Goal: Task Accomplishment & Management: Manage account settings

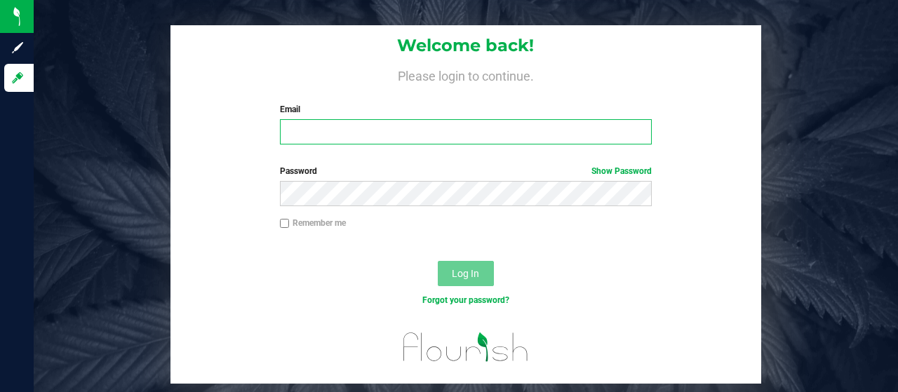
click at [345, 135] on input "Email" at bounding box center [466, 131] width 373 height 25
type input "[EMAIL_ADDRESS][DOMAIN_NAME]"
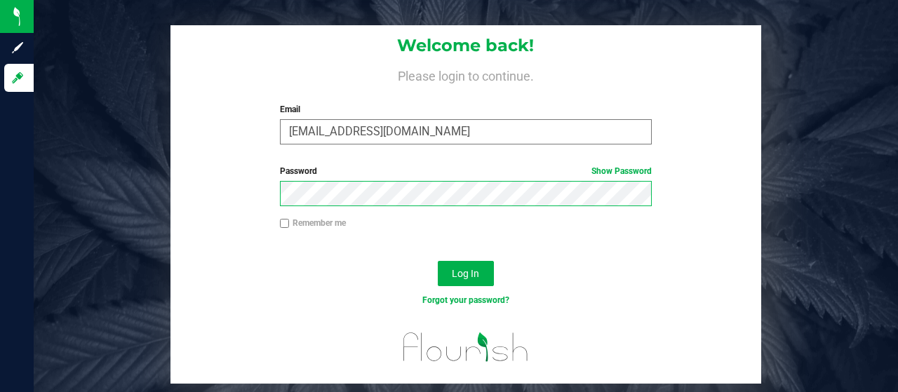
click at [438, 261] on button "Log In" at bounding box center [466, 273] width 56 height 25
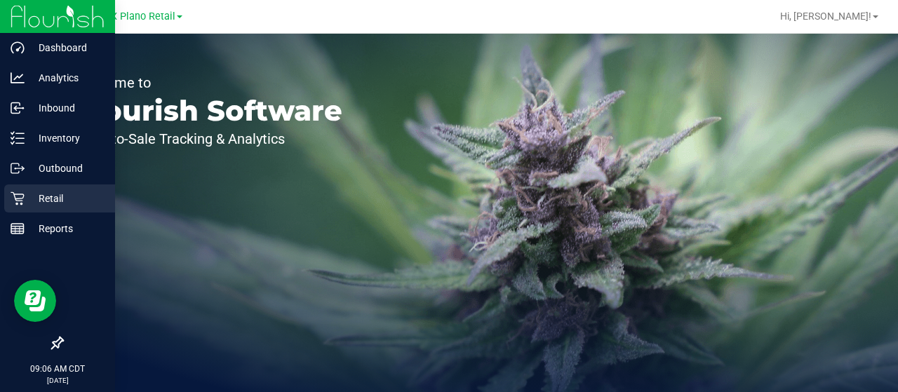
click at [48, 201] on p "Retail" at bounding box center [67, 198] width 84 height 17
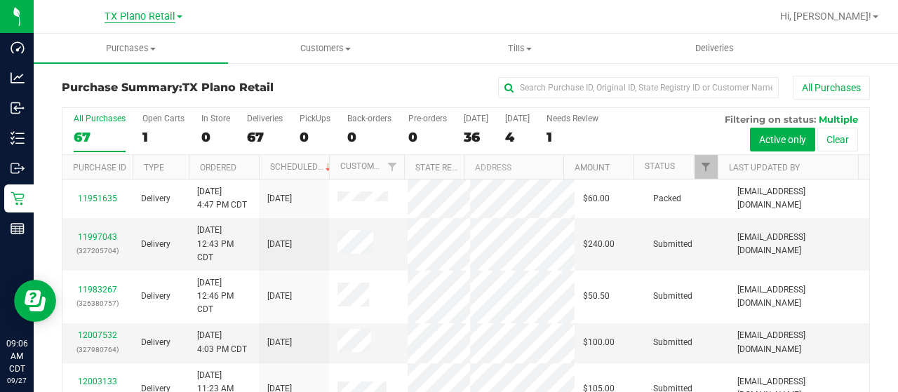
click at [132, 12] on span "TX Plano Retail" at bounding box center [140, 17] width 71 height 13
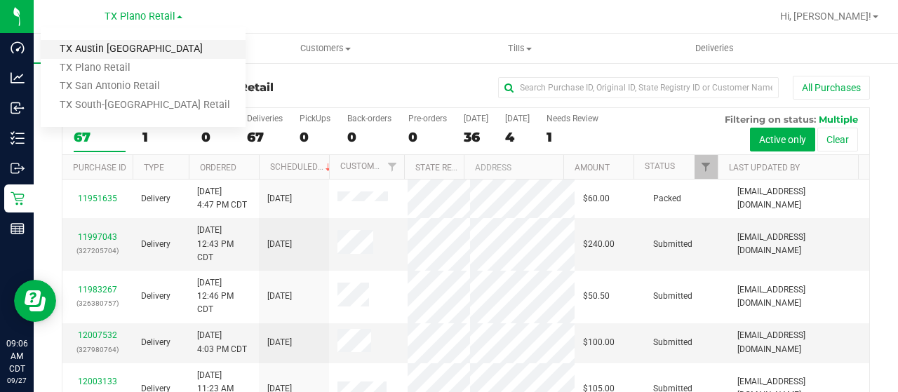
click at [129, 46] on link "TX Austin DC" at bounding box center [143, 49] width 205 height 19
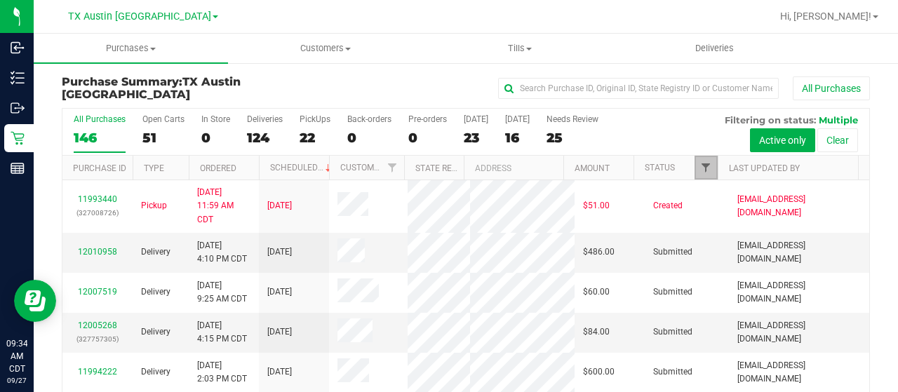
click at [700, 168] on span "Filter" at bounding box center [705, 167] width 11 height 11
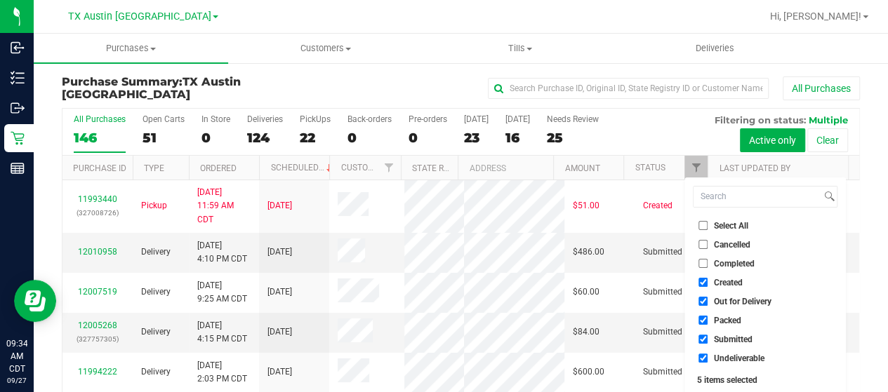
click at [751, 300] on span "Out for Delivery" at bounding box center [743, 301] width 58 height 8
click at [707, 300] on input "Out for Delivery" at bounding box center [702, 301] width 9 height 9
checkbox input "false"
click at [732, 321] on span "Packed" at bounding box center [727, 320] width 27 height 8
click at [707, 321] on input "Packed" at bounding box center [702, 320] width 9 height 9
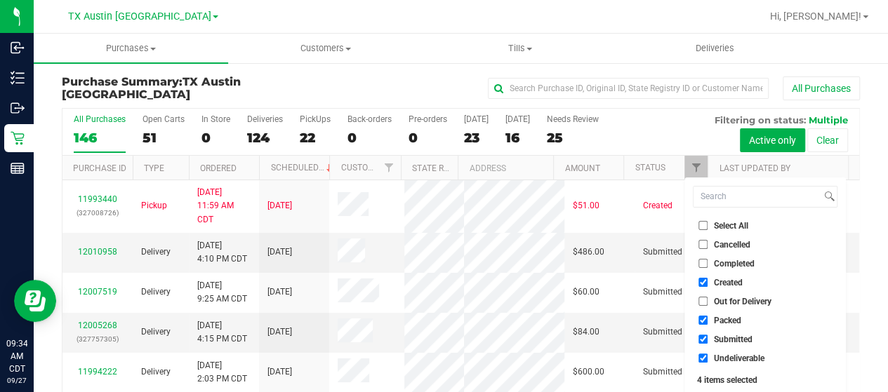
checkbox input "false"
click at [730, 335] on span "Submitted" at bounding box center [733, 339] width 39 height 8
click at [707, 335] on input "Submitted" at bounding box center [702, 339] width 9 height 9
checkbox input "false"
click at [732, 358] on span "Undeliverable" at bounding box center [739, 358] width 51 height 8
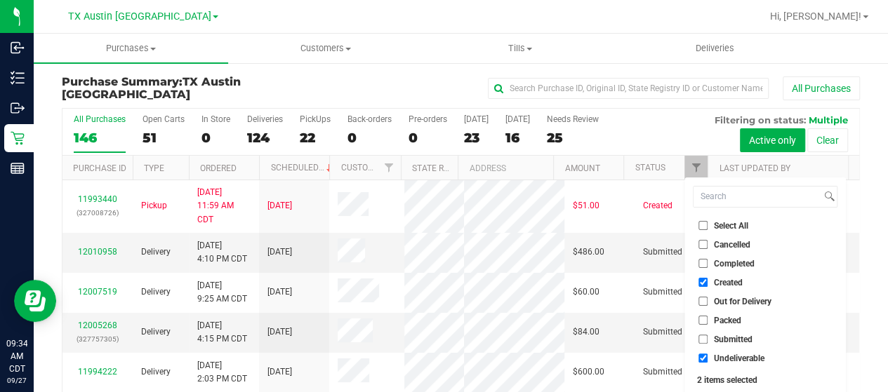
click at [707, 358] on input "Undeliverable" at bounding box center [702, 358] width 9 height 9
checkbox input "false"
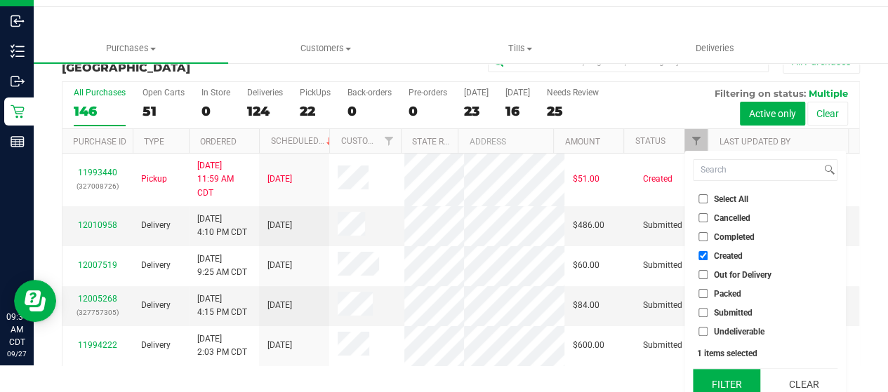
scroll to position [38, 0]
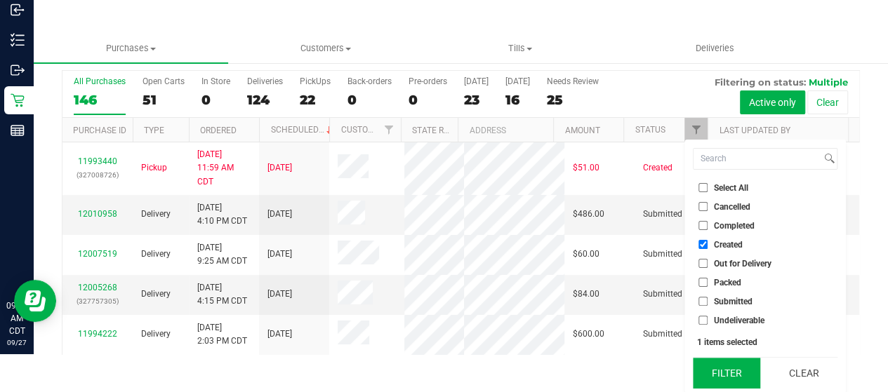
click at [731, 368] on button "Filter" at bounding box center [726, 373] width 67 height 31
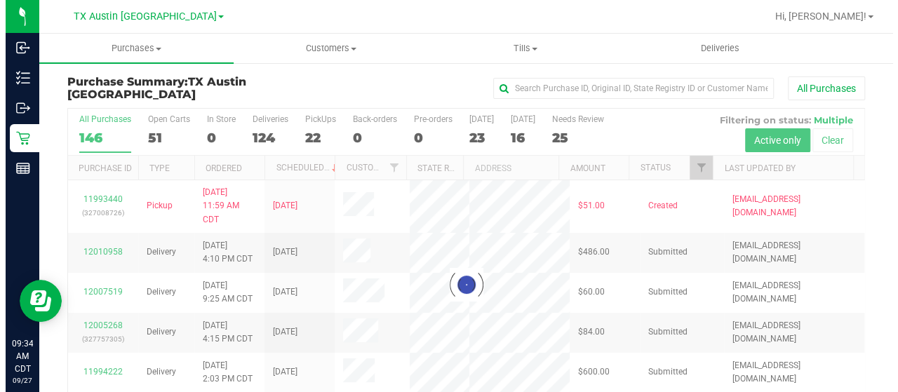
scroll to position [0, 0]
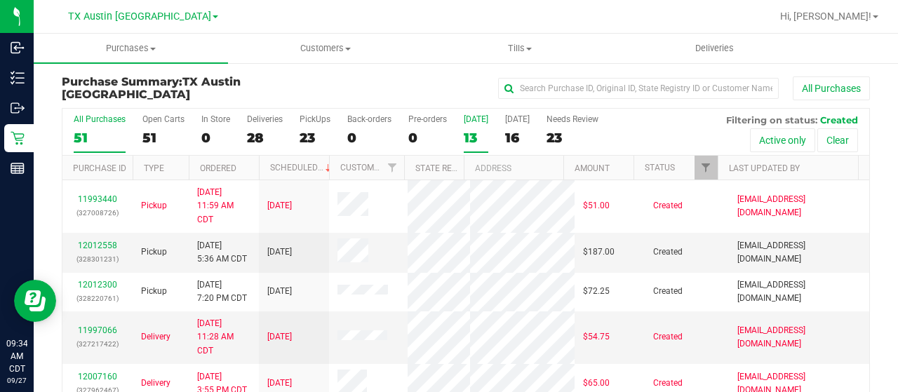
click at [476, 135] on div "13" at bounding box center [476, 138] width 25 height 16
click at [0, 0] on input "Today 13" at bounding box center [0, 0] width 0 height 0
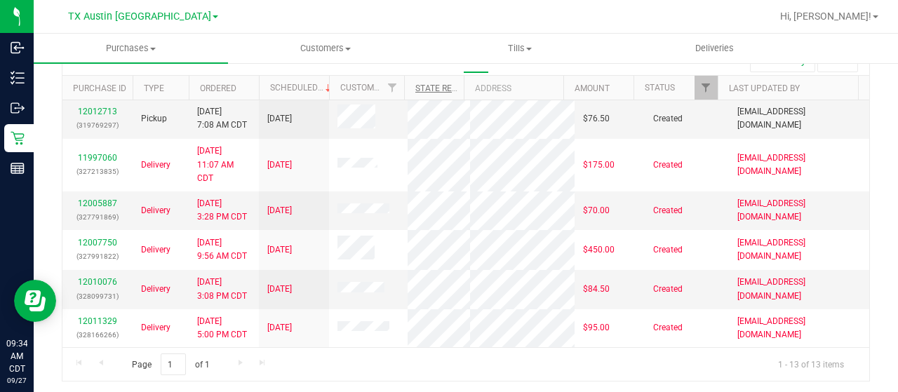
scroll to position [98, 0]
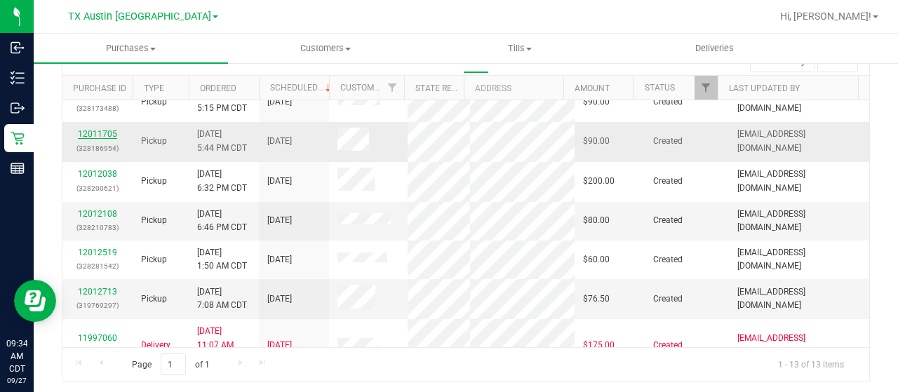
click at [104, 138] on link "12011705" at bounding box center [97, 134] width 39 height 10
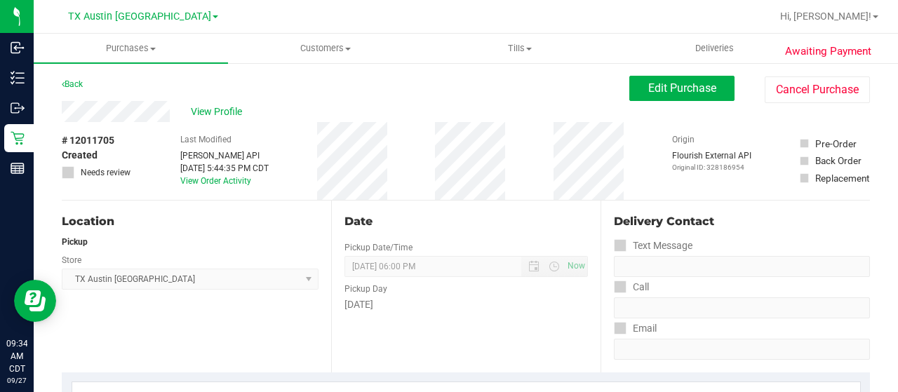
click at [170, 109] on div "View Profile" at bounding box center [346, 111] width 568 height 21
click at [222, 113] on span "View Profile" at bounding box center [219, 112] width 56 height 15
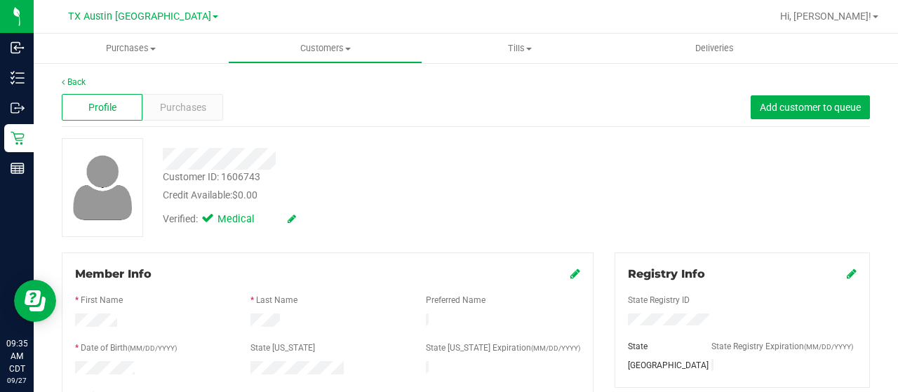
click at [170, 156] on div at bounding box center [359, 159] width 415 height 22
click at [276, 158] on div at bounding box center [359, 159] width 415 height 22
click at [185, 101] on span "Purchases" at bounding box center [183, 107] width 46 height 15
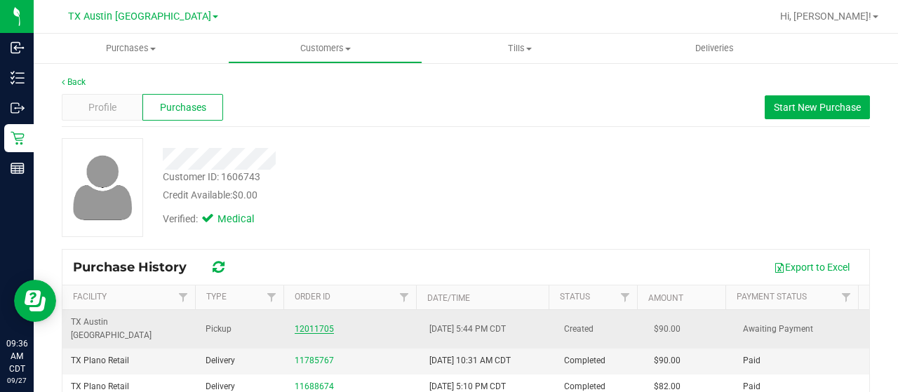
click at [308, 324] on link "12011705" at bounding box center [314, 329] width 39 height 10
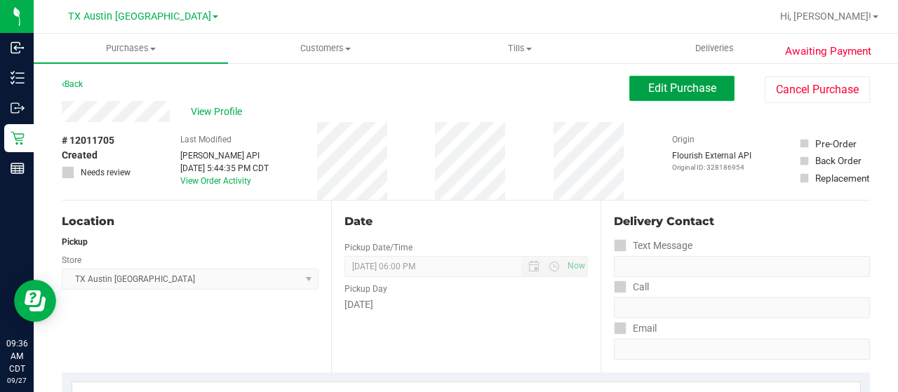
click at [684, 82] on span "Edit Purchase" at bounding box center [682, 87] width 68 height 13
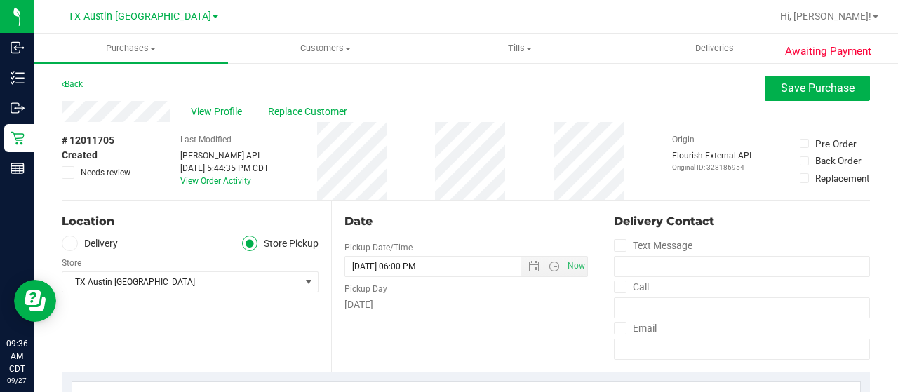
click at [75, 172] on label "Needs review" at bounding box center [97, 172] width 70 height 13
click at [0, 0] on input "Needs review" at bounding box center [0, 0] width 0 height 0
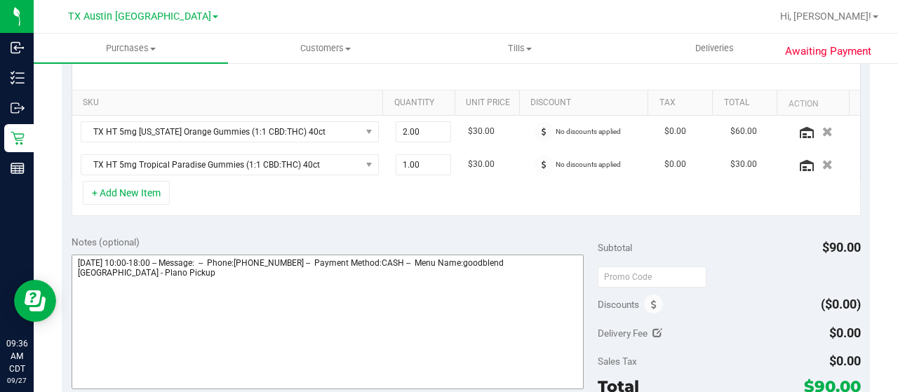
scroll to position [351, 0]
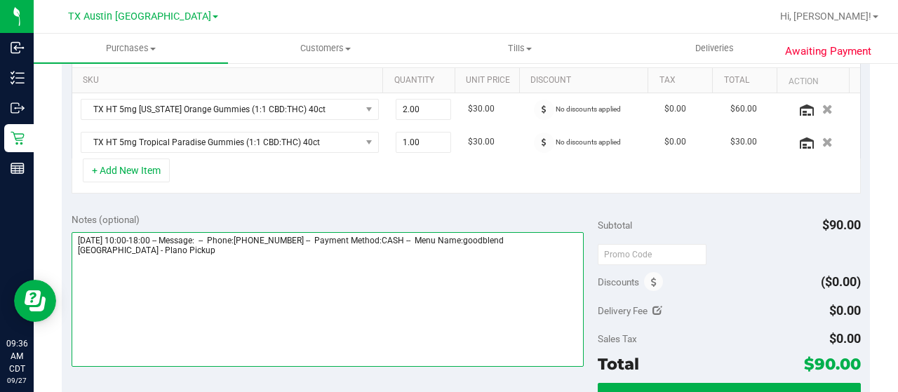
click at [142, 250] on textarea at bounding box center [328, 299] width 512 height 135
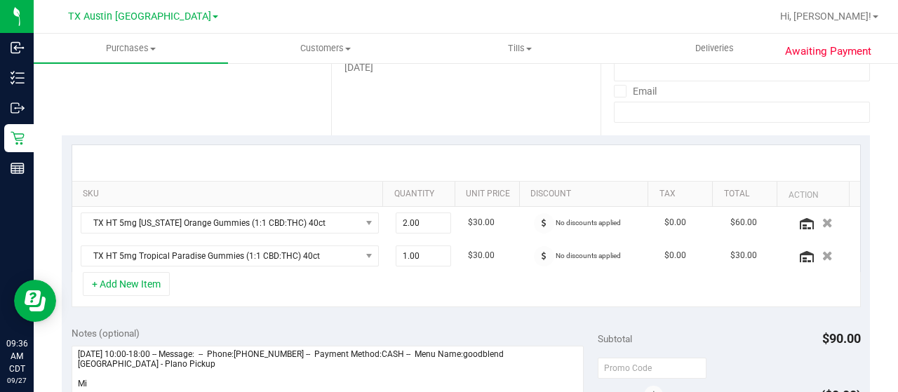
scroll to position [0, 0]
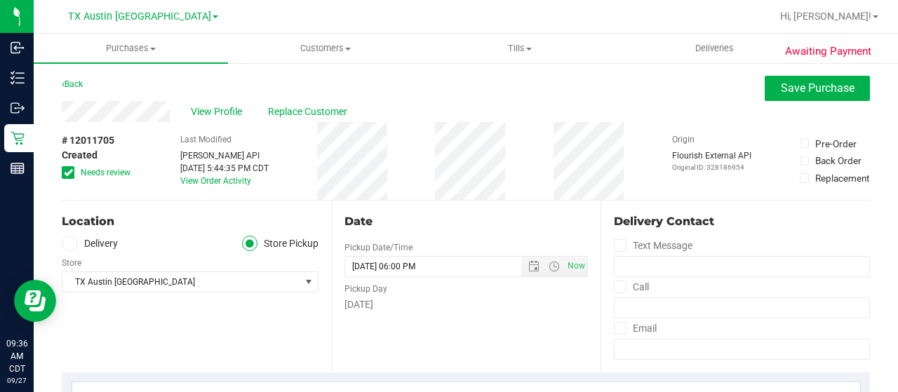
click at [94, 170] on span "Needs review" at bounding box center [106, 172] width 50 height 13
click at [0, 0] on input "Needs review" at bounding box center [0, 0] width 0 height 0
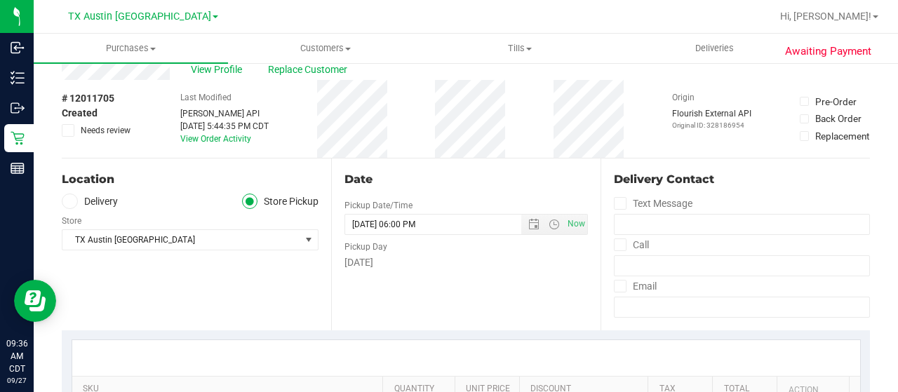
scroll to position [70, 0]
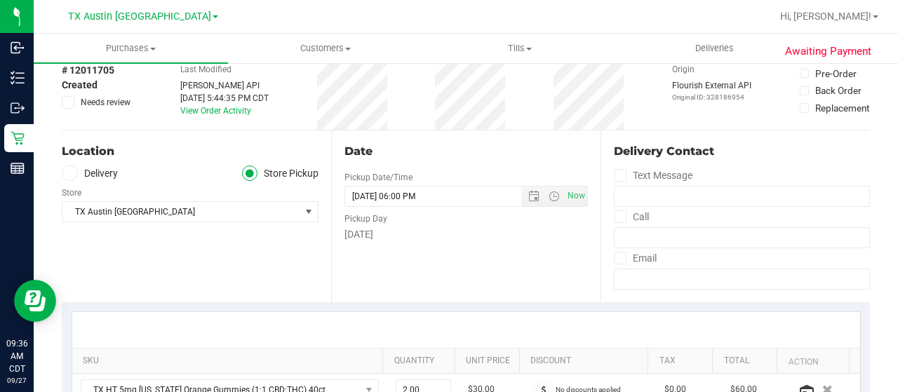
click at [104, 173] on label "Delivery" at bounding box center [90, 174] width 56 height 16
click at [0, 0] on input "Delivery" at bounding box center [0, 0] width 0 height 0
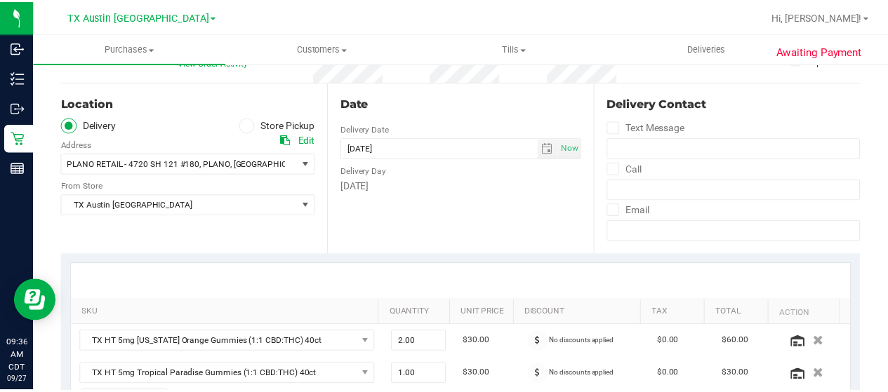
scroll to position [140, 0]
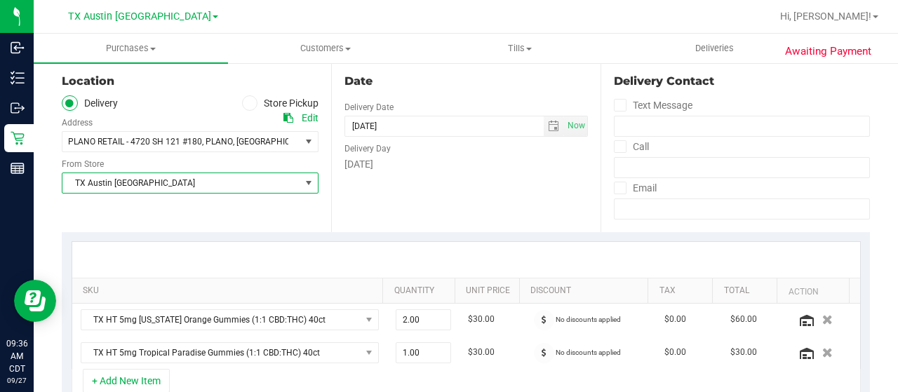
click at [129, 185] on span "TX Austin DC" at bounding box center [181, 183] width 238 height 20
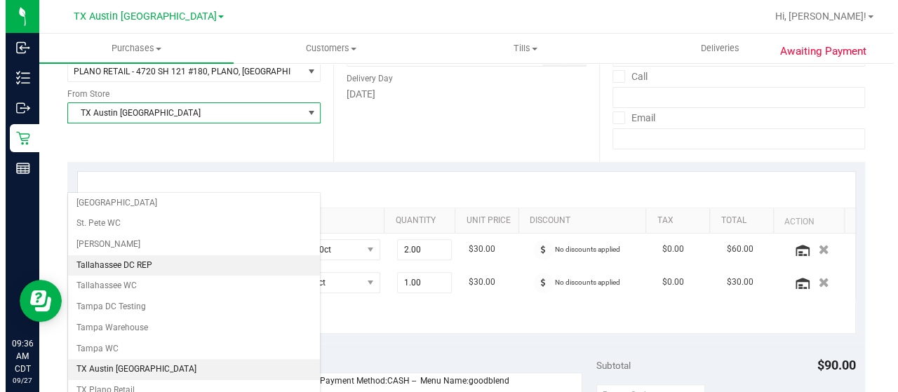
scroll to position [990, 0]
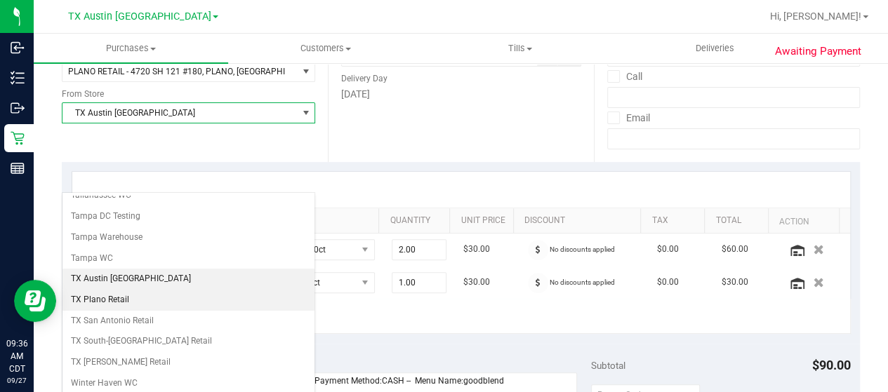
click at [132, 290] on li "TX Plano Retail" at bounding box center [188, 300] width 252 height 21
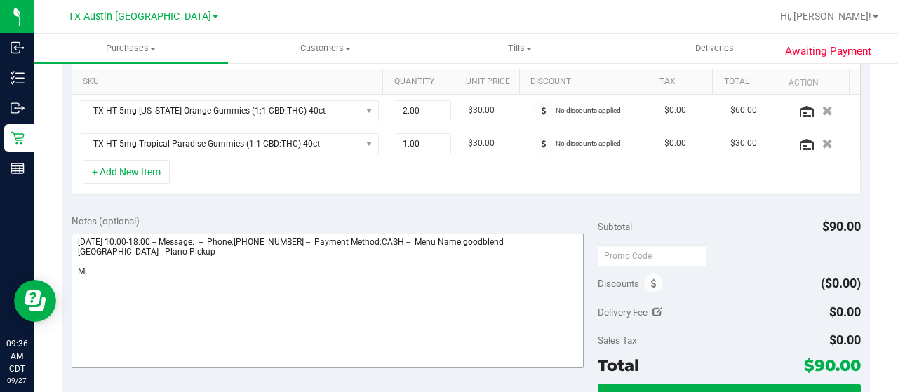
scroll to position [351, 0]
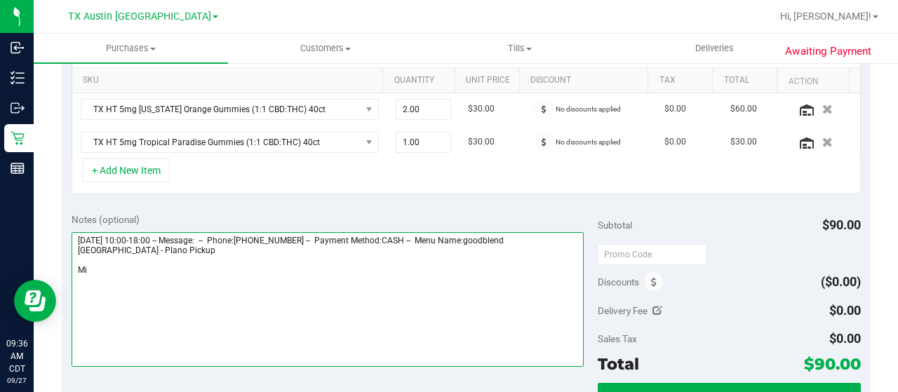
click at [109, 269] on textarea at bounding box center [328, 299] width 512 height 135
drag, startPoint x: 129, startPoint y: 248, endPoint x: 72, endPoint y: 245, distance: 57.6
click at [72, 245] on textarea at bounding box center [328, 299] width 512 height 135
click at [251, 270] on textarea at bounding box center [328, 299] width 512 height 135
paste textarea "Plano Pickup"
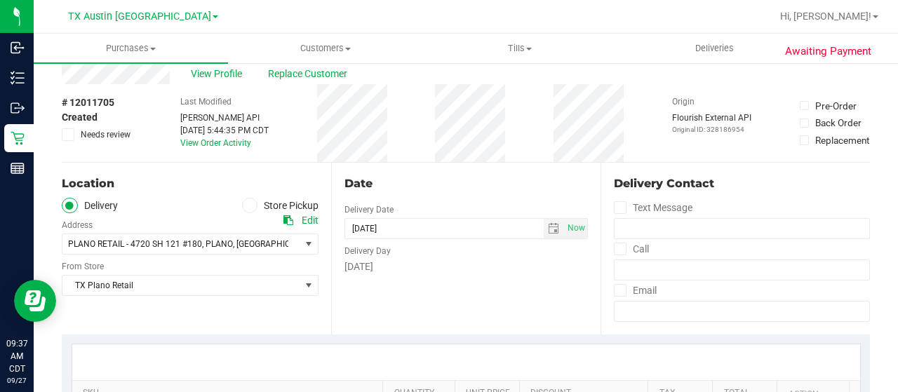
scroll to position [70, 0]
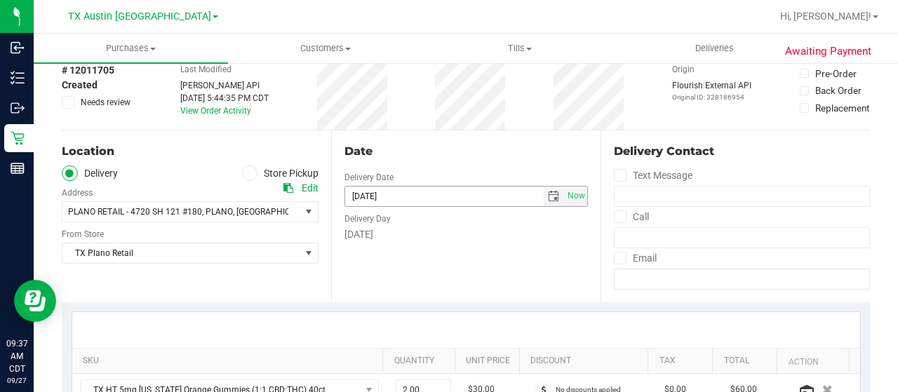
click at [548, 199] on span "select" at bounding box center [553, 196] width 11 height 11
type textarea "Saturday 09/27/2025 10:00-18:00 -- Message: -- Phone:6163040538 -- Payment Meth…"
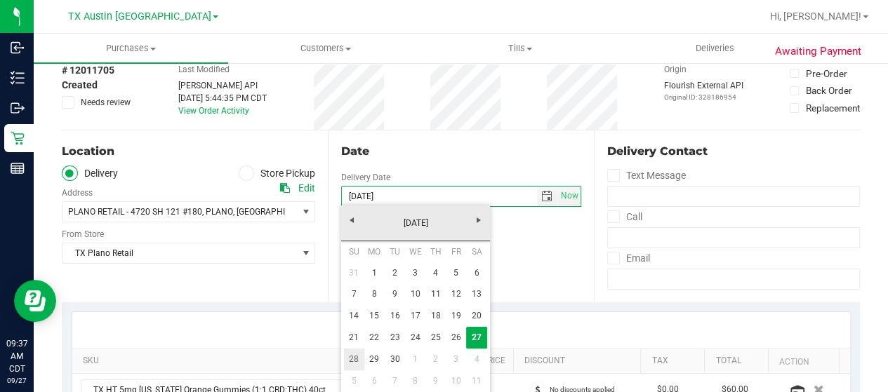
click at [347, 361] on link "28" at bounding box center [354, 360] width 20 height 22
type input "09/28/2025"
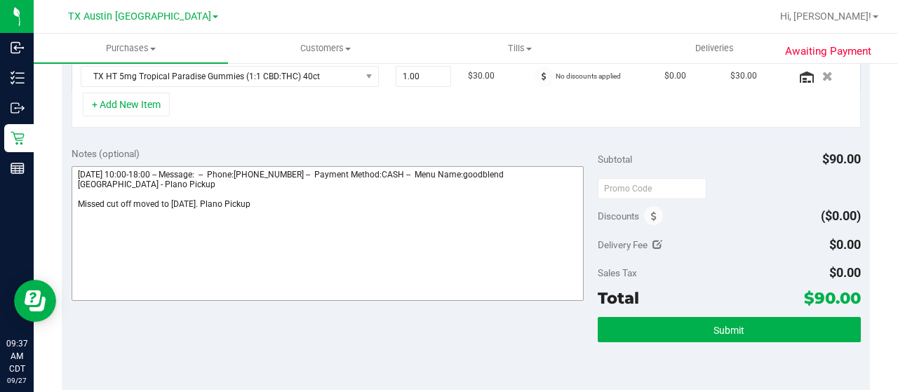
scroll to position [421, 0]
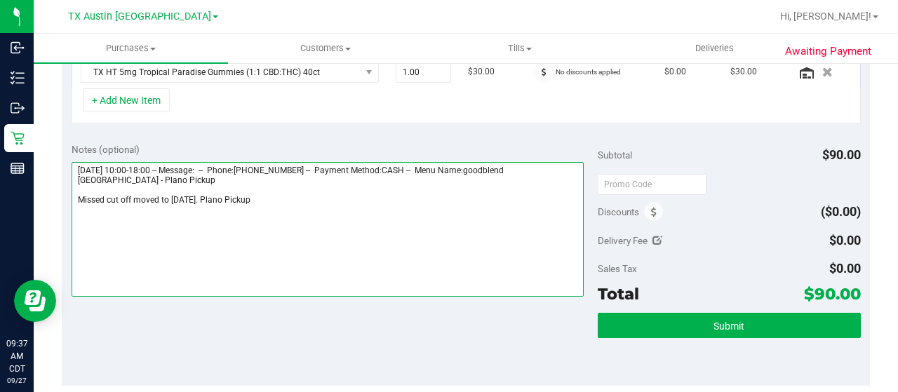
click at [305, 203] on textarea at bounding box center [328, 229] width 512 height 135
click at [133, 197] on textarea at bounding box center [328, 229] width 512 height 135
click at [213, 199] on textarea at bounding box center [328, 229] width 512 height 135
click at [362, 196] on textarea at bounding box center [328, 229] width 512 height 135
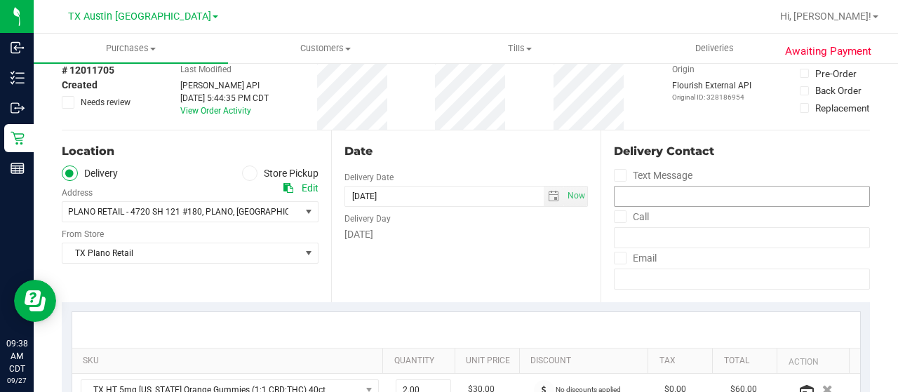
scroll to position [0, 0]
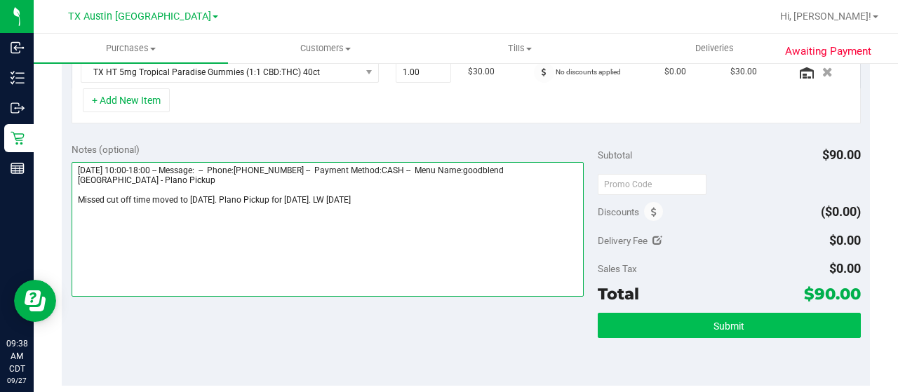
type textarea "Saturday 09/27/2025 10:00-18:00 -- Message: -- Phone:6163040538 -- Payment Meth…"
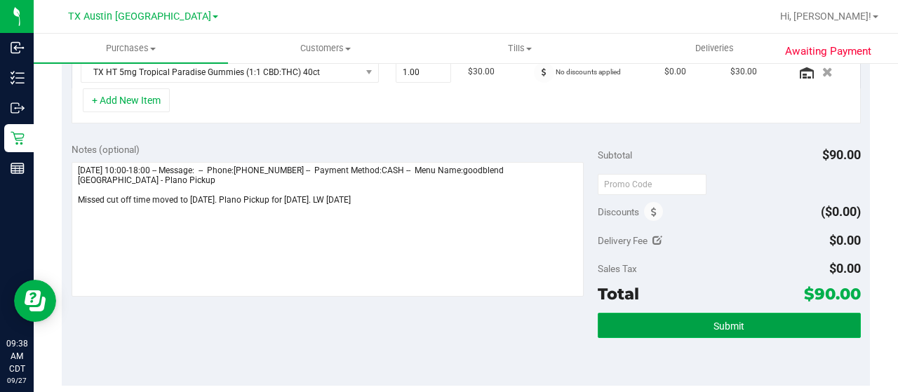
click at [727, 329] on button "Submit" at bounding box center [729, 325] width 263 height 25
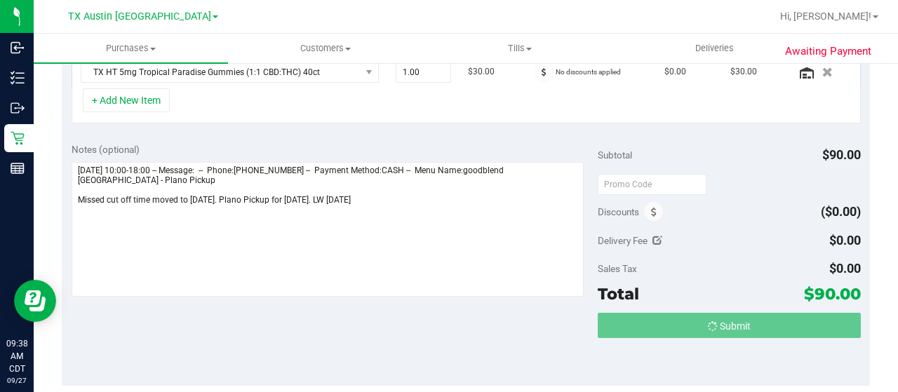
scroll to position [399, 0]
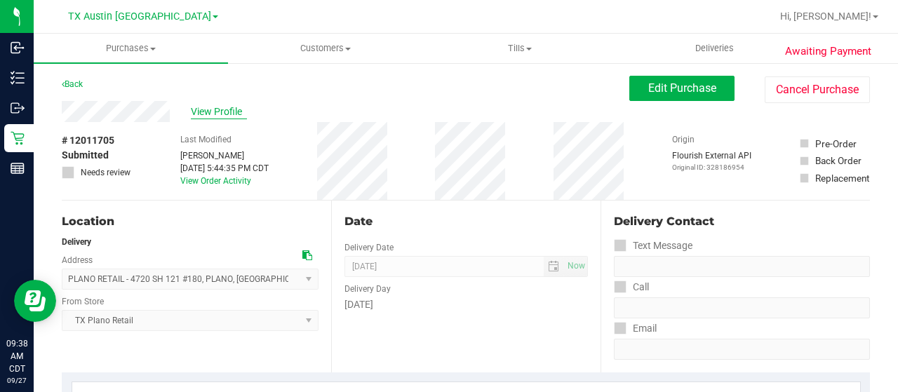
click at [208, 113] on span "View Profile" at bounding box center [219, 112] width 56 height 15
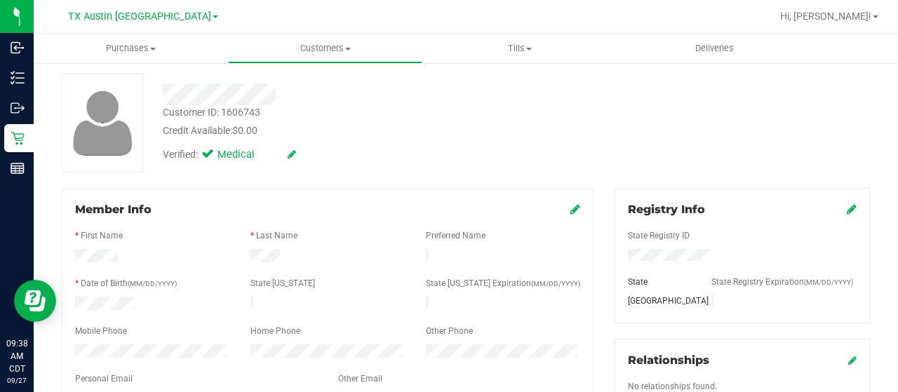
scroll to position [140, 0]
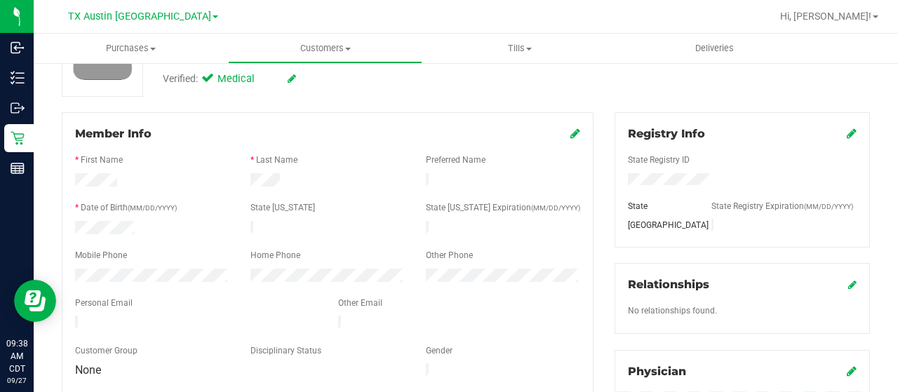
click at [74, 316] on div at bounding box center [196, 324] width 263 height 17
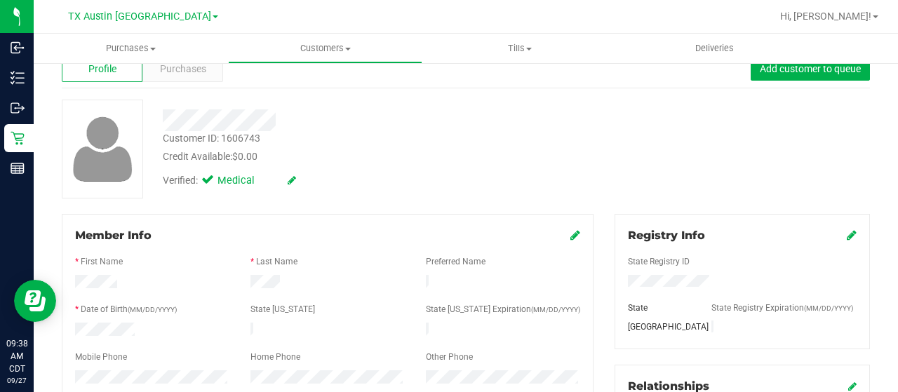
scroll to position [0, 0]
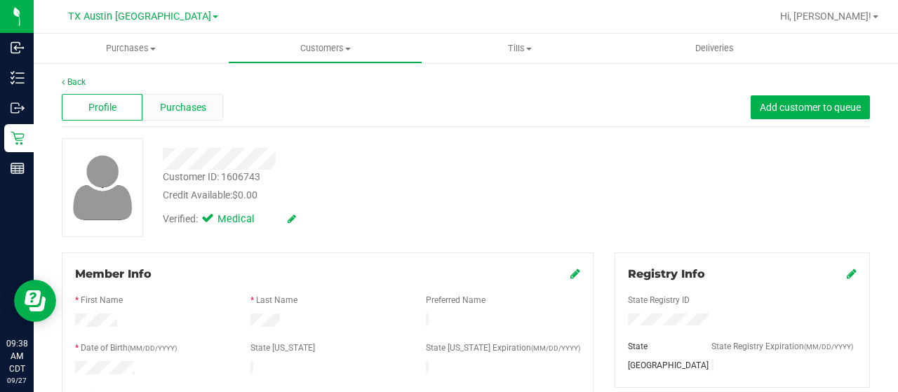
click at [206, 107] on div "Purchases" at bounding box center [182, 107] width 81 height 27
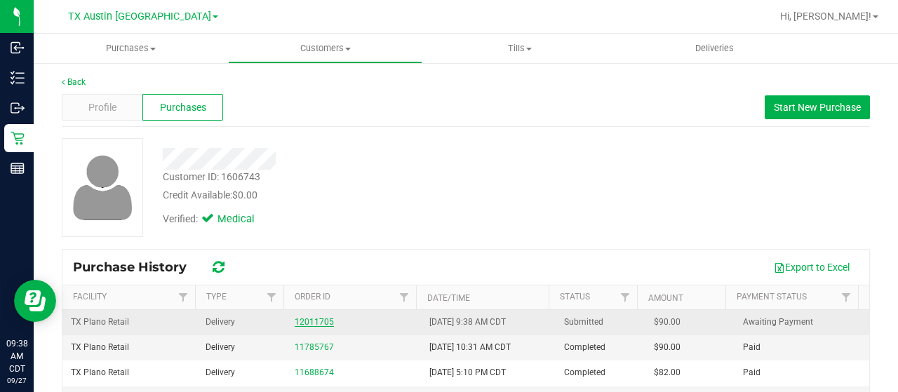
click at [305, 319] on link "12011705" at bounding box center [314, 322] width 39 height 10
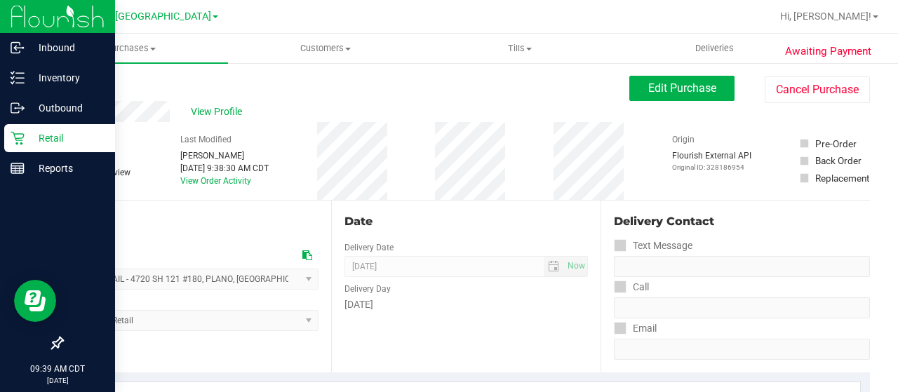
click at [25, 141] on p "Retail" at bounding box center [67, 138] width 84 height 17
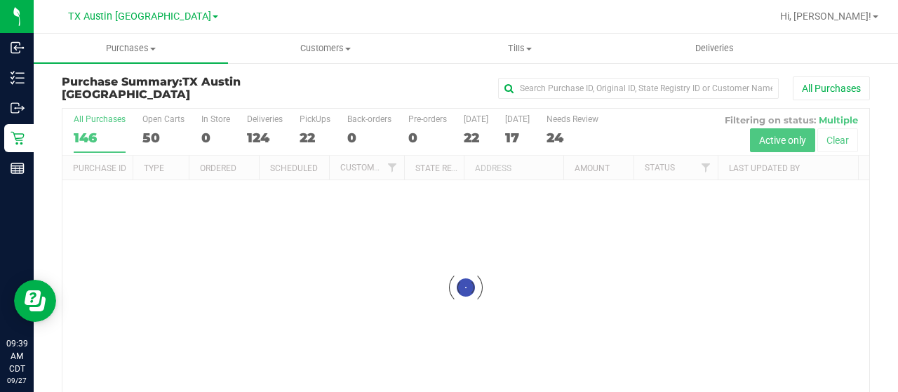
click at [869, 308] on div "Loading... All Purchases 146 Open Carts 50 In Store 0 Deliveries 124 PickUps 22…" at bounding box center [465, 287] width 829 height 360
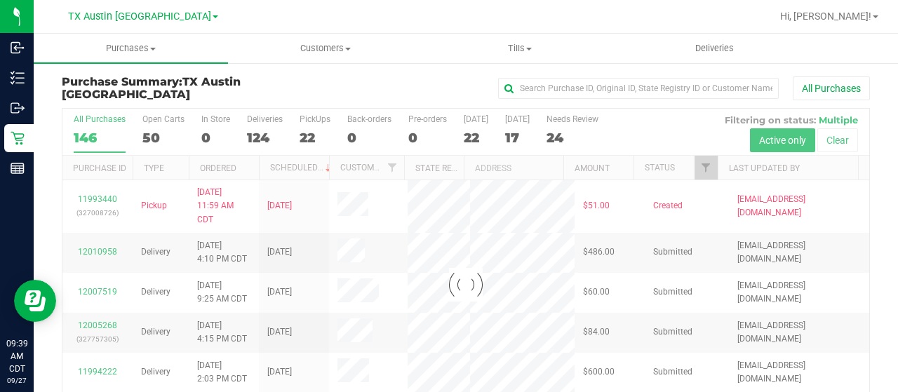
click at [695, 167] on div at bounding box center [465, 285] width 807 height 352
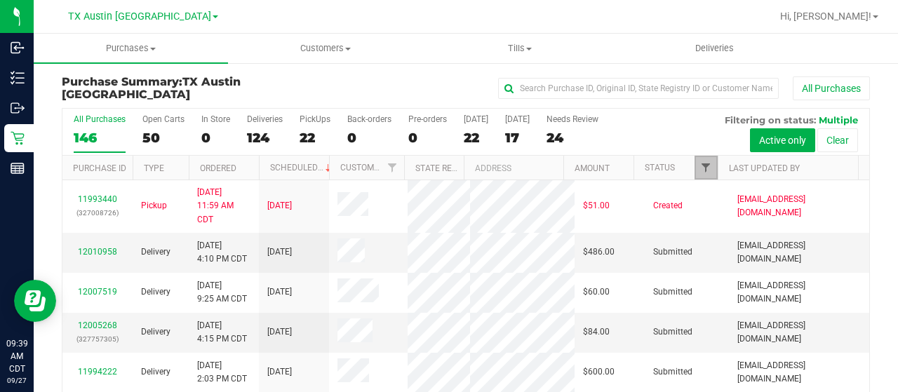
click at [701, 170] on span "Filter" at bounding box center [705, 167] width 11 height 11
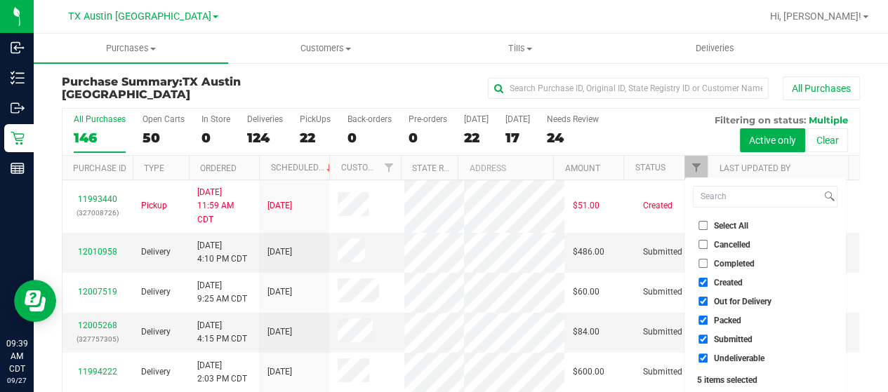
click at [734, 305] on span "Out for Delivery" at bounding box center [743, 301] width 58 height 8
click at [707, 305] on input "Out for Delivery" at bounding box center [702, 301] width 9 height 9
checkbox input "false"
click at [730, 319] on span "Packed" at bounding box center [727, 320] width 27 height 8
click at [707, 319] on input "Packed" at bounding box center [702, 320] width 9 height 9
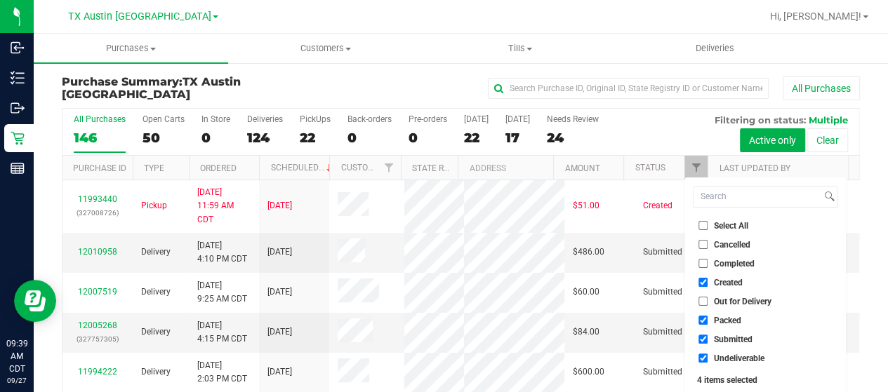
checkbox input "false"
click at [732, 337] on span "Submitted" at bounding box center [733, 339] width 39 height 8
click at [707, 337] on input "Submitted" at bounding box center [702, 339] width 9 height 9
checkbox input "false"
click at [732, 356] on span "Undeliverable" at bounding box center [739, 358] width 51 height 8
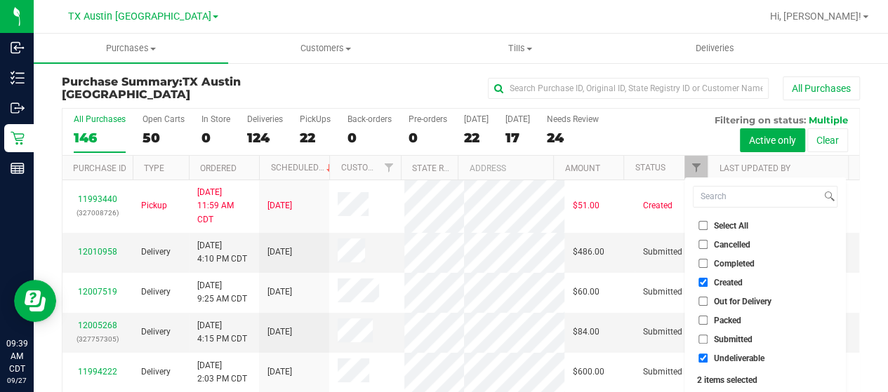
click at [707, 356] on input "Undeliverable" at bounding box center [702, 358] width 9 height 9
checkbox input "false"
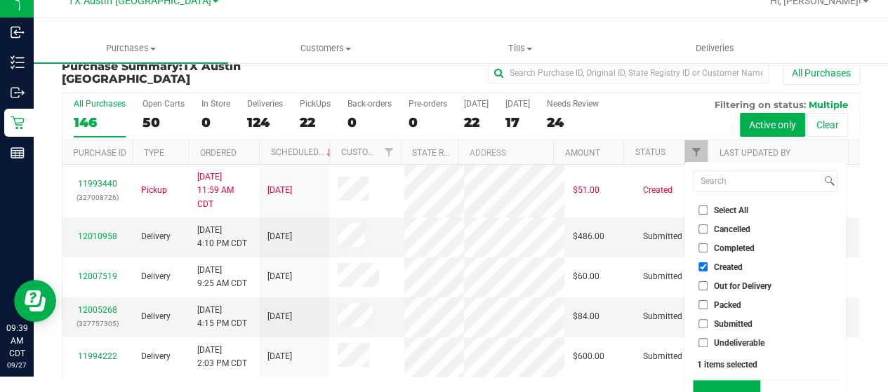
scroll to position [38, 0]
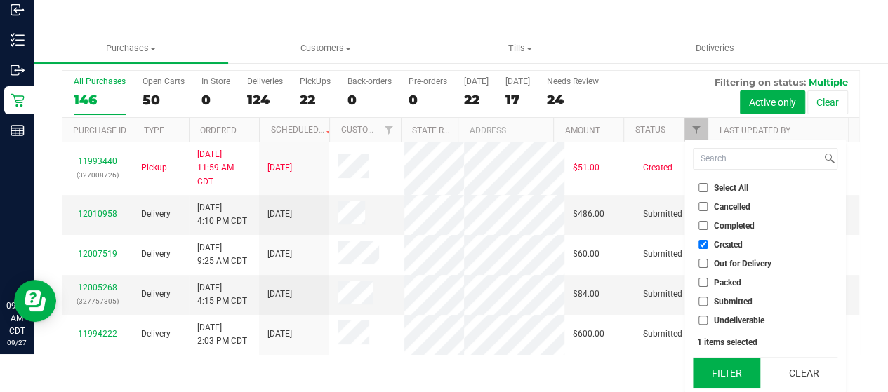
click at [731, 361] on button "Filter" at bounding box center [726, 373] width 67 height 31
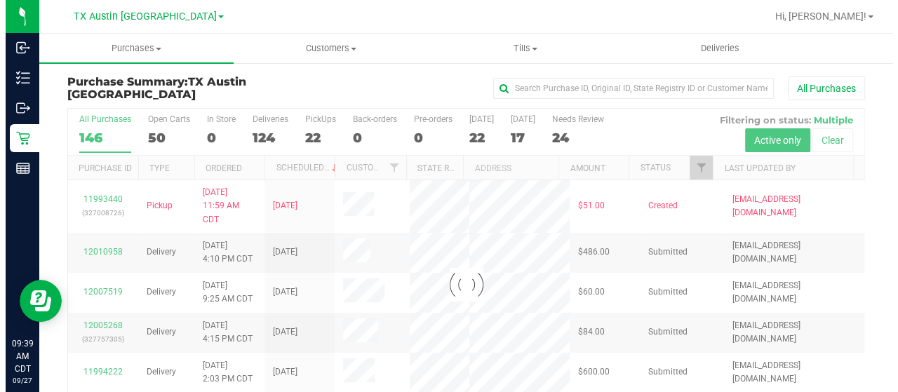
scroll to position [0, 0]
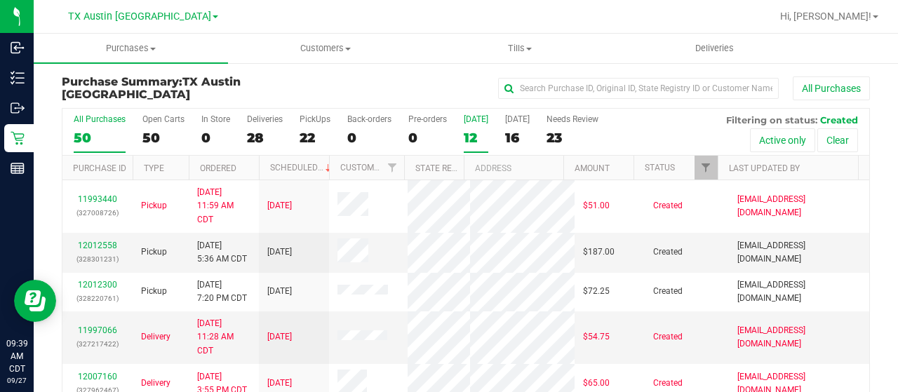
click at [472, 138] on div "12" at bounding box center [476, 138] width 25 height 16
click at [0, 0] on input "Today 12" at bounding box center [0, 0] width 0 height 0
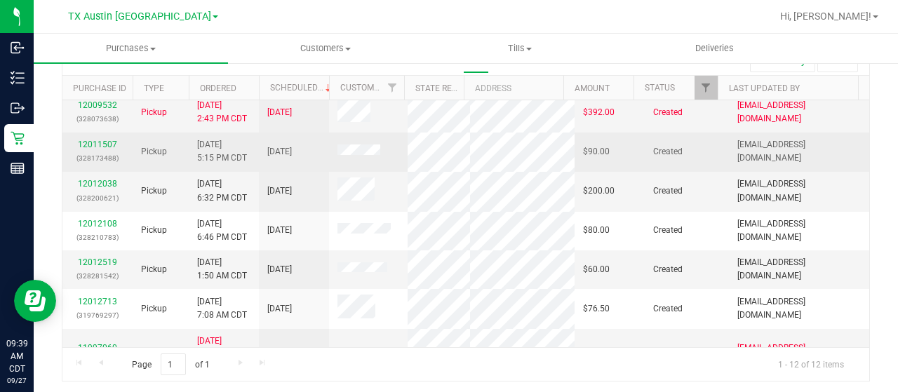
scroll to position [70, 0]
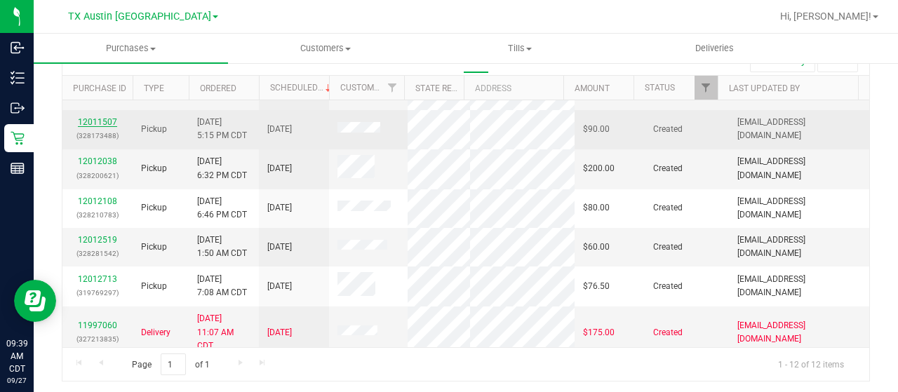
click at [100, 127] on link "12011507" at bounding box center [97, 122] width 39 height 10
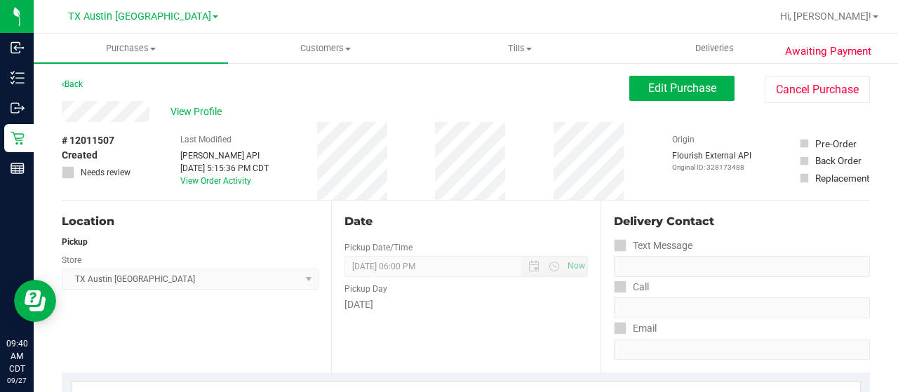
click at [153, 110] on div "View Profile" at bounding box center [346, 111] width 568 height 21
click at [129, 79] on div "Back Edit Purchase Cancel Purchase" at bounding box center [466, 88] width 808 height 25
click at [179, 107] on span "View Profile" at bounding box center [198, 112] width 56 height 15
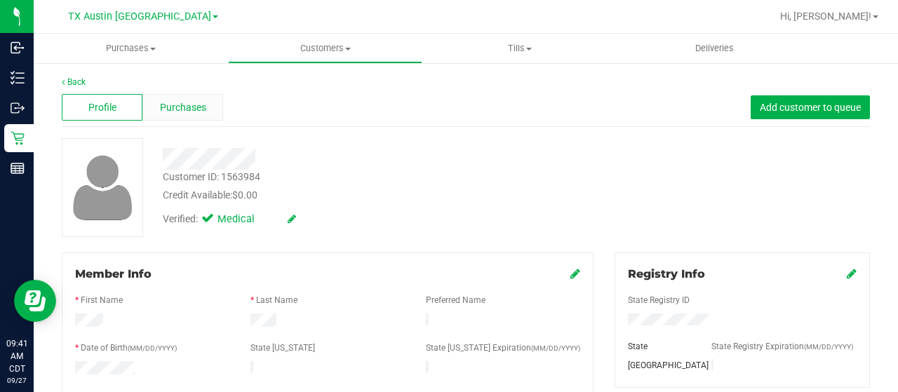
click at [170, 96] on div "Purchases" at bounding box center [182, 107] width 81 height 27
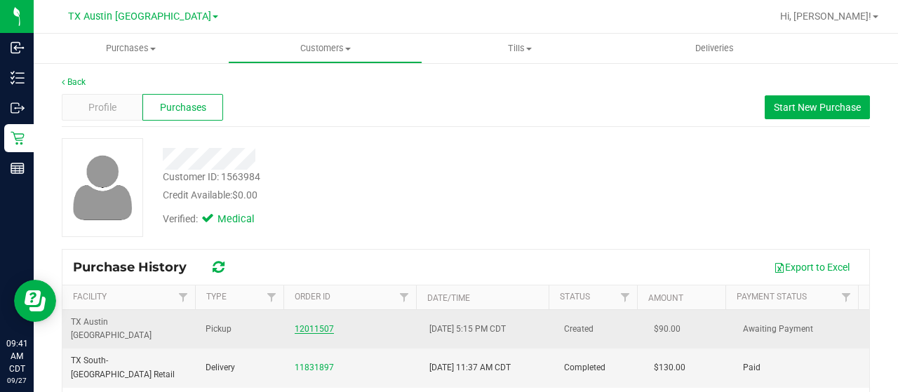
click at [314, 324] on link "12011507" at bounding box center [314, 329] width 39 height 10
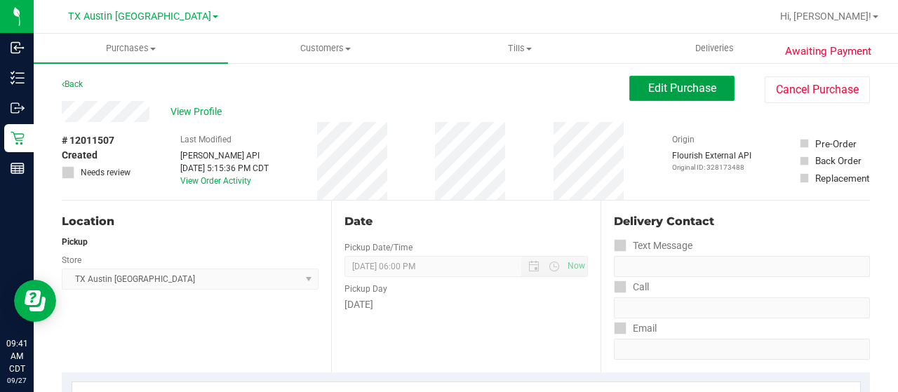
click at [678, 91] on span "Edit Purchase" at bounding box center [682, 87] width 68 height 13
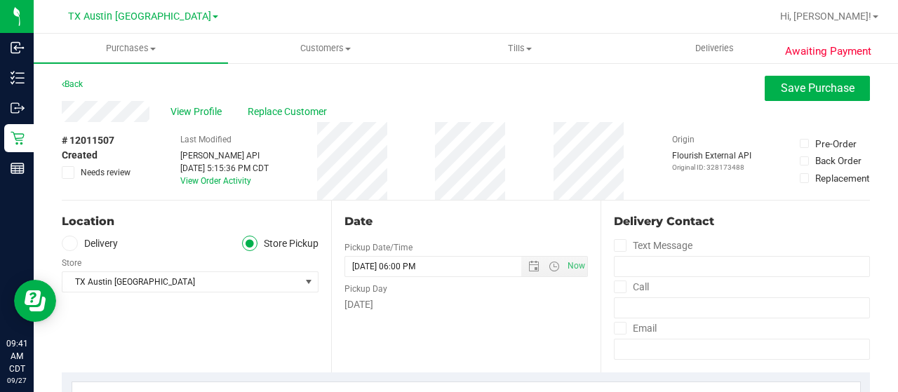
click at [76, 239] on span at bounding box center [70, 244] width 16 height 16
click at [0, 0] on input "Delivery" at bounding box center [0, 0] width 0 height 0
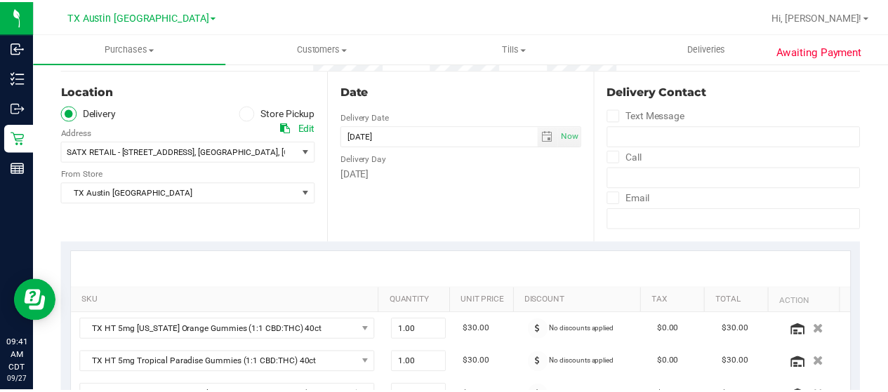
scroll to position [140, 0]
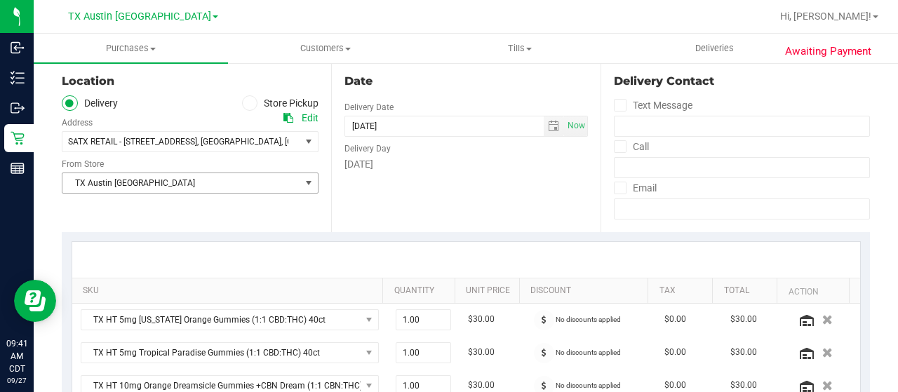
click at [138, 185] on span "TX Austin DC" at bounding box center [181, 183] width 238 height 20
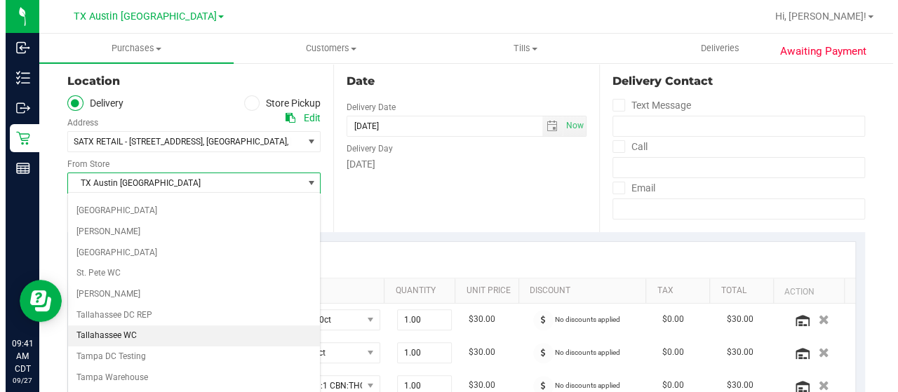
scroll to position [992, 0]
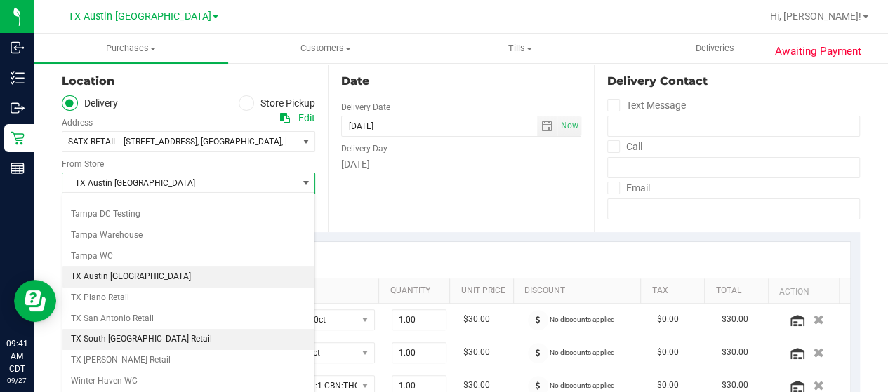
click at [117, 329] on li "TX South-Austin Retail" at bounding box center [188, 339] width 252 height 21
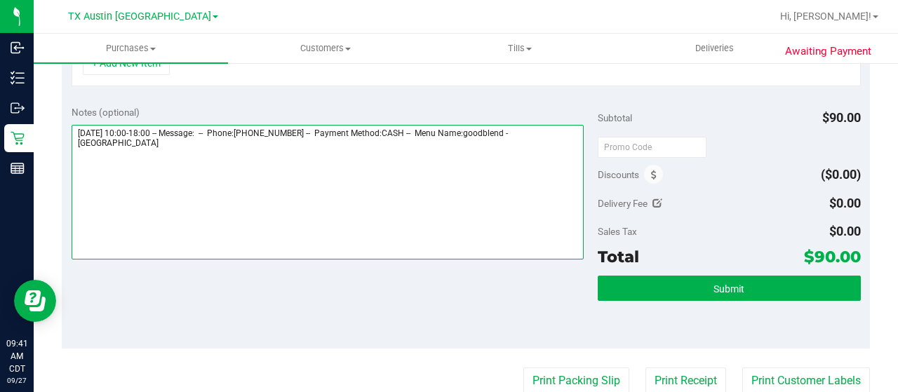
scroll to position [469, 0]
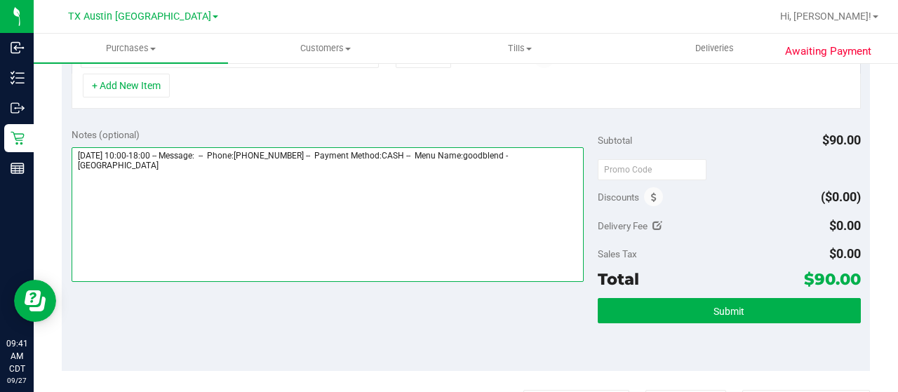
click at [159, 162] on textarea at bounding box center [328, 214] width 512 height 135
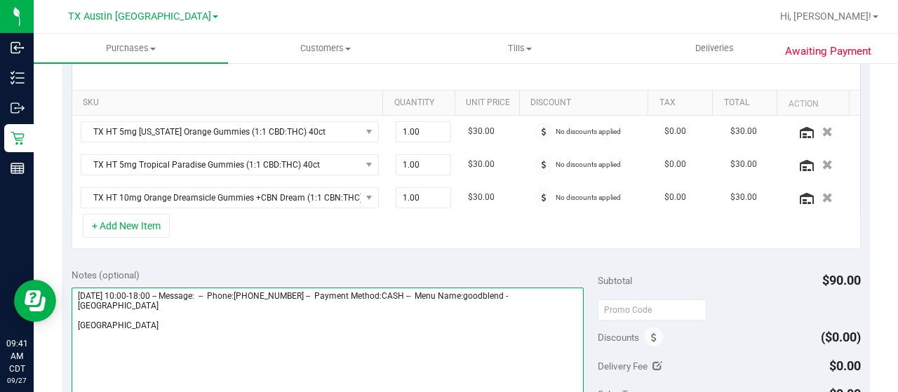
scroll to position [399, 0]
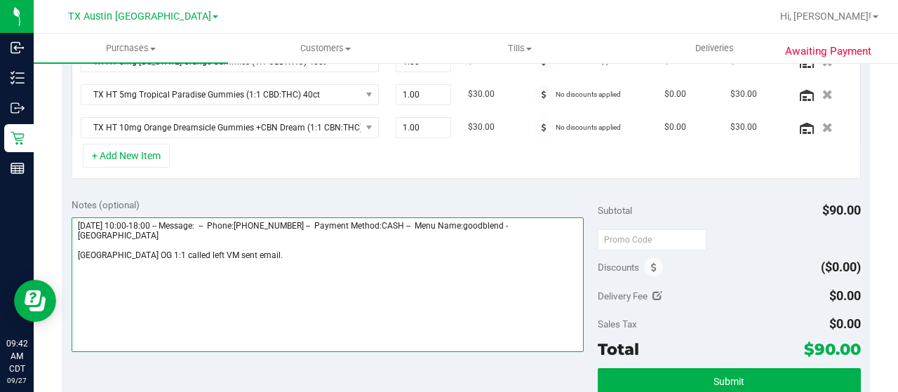
drag, startPoint x: 539, startPoint y: 219, endPoint x: 566, endPoint y: 229, distance: 29.3
click at [566, 229] on textarea at bounding box center [328, 285] width 512 height 135
click at [245, 246] on textarea at bounding box center [328, 285] width 512 height 135
click at [251, 249] on textarea at bounding box center [328, 285] width 512 height 135
paste textarea "South Austin"
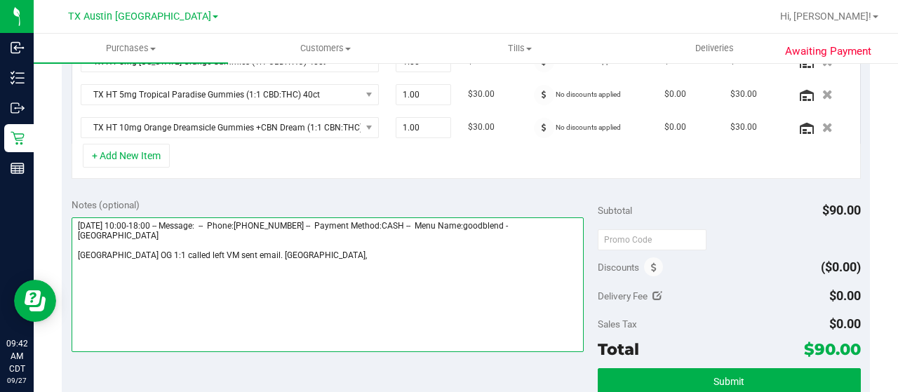
drag, startPoint x: 76, startPoint y: 220, endPoint x: 156, endPoint y: 217, distance: 80.0
click at [156, 218] on textarea at bounding box center [328, 285] width 512 height 135
click at [312, 256] on textarea at bounding box center [328, 285] width 512 height 135
paste textarea "Saturday 09/27/2025"
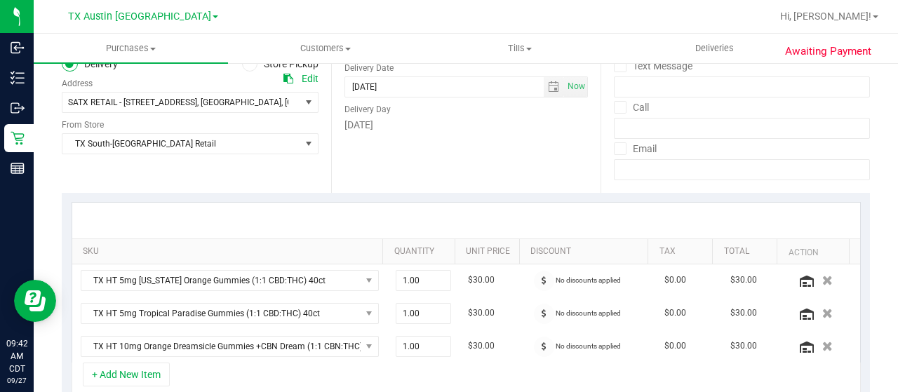
scroll to position [210, 0]
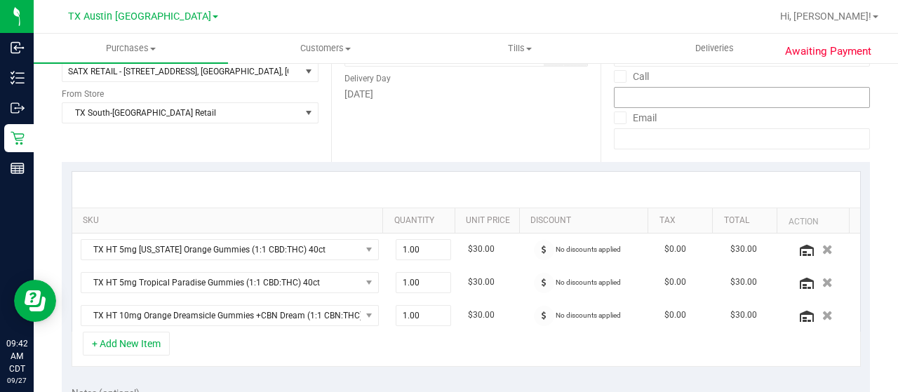
type textarea "Saturday 09/27/2025 10:00-18:00 -- Message: -- Phone:2549131319 -- Payment Meth…"
click at [822, 250] on icon "button" at bounding box center [828, 249] width 12 height 11
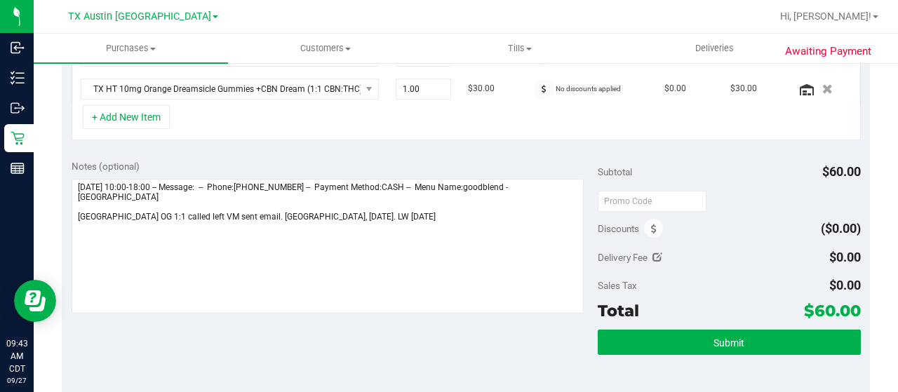
scroll to position [491, 0]
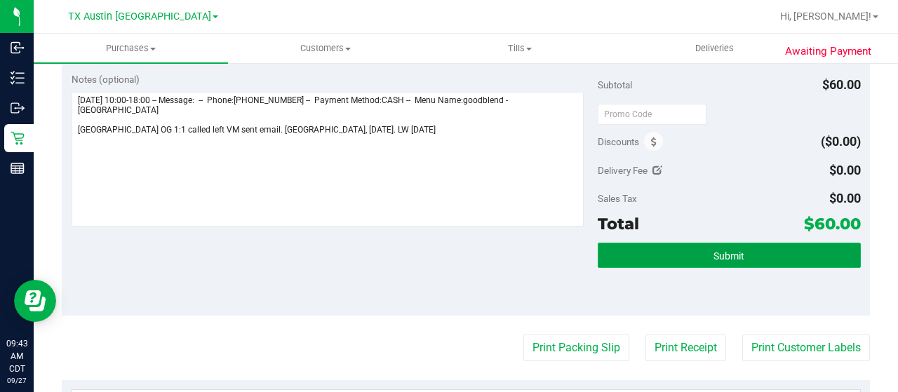
click at [723, 255] on span "Submit" at bounding box center [729, 255] width 31 height 11
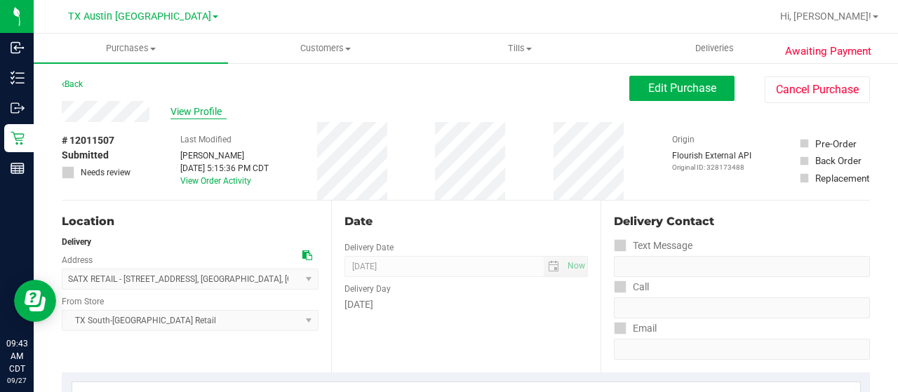
click at [203, 108] on span "View Profile" at bounding box center [198, 112] width 56 height 15
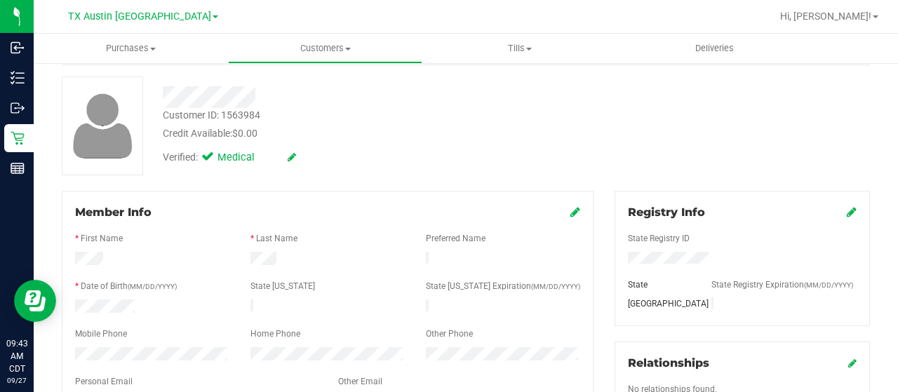
scroll to position [140, 0]
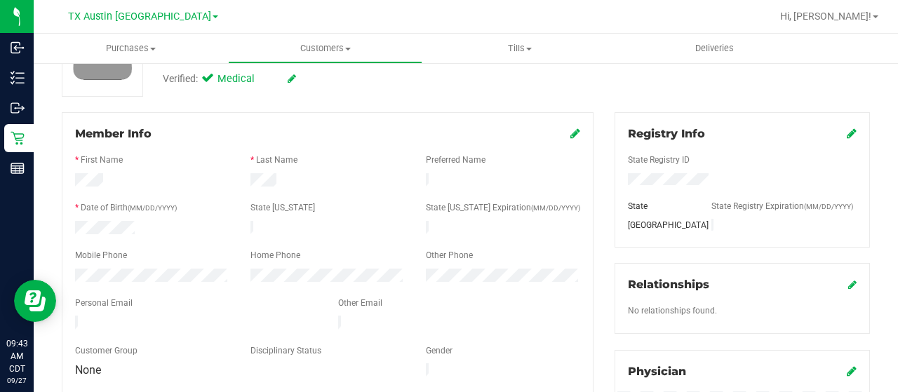
drag, startPoint x: 196, startPoint y: 315, endPoint x: 69, endPoint y: 312, distance: 127.0
click at [69, 316] on div at bounding box center [196, 324] width 263 height 17
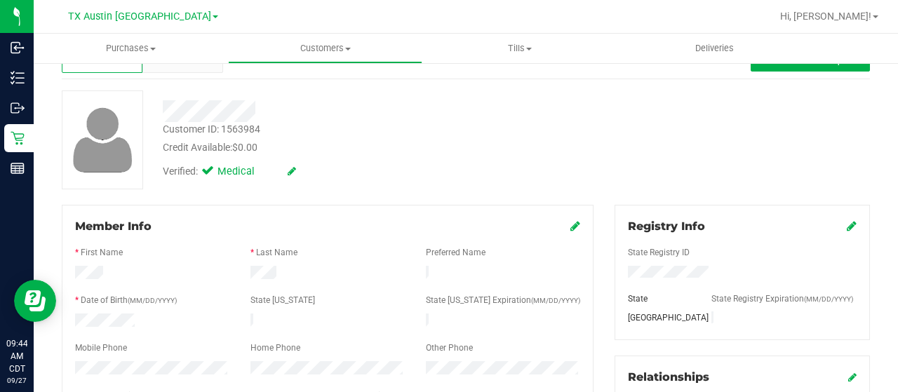
scroll to position [0, 0]
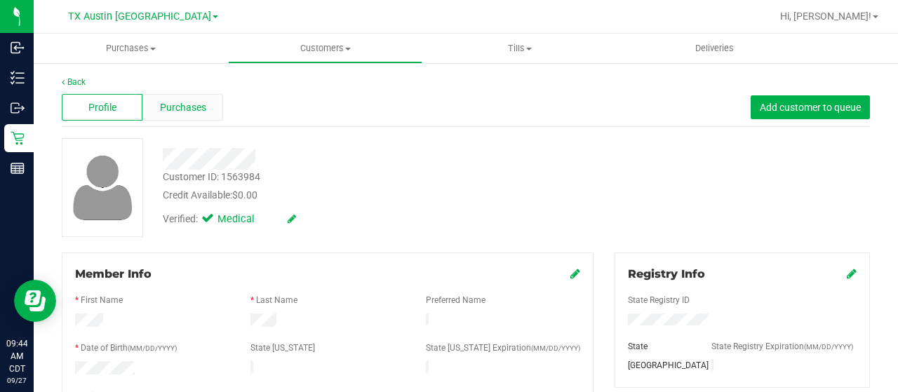
click at [206, 116] on div "Purchases" at bounding box center [182, 107] width 81 height 27
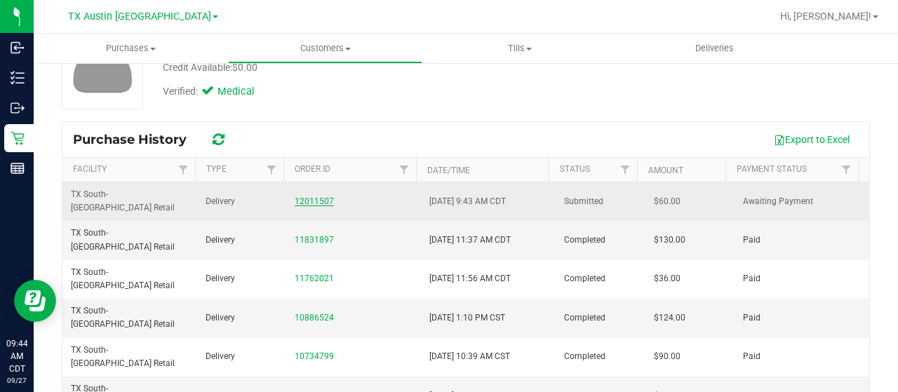
scroll to position [140, 0]
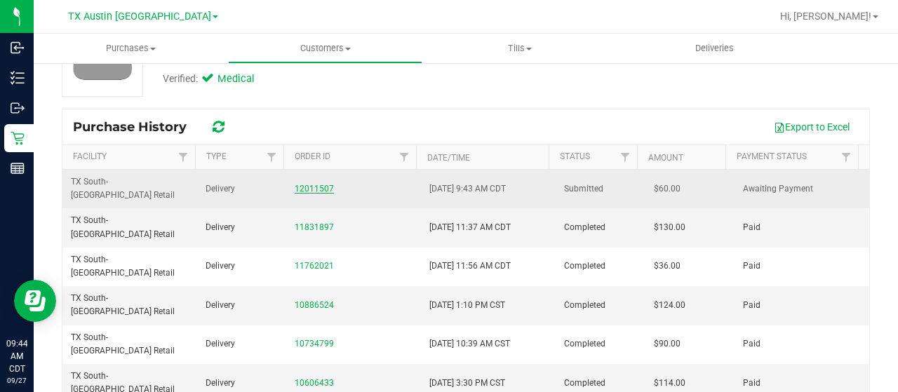
click at [305, 185] on link "12011507" at bounding box center [314, 189] width 39 height 10
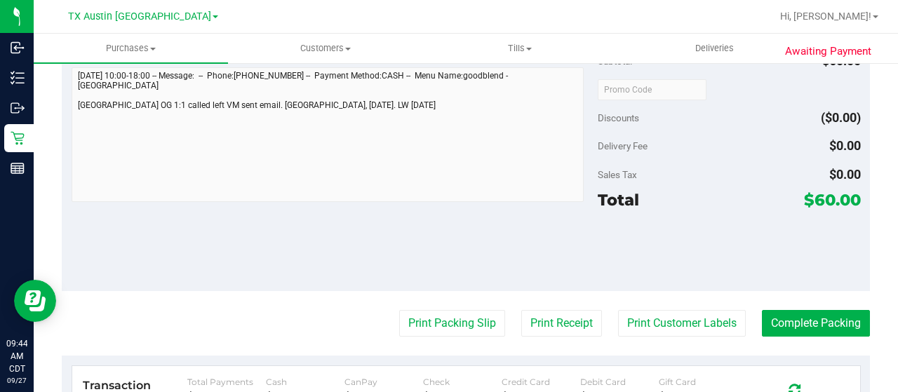
scroll to position [561, 0]
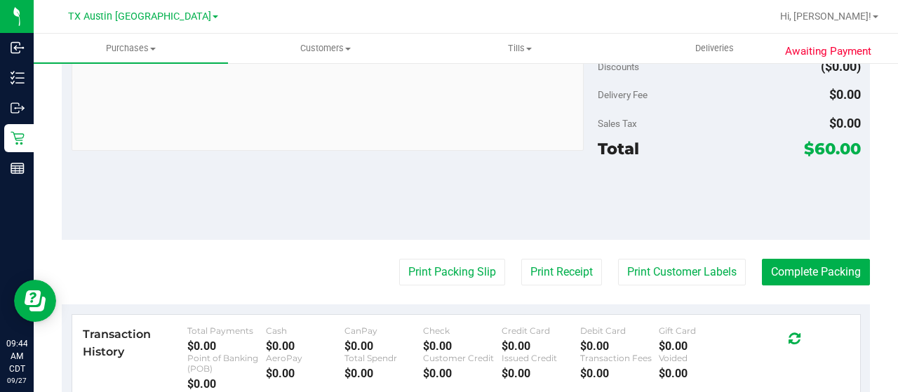
drag, startPoint x: 804, startPoint y: 155, endPoint x: 822, endPoint y: 157, distance: 17.7
click at [822, 157] on span "$60.00" at bounding box center [832, 149] width 57 height 20
copy span "60"
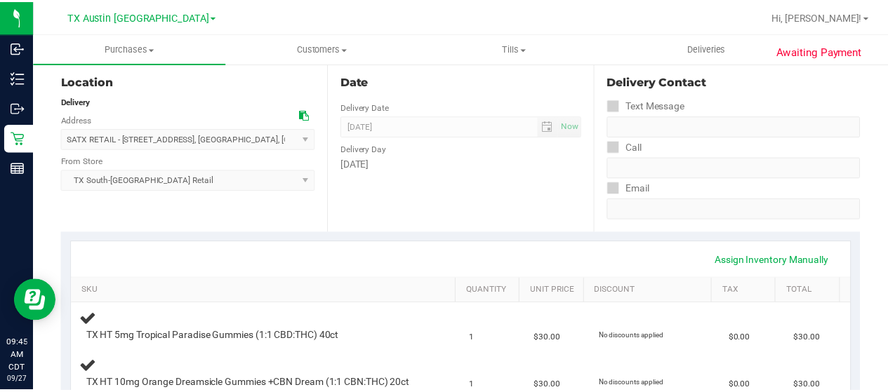
scroll to position [0, 0]
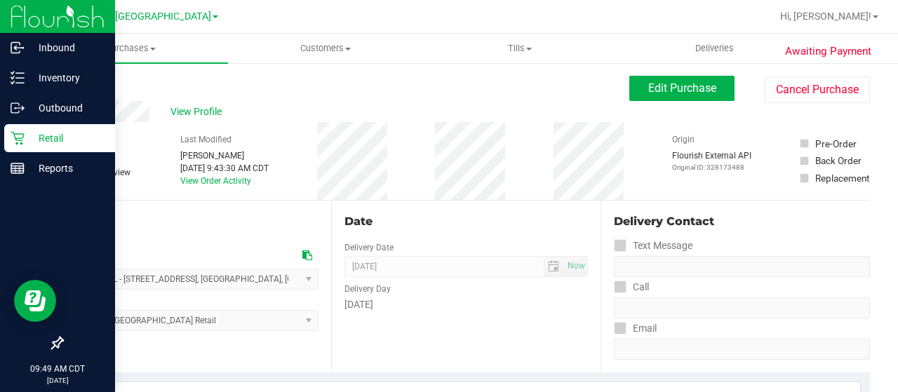
click at [68, 142] on p "Retail" at bounding box center [67, 138] width 84 height 17
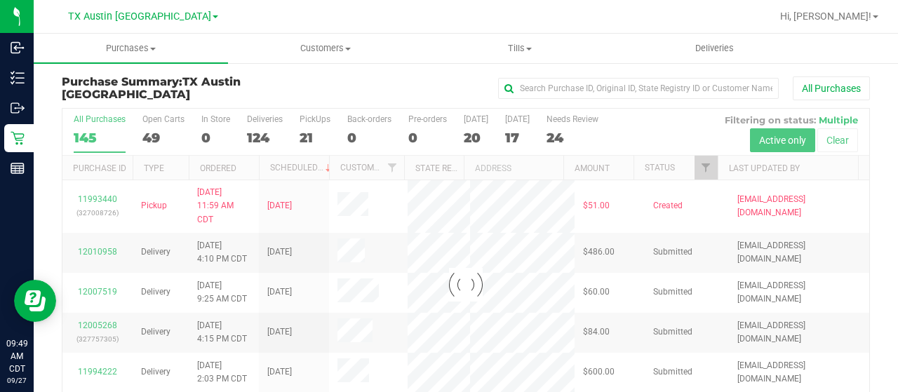
click at [690, 168] on div at bounding box center [465, 285] width 807 height 352
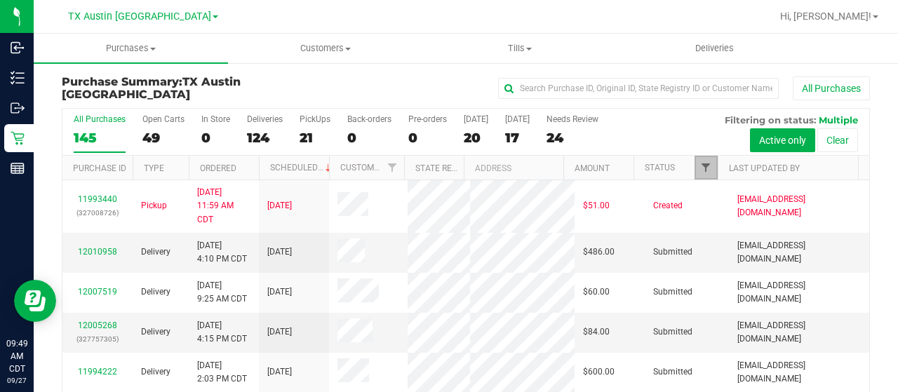
click at [700, 164] on span "Filter" at bounding box center [705, 167] width 11 height 11
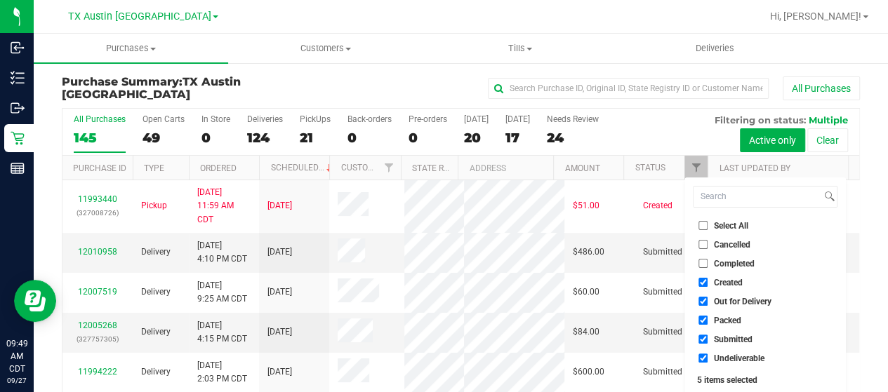
click at [717, 297] on span "Out for Delivery" at bounding box center [743, 301] width 58 height 8
click at [707, 297] on input "Out for Delivery" at bounding box center [702, 301] width 9 height 9
checkbox input "false"
click at [718, 318] on span "Packed" at bounding box center [727, 320] width 27 height 8
click at [707, 318] on input "Packed" at bounding box center [702, 320] width 9 height 9
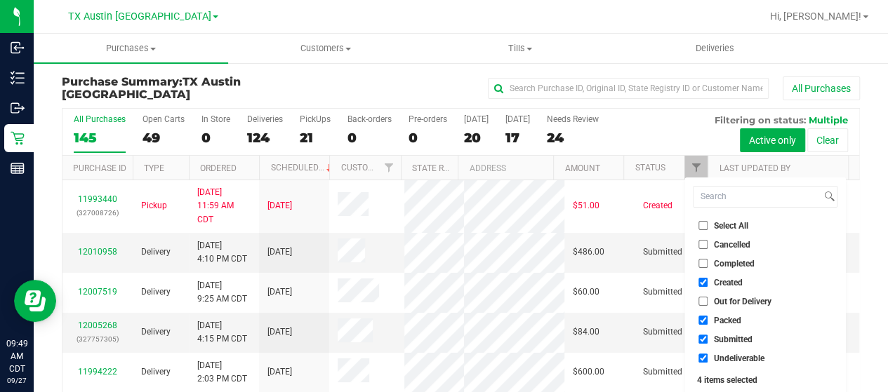
checkbox input "false"
click at [721, 341] on span "Submitted" at bounding box center [733, 339] width 39 height 8
click at [707, 341] on input "Submitted" at bounding box center [702, 339] width 9 height 9
checkbox input "false"
click at [723, 356] on span "Undeliverable" at bounding box center [739, 358] width 51 height 8
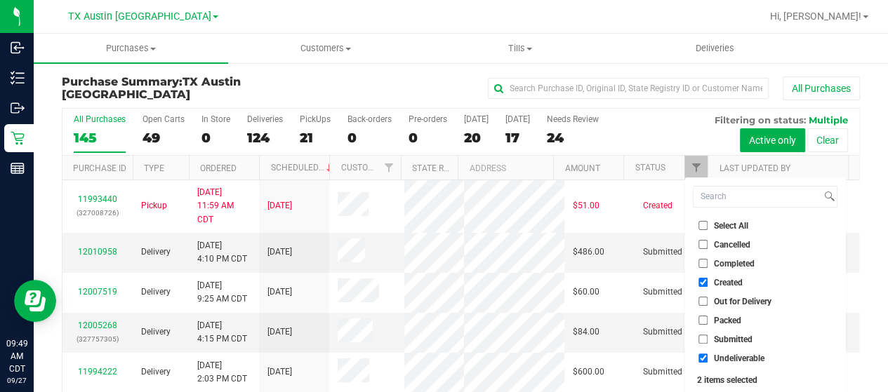
click at [707, 356] on input "Undeliverable" at bounding box center [702, 358] width 9 height 9
checkbox input "false"
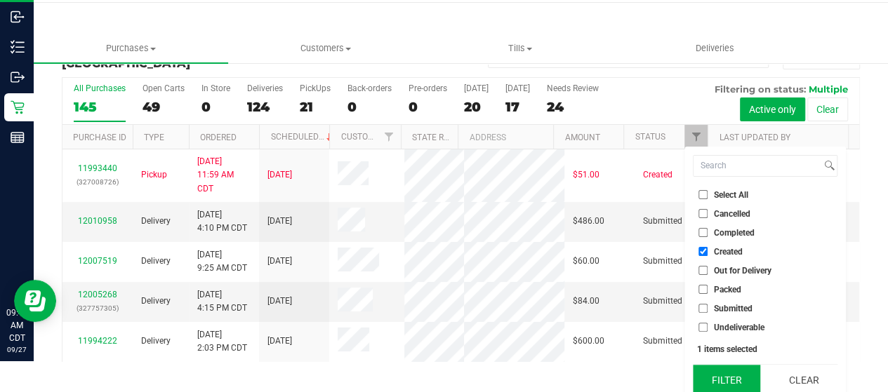
scroll to position [38, 0]
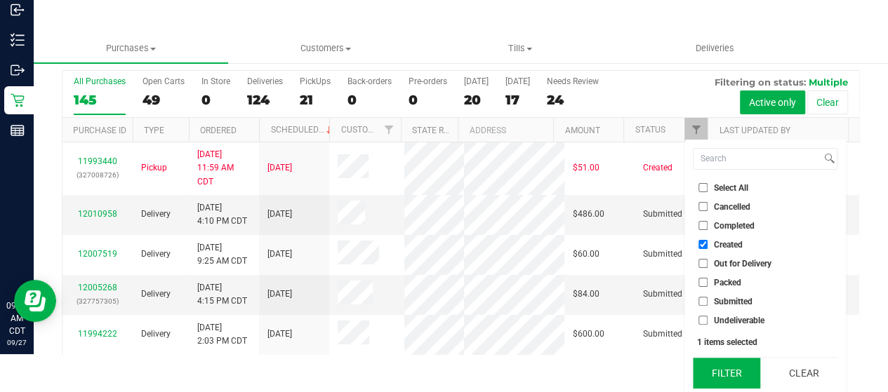
click at [722, 370] on button "Filter" at bounding box center [726, 373] width 67 height 31
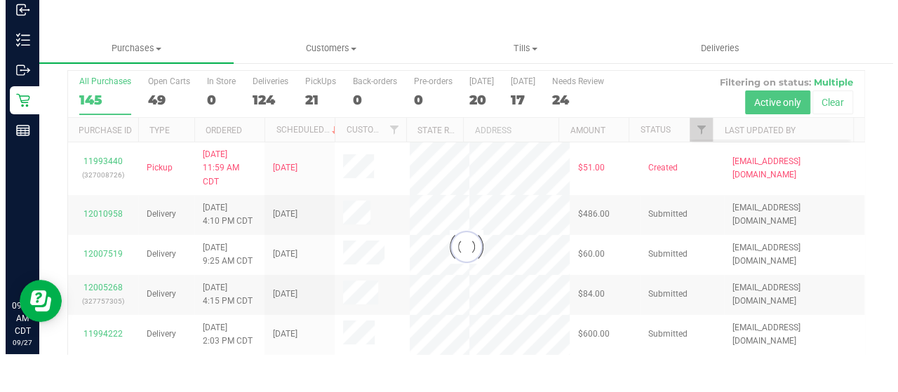
scroll to position [0, 0]
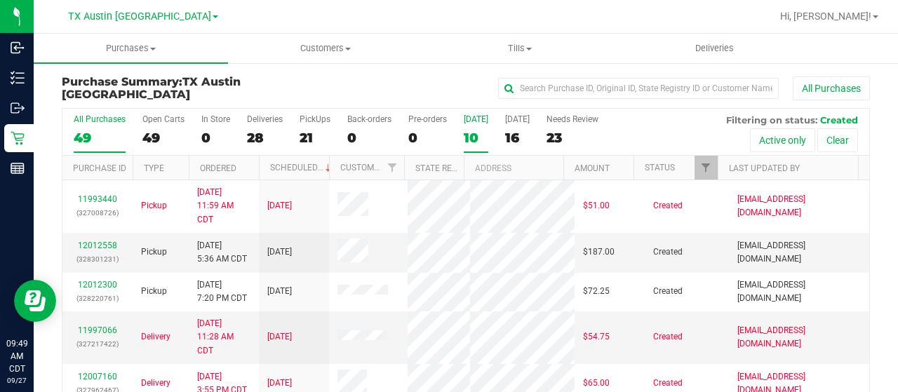
click at [470, 134] on div "10" at bounding box center [476, 138] width 25 height 16
click at [0, 0] on input "Today 10" at bounding box center [0, 0] width 0 height 0
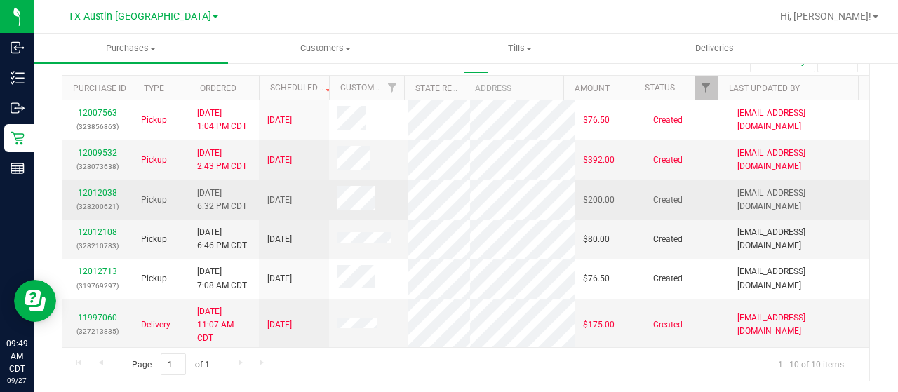
scroll to position [70, 0]
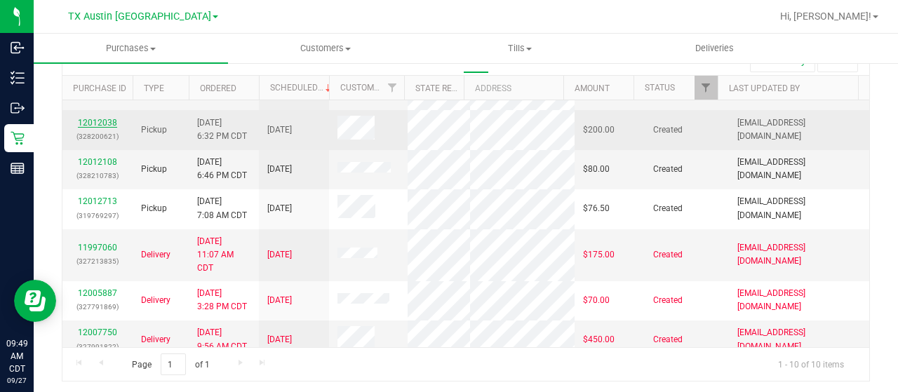
click at [102, 128] on link "12012038" at bounding box center [97, 123] width 39 height 10
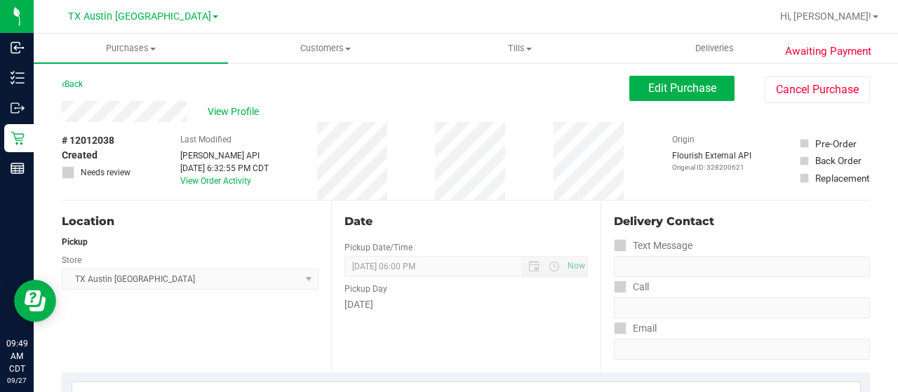
click at [190, 112] on div "View Profile" at bounding box center [346, 111] width 568 height 21
click at [150, 81] on div "Back Edit Purchase Cancel Purchase" at bounding box center [466, 88] width 808 height 25
drag, startPoint x: 189, startPoint y: 114, endPoint x: 59, endPoint y: 115, distance: 130.5
click at [244, 105] on span "View Profile" at bounding box center [236, 112] width 56 height 15
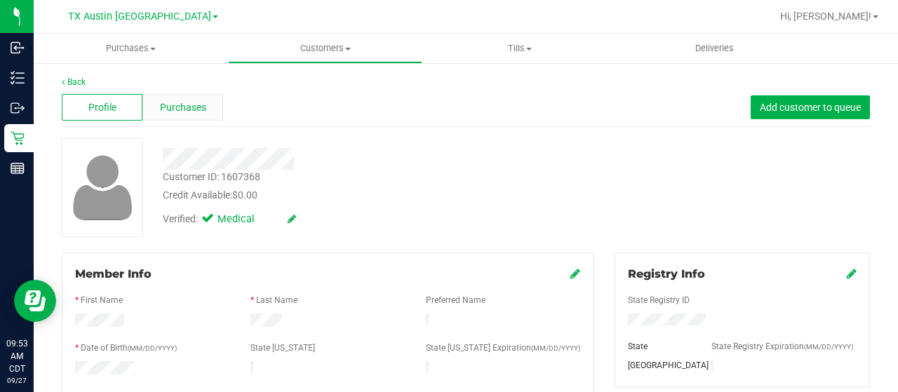
click at [186, 109] on span "Purchases" at bounding box center [183, 107] width 46 height 15
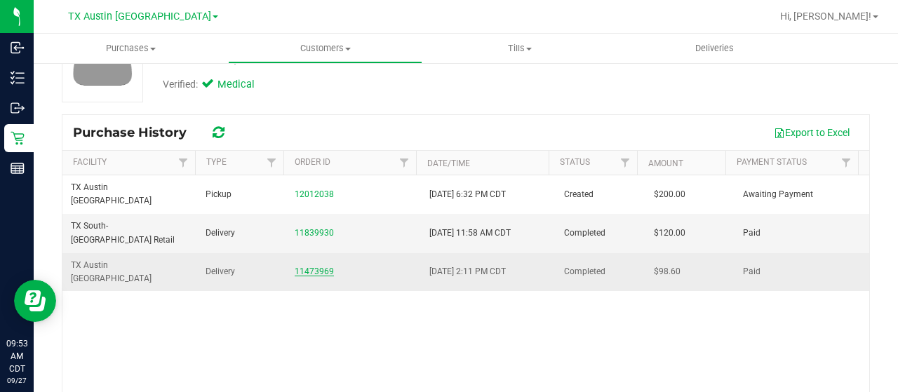
scroll to position [140, 0]
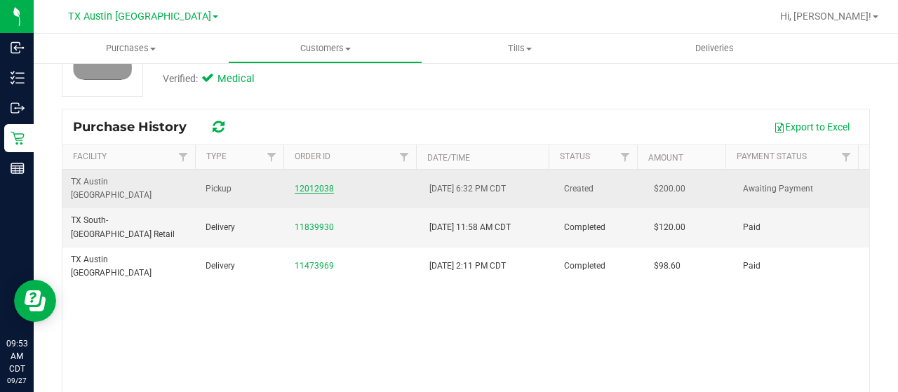
click at [302, 184] on link "12012038" at bounding box center [314, 189] width 39 height 10
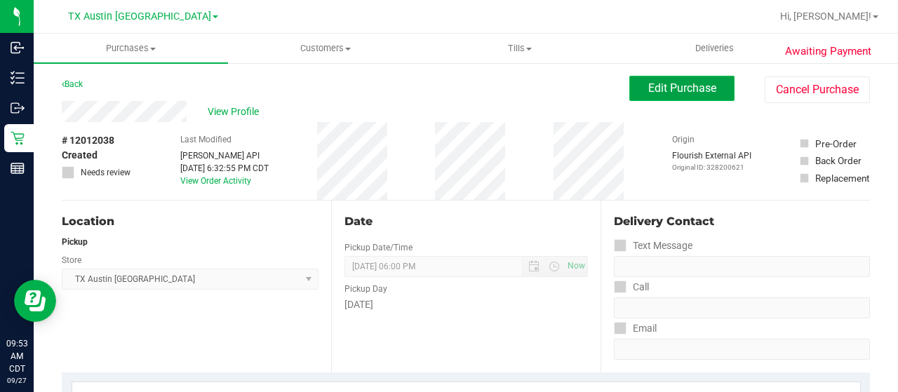
click at [667, 95] on button "Edit Purchase" at bounding box center [681, 88] width 105 height 25
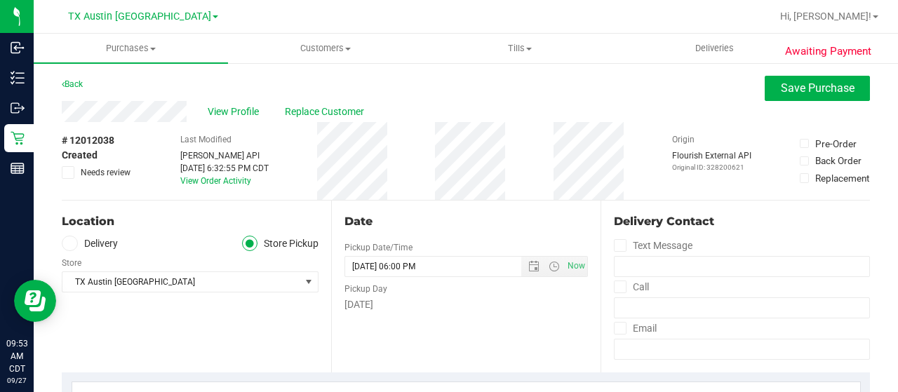
click at [95, 249] on label "Delivery" at bounding box center [90, 244] width 56 height 16
click at [0, 0] on input "Delivery" at bounding box center [0, 0] width 0 height 0
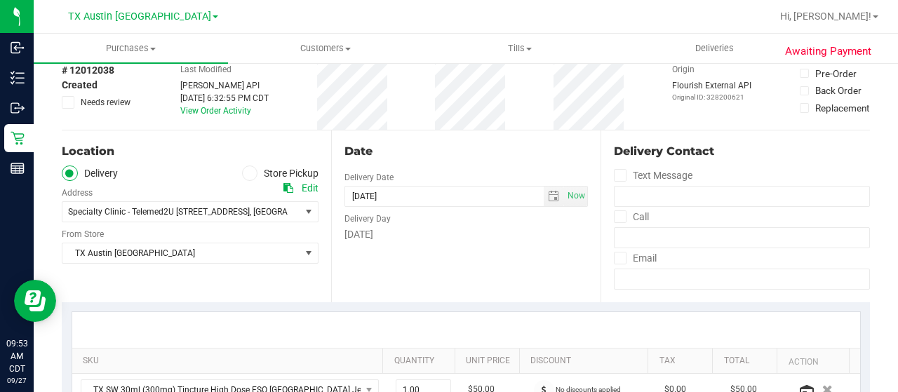
scroll to position [140, 0]
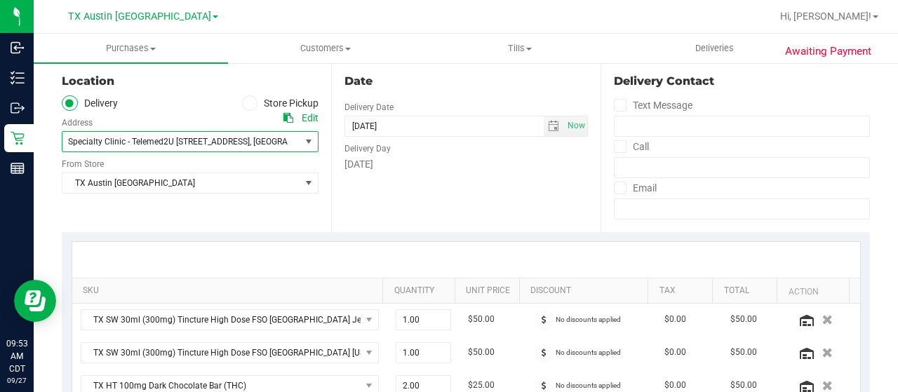
click at [168, 141] on span "Specialty Clinic - Telemed2U 2217 Park Bend Dr. #300" at bounding box center [159, 142] width 182 height 10
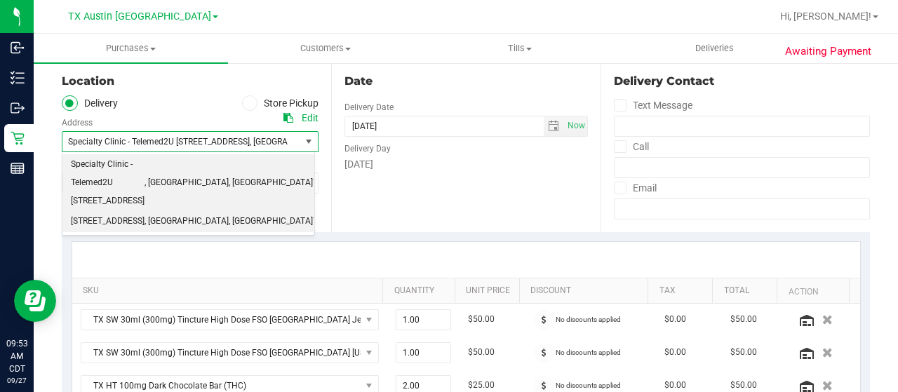
click at [154, 213] on span ", Austin" at bounding box center [187, 222] width 84 height 18
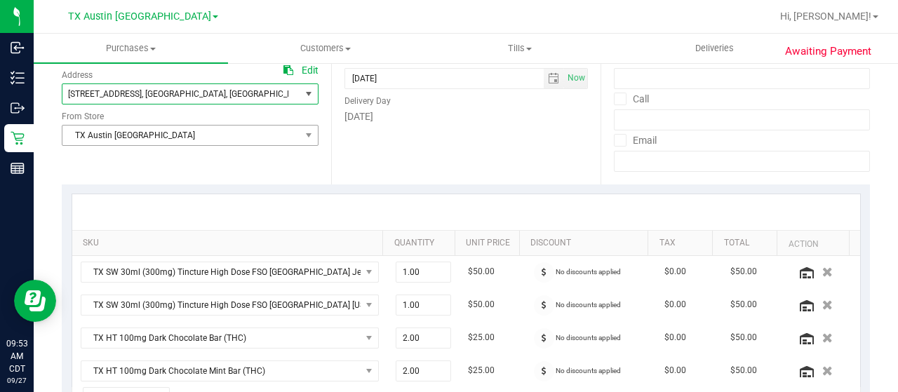
scroll to position [210, 0]
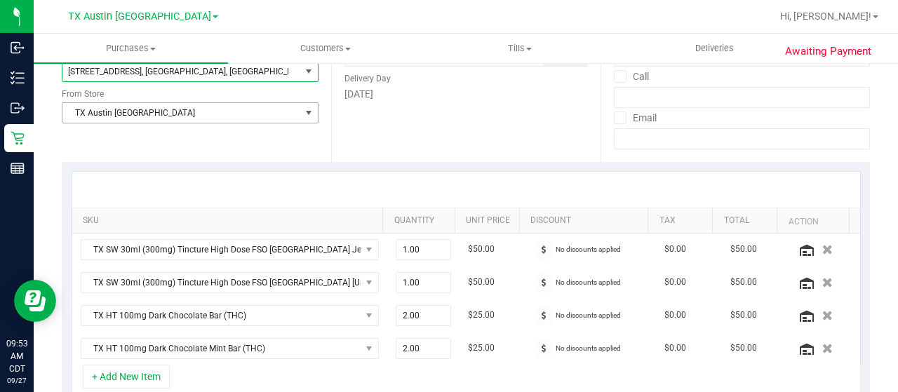
click at [159, 112] on span "TX Austin DC" at bounding box center [181, 113] width 238 height 20
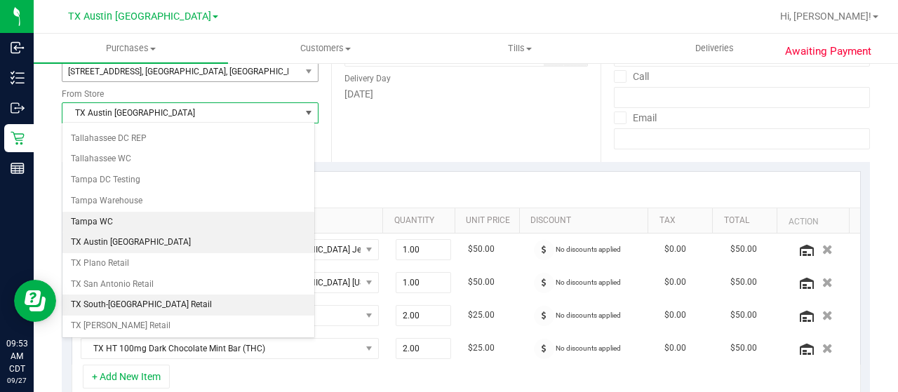
scroll to position [990, 0]
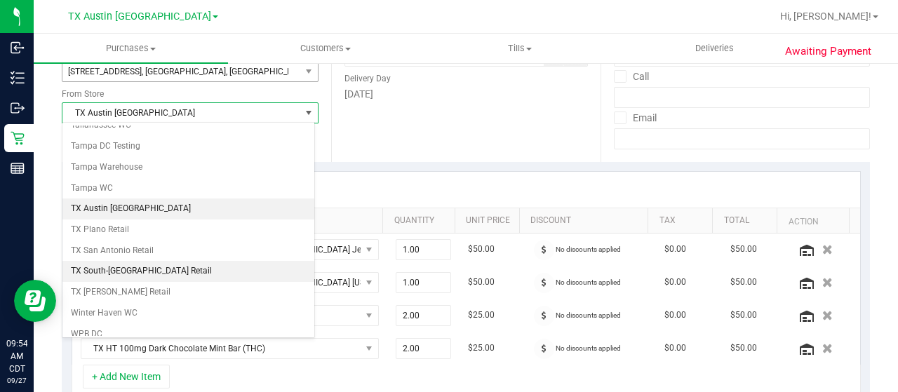
click at [116, 261] on li "TX South-Austin Retail" at bounding box center [188, 271] width 252 height 21
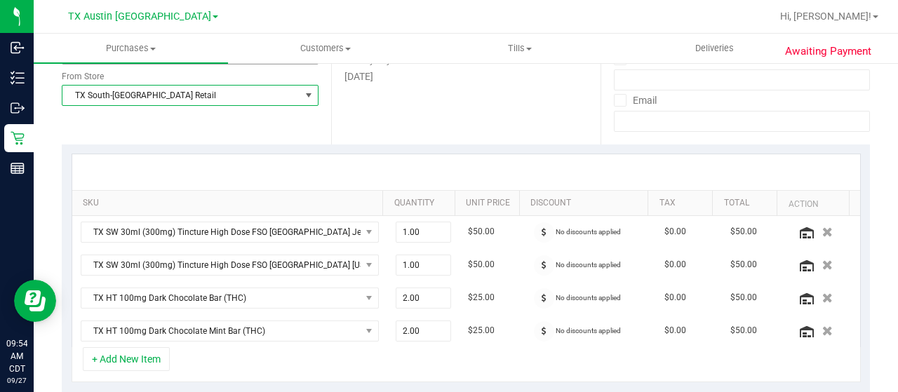
scroll to position [0, 0]
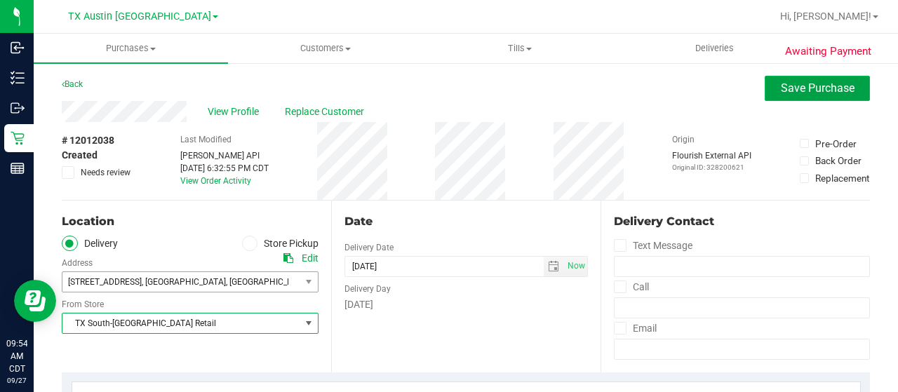
click at [789, 88] on span "Save Purchase" at bounding box center [818, 87] width 74 height 13
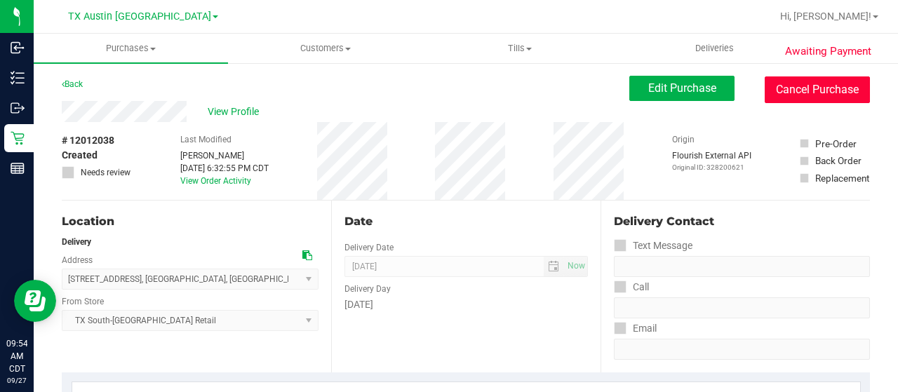
click at [814, 91] on button "Cancel Purchase" at bounding box center [817, 89] width 105 height 27
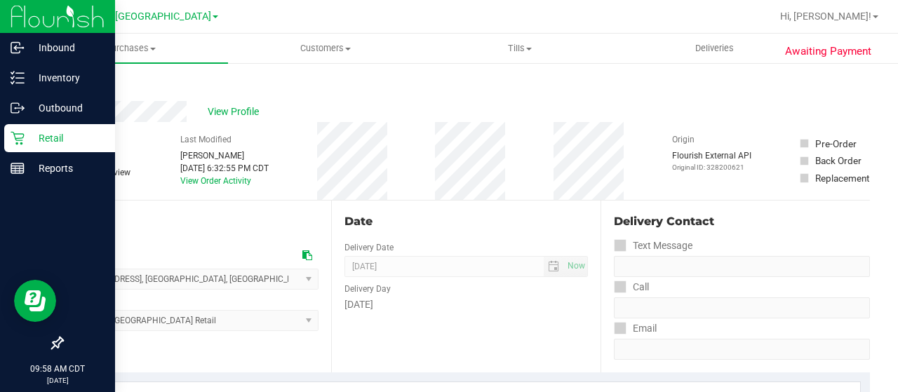
click at [27, 142] on p "Retail" at bounding box center [67, 138] width 84 height 17
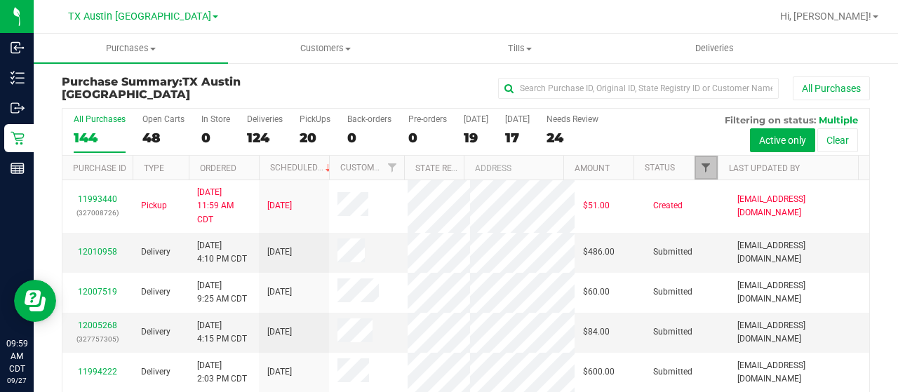
click at [700, 166] on span "Filter" at bounding box center [705, 167] width 11 height 11
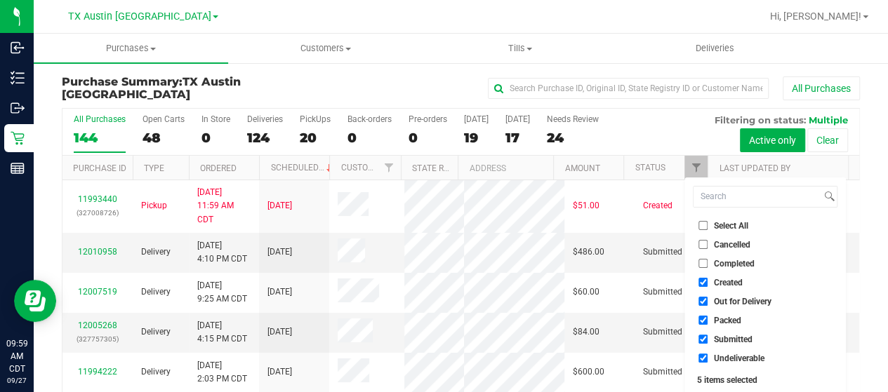
click at [725, 301] on span "Out for Delivery" at bounding box center [743, 301] width 58 height 8
click at [707, 301] on input "Out for Delivery" at bounding box center [702, 301] width 9 height 9
checkbox input "false"
click at [724, 319] on span "Packed" at bounding box center [727, 320] width 27 height 8
click at [707, 319] on input "Packed" at bounding box center [702, 320] width 9 height 9
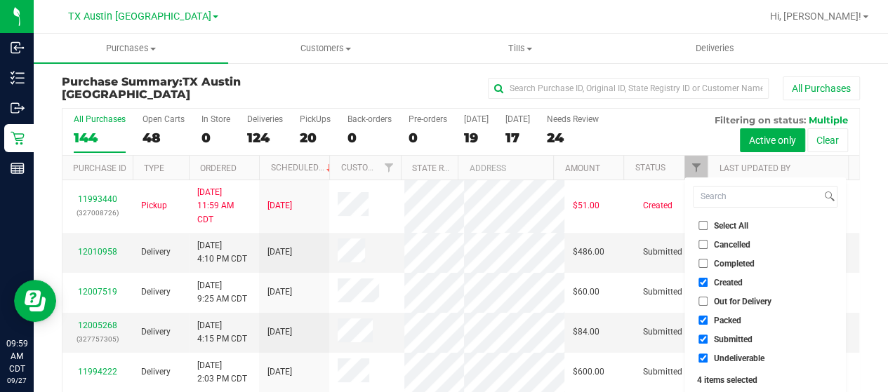
checkbox input "false"
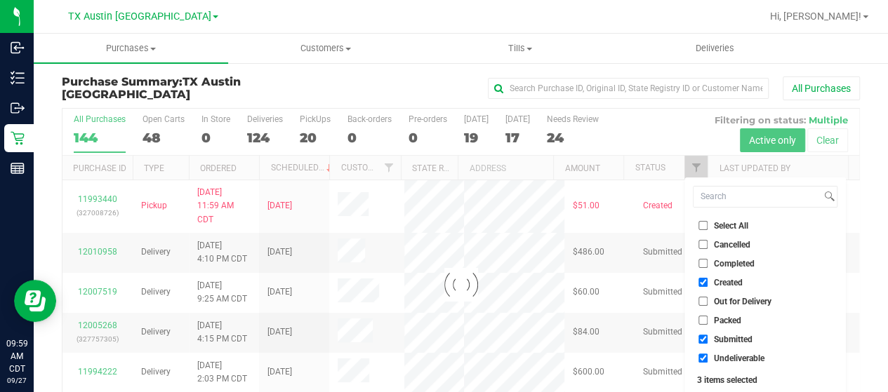
click at [723, 339] on span "Submitted" at bounding box center [733, 339] width 39 height 8
click at [707, 339] on input "Submitted" at bounding box center [702, 339] width 9 height 9
checkbox input "false"
click at [721, 357] on span "Undeliverable" at bounding box center [739, 358] width 51 height 8
click at [707, 357] on input "Undeliverable" at bounding box center [702, 358] width 9 height 9
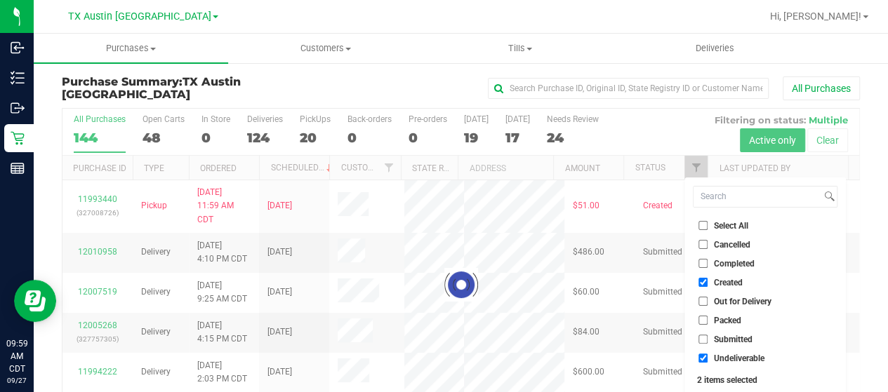
checkbox input "false"
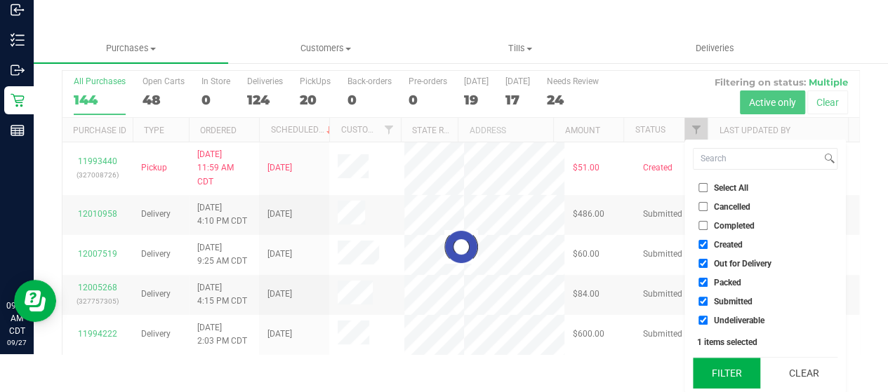
checkbox input "true"
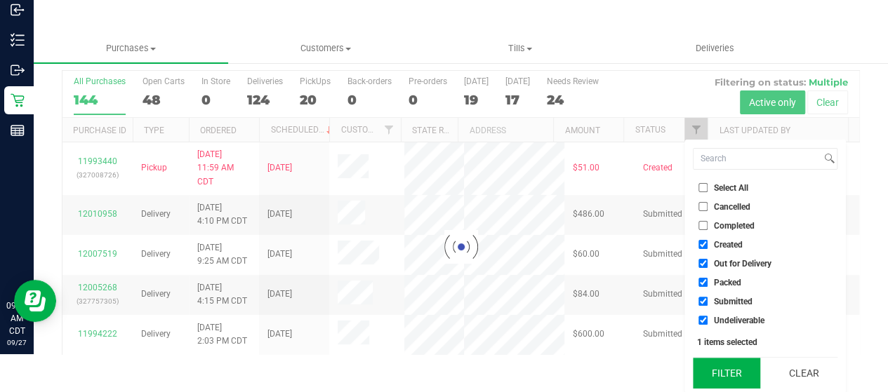
click at [721, 364] on button "Filter" at bounding box center [726, 373] width 67 height 31
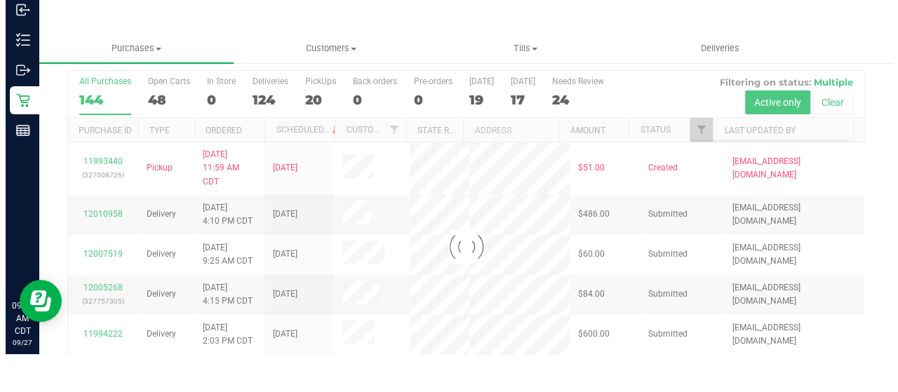
scroll to position [0, 0]
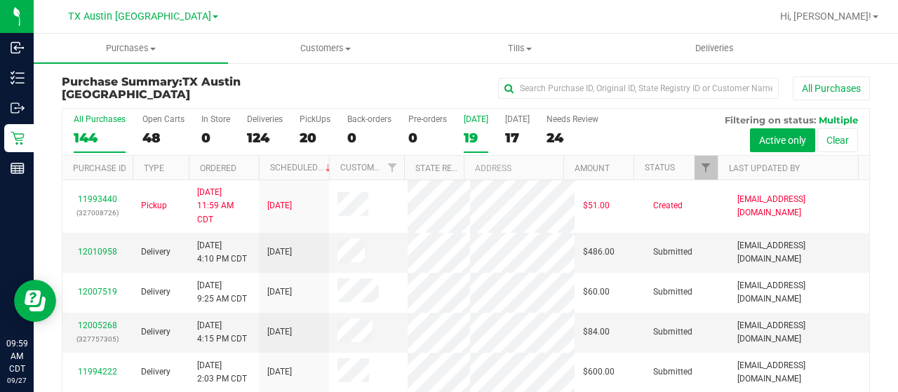
click at [472, 135] on div "19" at bounding box center [476, 138] width 25 height 16
click at [0, 0] on input "Today 19" at bounding box center [0, 0] width 0 height 0
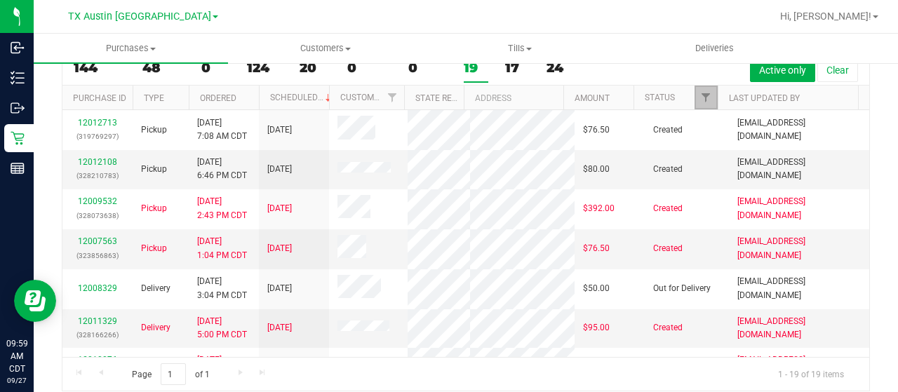
click at [698, 101] on link "Filter" at bounding box center [706, 98] width 23 height 24
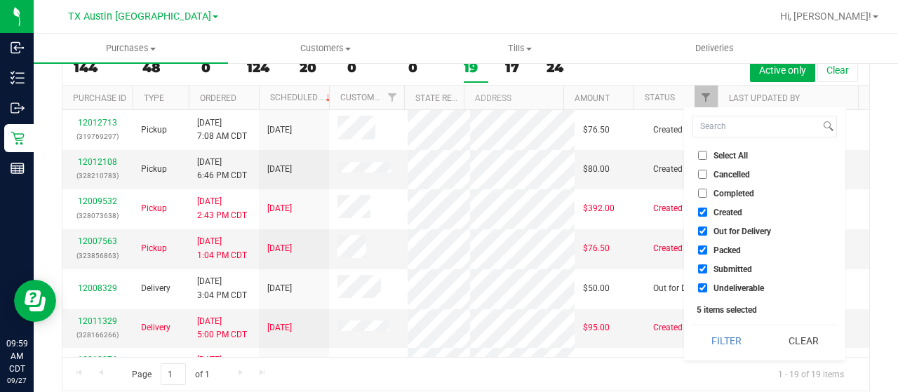
click at [758, 234] on span "Out for Delivery" at bounding box center [743, 231] width 58 height 8
click at [707, 234] on input "Out for Delivery" at bounding box center [702, 231] width 9 height 9
checkbox input "false"
click at [727, 253] on span "Packed" at bounding box center [727, 250] width 27 height 8
click at [707, 253] on input "Packed" at bounding box center [702, 250] width 9 height 9
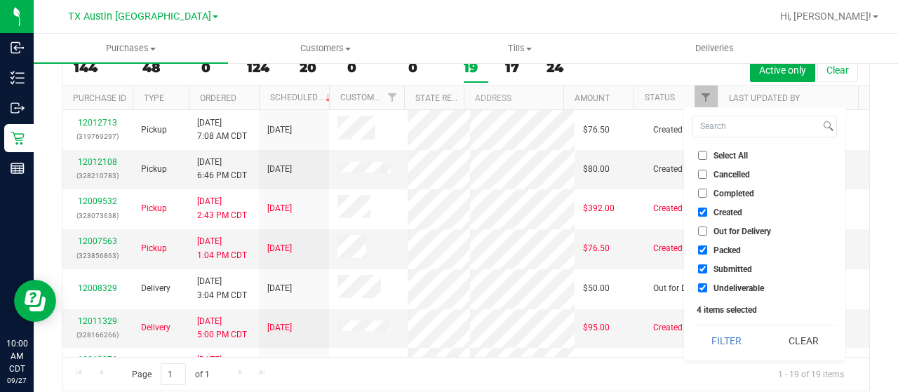
checkbox input "false"
click at [727, 266] on span "Submitted" at bounding box center [733, 269] width 39 height 8
click at [707, 266] on input "Submitted" at bounding box center [702, 269] width 9 height 9
checkbox input "false"
click at [725, 292] on span "Undeliverable" at bounding box center [739, 288] width 51 height 8
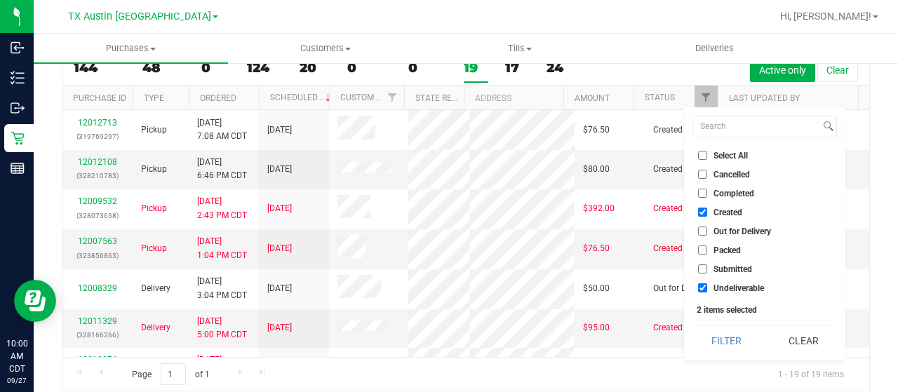
click at [707, 292] on input "Undeliverable" at bounding box center [702, 287] width 9 height 9
checkbox input "false"
click at [728, 344] on button "Filter" at bounding box center [726, 341] width 67 height 31
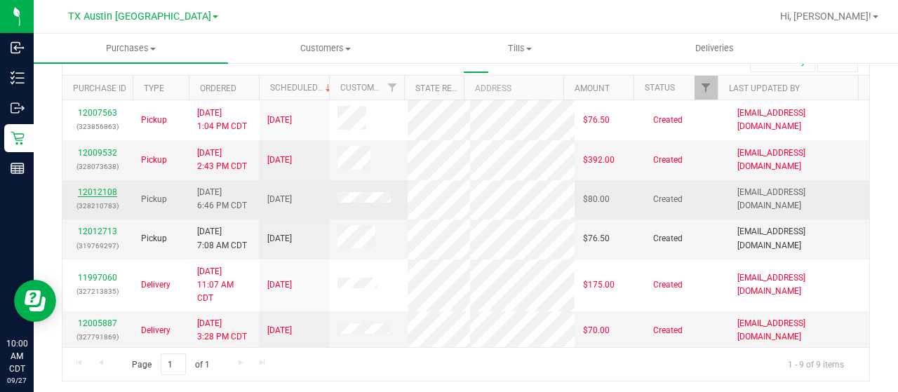
click at [97, 197] on link "12012108" at bounding box center [97, 192] width 39 height 10
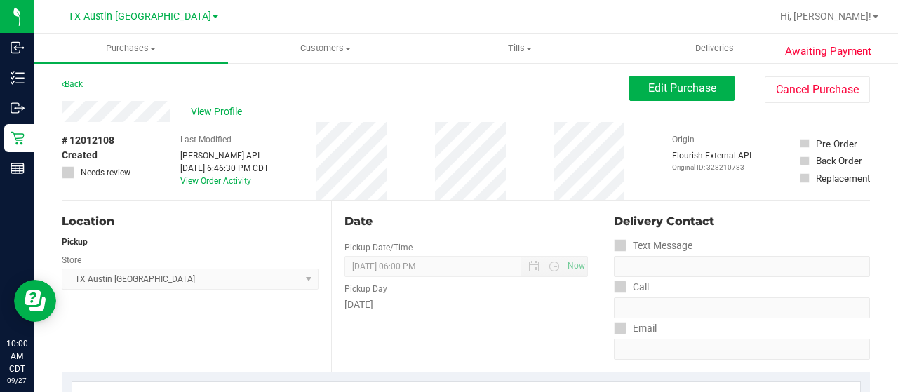
click at [175, 109] on div "View Profile" at bounding box center [346, 111] width 568 height 21
click at [222, 114] on span "View Profile" at bounding box center [219, 112] width 56 height 15
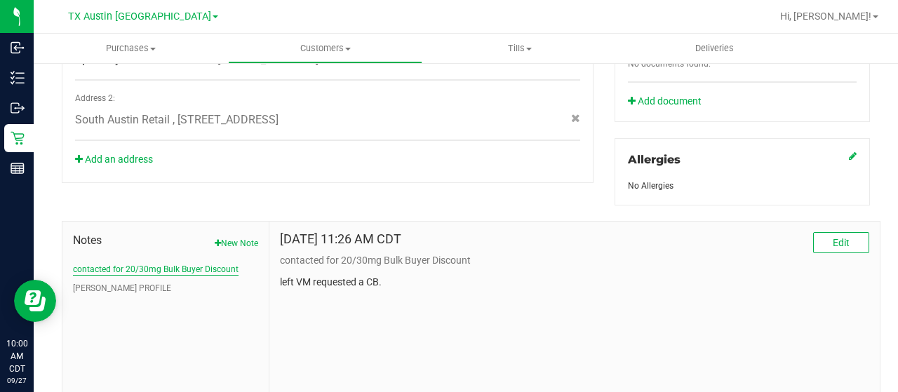
scroll to position [561, 0]
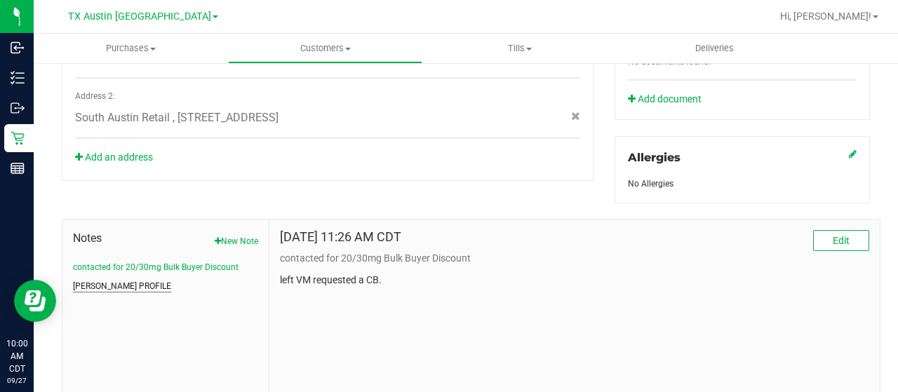
click at [118, 280] on button "CURT PROFILE" at bounding box center [122, 286] width 98 height 13
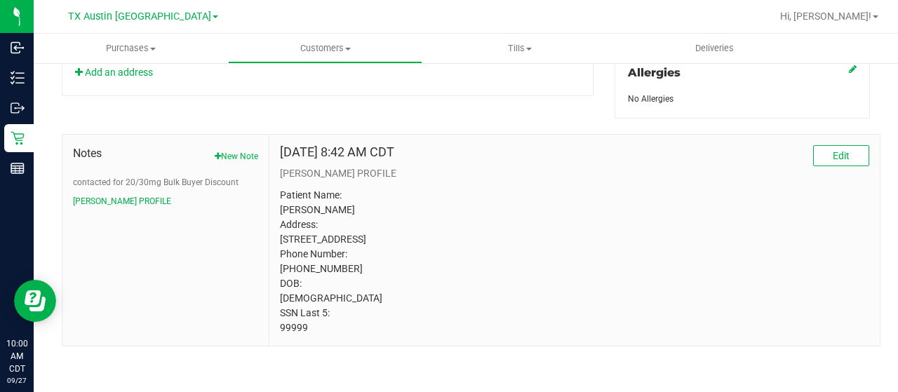
scroll to position [656, 0]
drag, startPoint x: 307, startPoint y: 329, endPoint x: 266, endPoint y: 330, distance: 41.4
click at [266, 330] on div "Notes New Note contacted for 20/30mg Bulk Buyer Discount CURT PROFILE Apr 13, 2…" at bounding box center [471, 240] width 819 height 213
click at [402, 328] on p "Patient Name: ROBERT HARVEY Address: 1700 LION HEART DR CEDAR PARK, TX, 78613 P…" at bounding box center [574, 261] width 589 height 147
drag, startPoint x: 306, startPoint y: 330, endPoint x: 275, endPoint y: 328, distance: 30.9
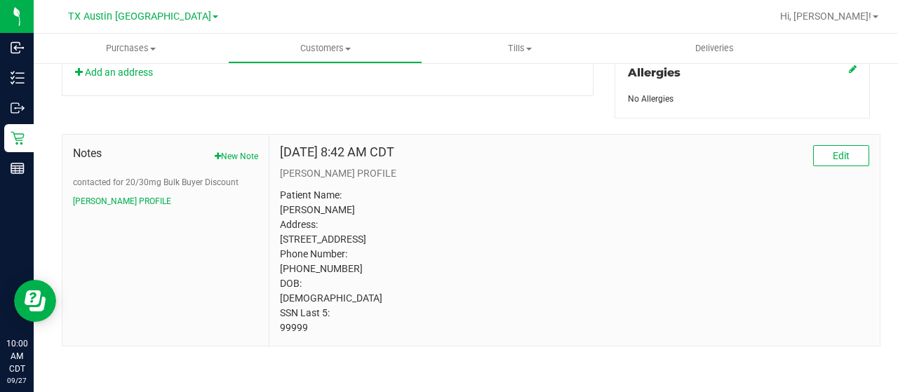
click at [275, 328] on div "Apr 13, 2023 8:42 AM CDT Edit CURT PROFILE Patient Name: ROBERT HARVEY Address:…" at bounding box center [574, 240] width 610 height 211
copy p "99999"
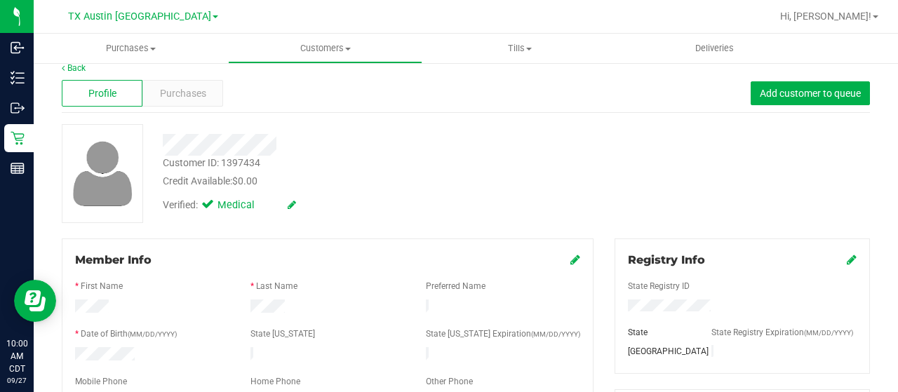
scroll to position [0, 0]
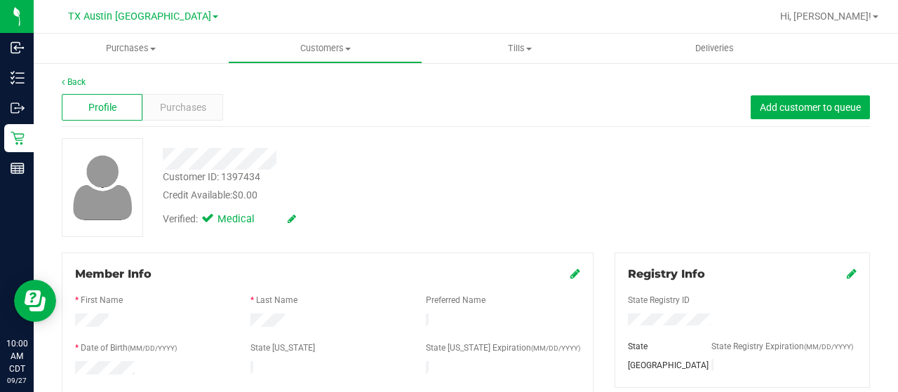
drag, startPoint x: 281, startPoint y: 159, endPoint x: 155, endPoint y: 154, distance: 126.4
click at [155, 154] on div at bounding box center [359, 159] width 415 height 22
click at [203, 107] on span "Purchases" at bounding box center [183, 107] width 46 height 15
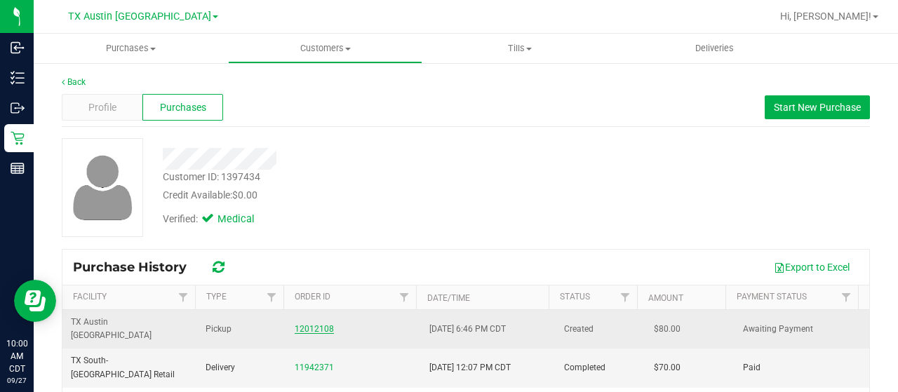
click at [300, 324] on link "12012108" at bounding box center [314, 329] width 39 height 10
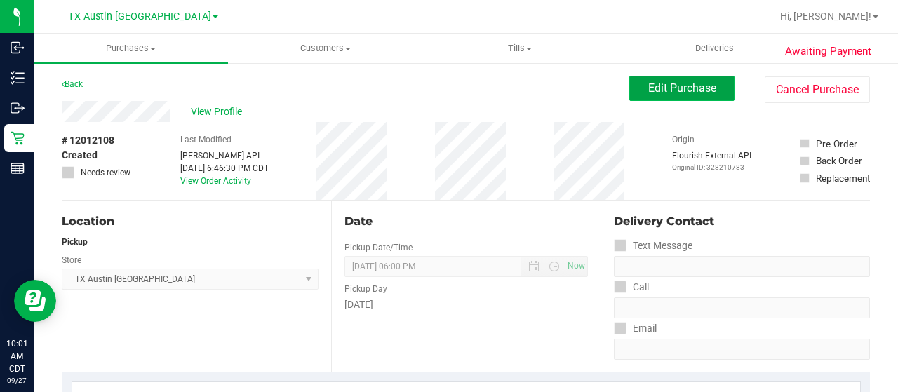
click at [637, 95] on button "Edit Purchase" at bounding box center [681, 88] width 105 height 25
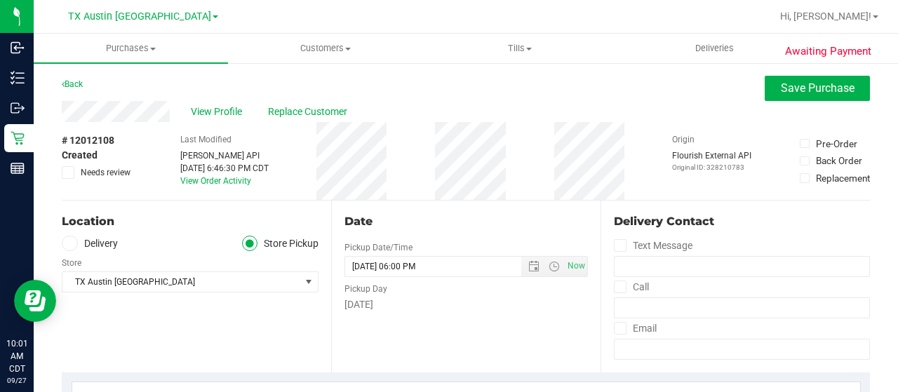
scroll to position [70, 0]
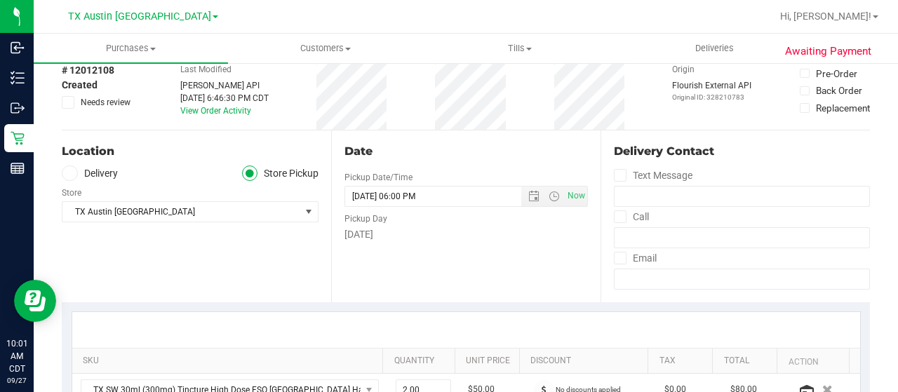
click at [95, 168] on label "Delivery" at bounding box center [90, 174] width 56 height 16
click at [0, 0] on input "Delivery" at bounding box center [0, 0] width 0 height 0
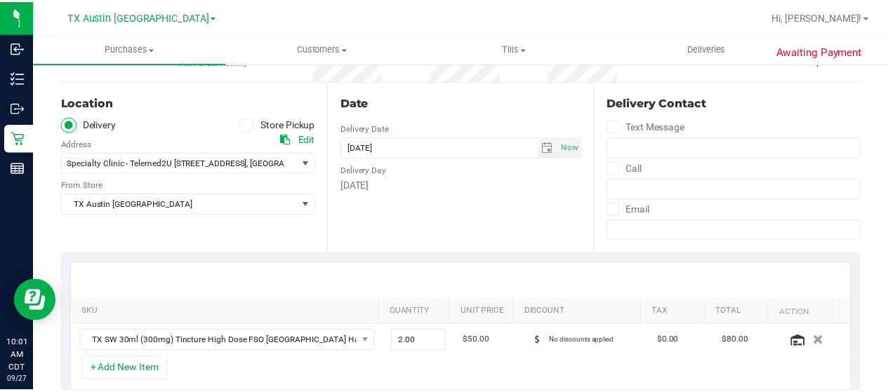
scroll to position [140, 0]
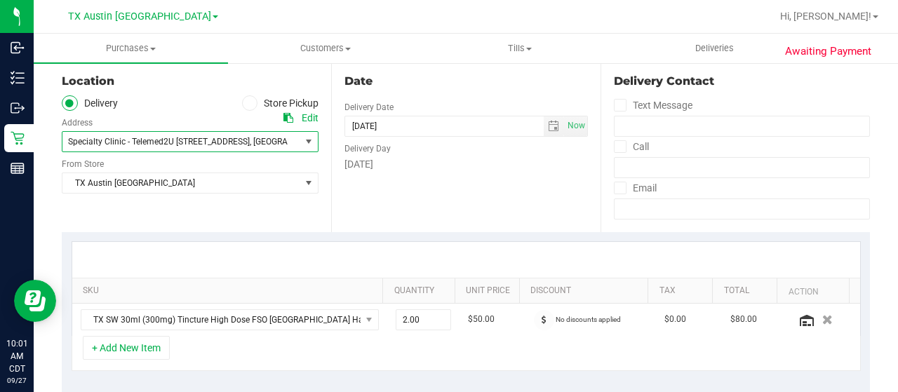
click at [168, 149] on span "Specialty Clinic - Telemed2U 2217 Park Bend Dr. #300, Austin, TX 78758 , Austin…" at bounding box center [175, 142] width 226 height 20
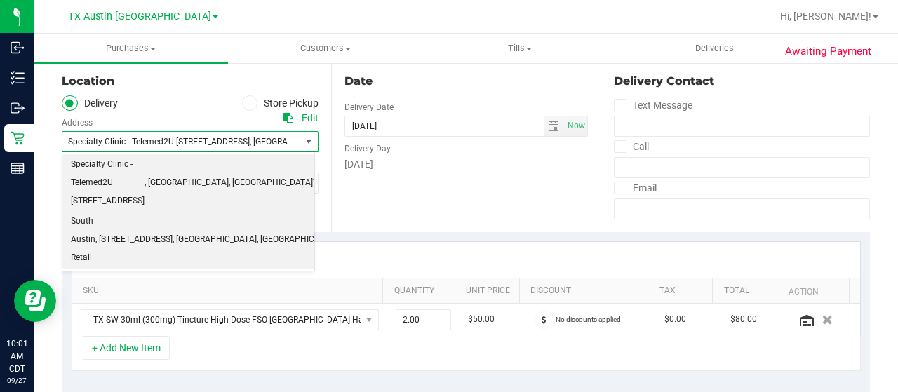
click at [157, 231] on span ", 7105 E. Riverside Dr." at bounding box center [133, 240] width 77 height 18
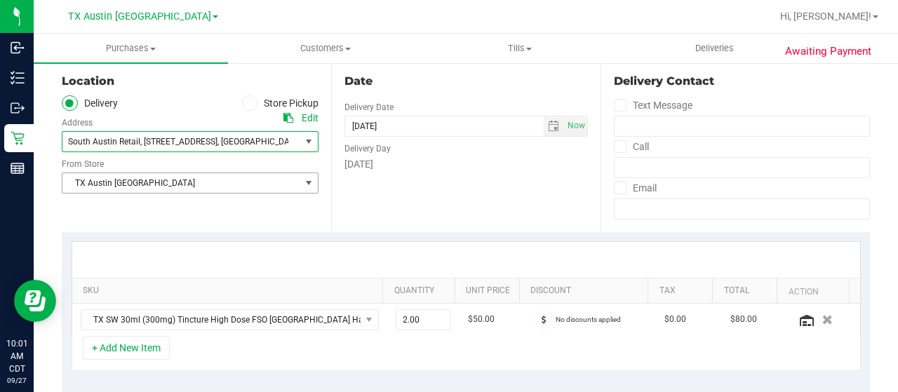
click at [163, 184] on span "TX Austin DC" at bounding box center [181, 183] width 238 height 20
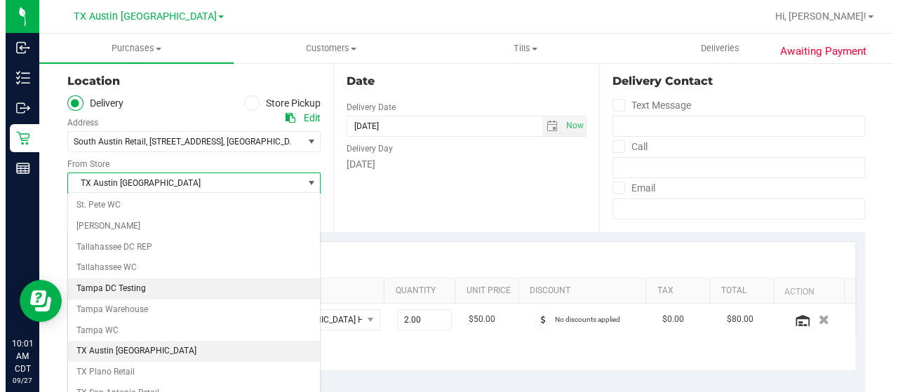
scroll to position [990, 0]
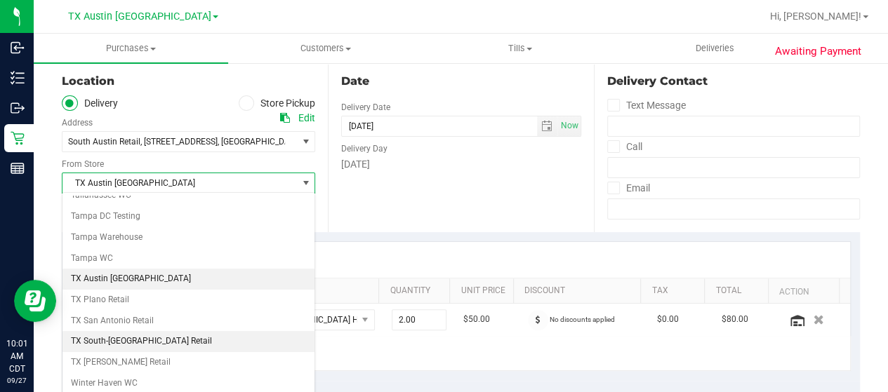
click at [138, 331] on li "TX South-Austin Retail" at bounding box center [188, 341] width 252 height 21
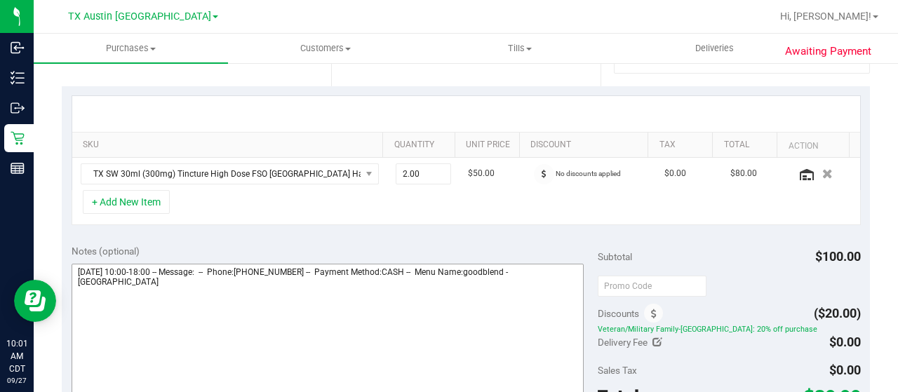
scroll to position [351, 0]
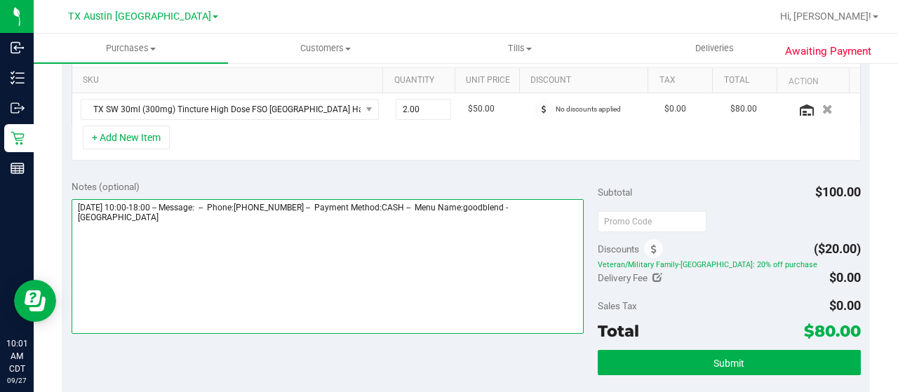
drag, startPoint x: 540, startPoint y: 203, endPoint x: 566, endPoint y: 222, distance: 32.1
click at [568, 222] on textarea at bounding box center [328, 266] width 512 height 135
click at [335, 250] on textarea at bounding box center [328, 266] width 512 height 135
paste textarea "South Austin"
drag, startPoint x: 74, startPoint y: 201, endPoint x: 156, endPoint y: 203, distance: 81.4
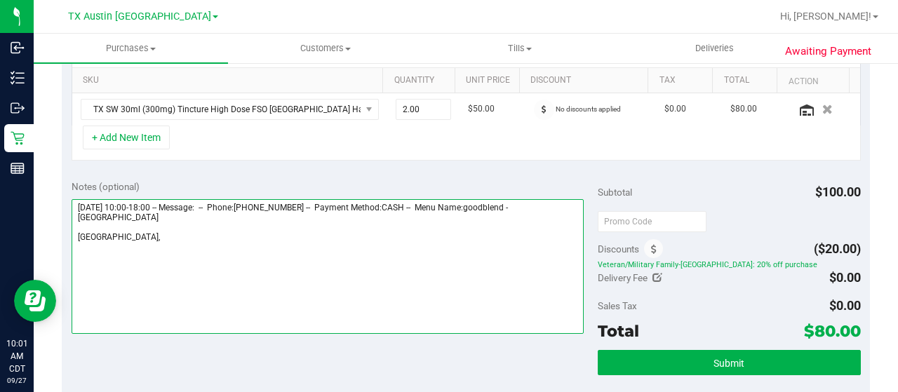
click at [156, 203] on textarea at bounding box center [328, 266] width 512 height 135
click at [163, 243] on textarea at bounding box center [328, 266] width 512 height 135
paste textarea "Saturday 09/27/2025"
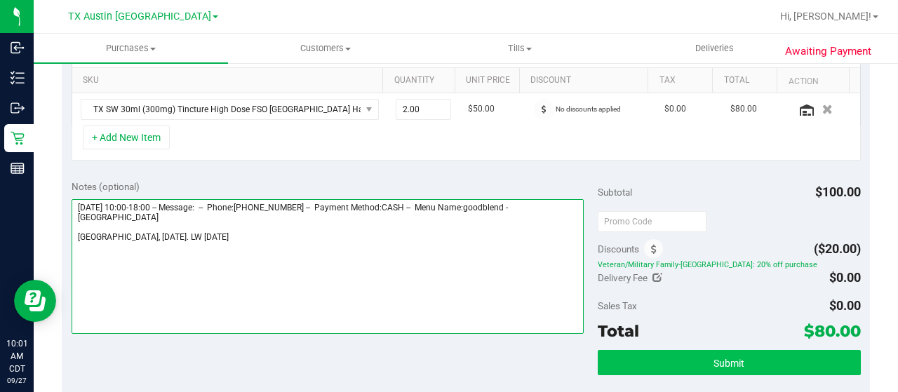
type textarea "Saturday 09/27/2025 10:00-18:00 -- Message: -- Phone:5127690568 -- Payment Meth…"
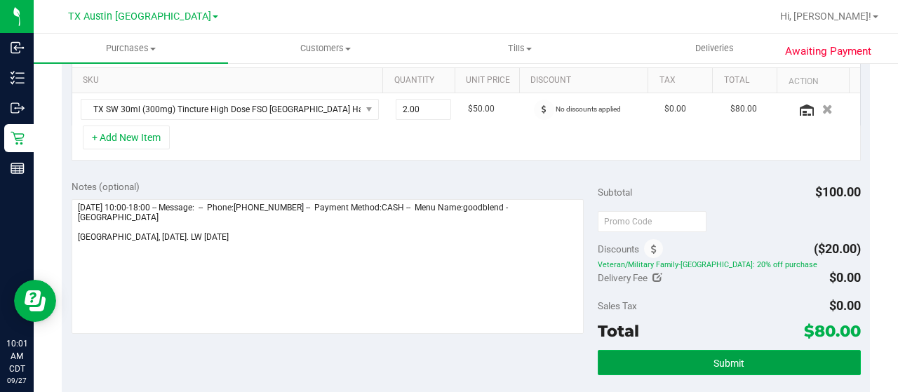
click at [700, 360] on button "Submit" at bounding box center [729, 362] width 263 height 25
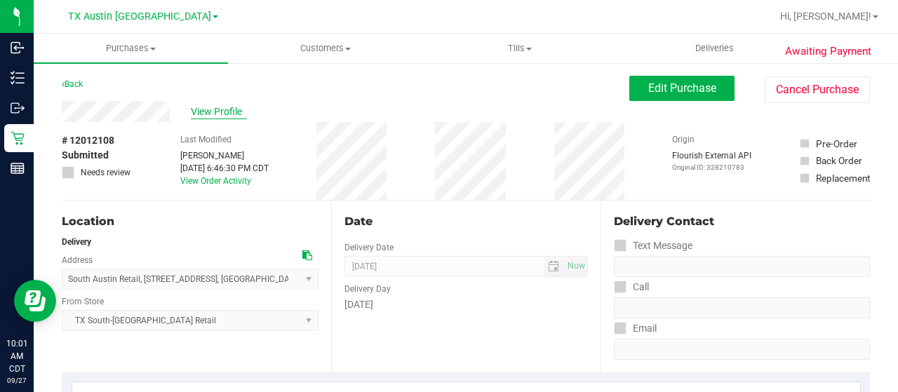
click at [201, 108] on span "View Profile" at bounding box center [219, 112] width 56 height 15
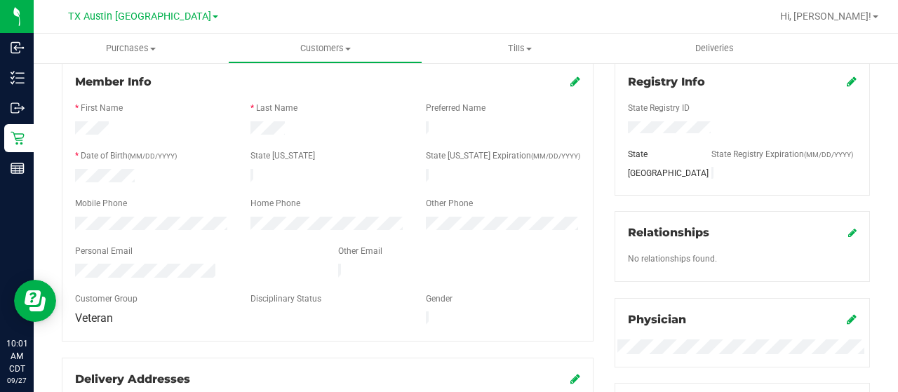
scroll to position [210, 0]
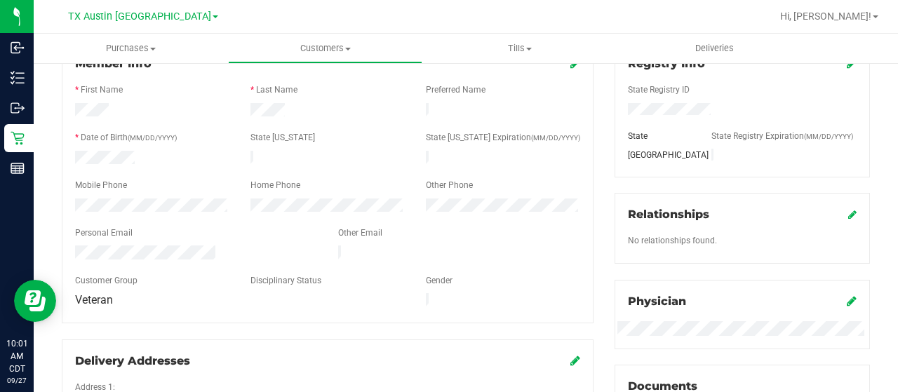
drag, startPoint x: 220, startPoint y: 246, endPoint x: 73, endPoint y: 248, distance: 147.3
click at [73, 248] on div at bounding box center [196, 254] width 263 height 17
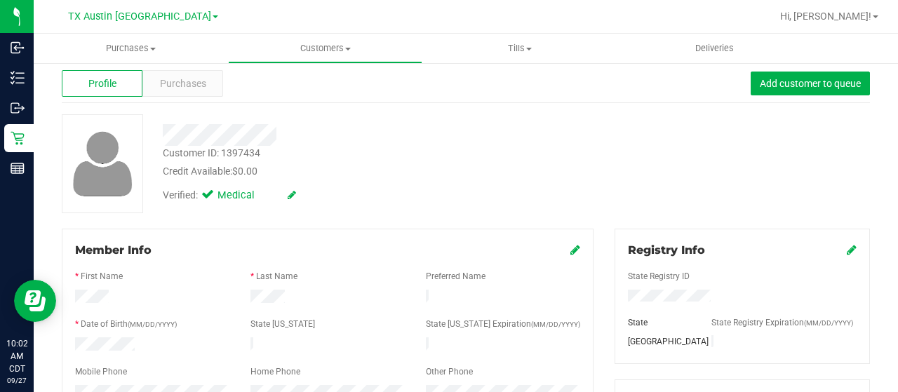
scroll to position [0, 0]
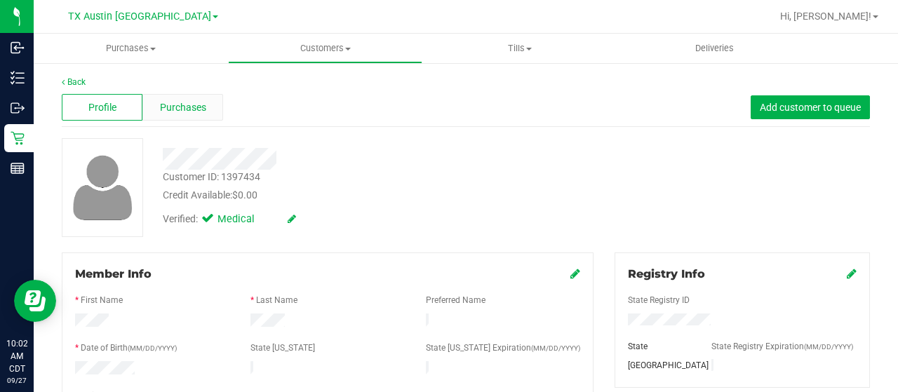
click at [186, 107] on span "Purchases" at bounding box center [183, 107] width 46 height 15
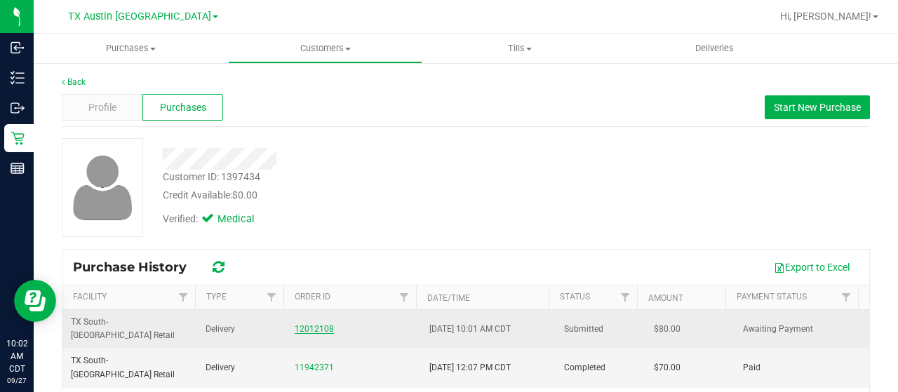
click at [307, 324] on link "12012108" at bounding box center [314, 329] width 39 height 10
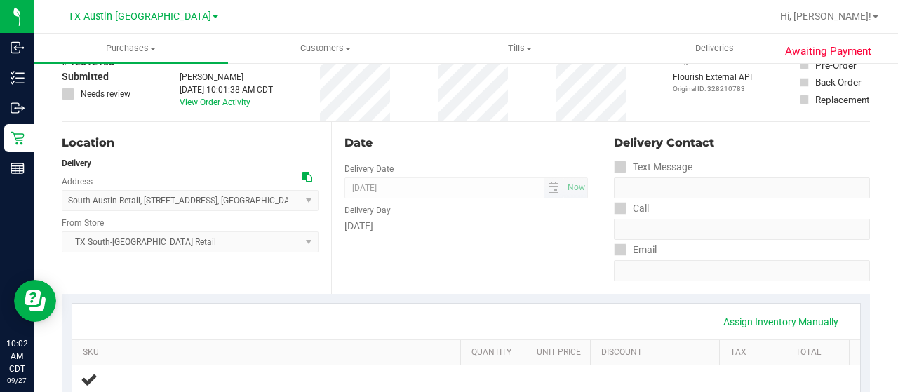
scroll to position [351, 0]
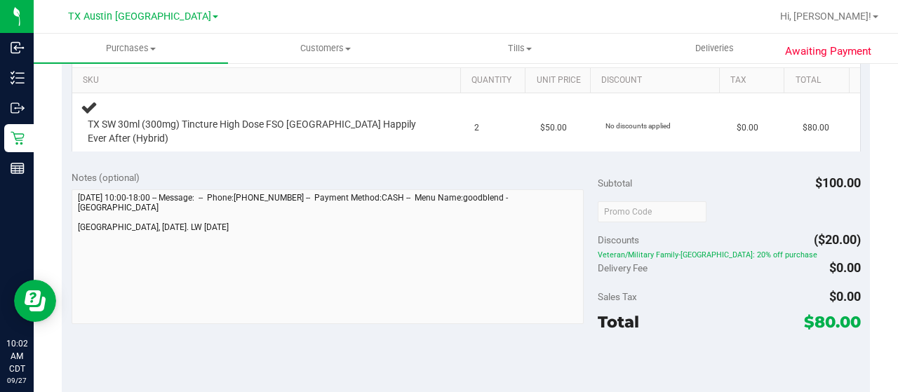
click at [57, 233] on div "Awaiting Payment Back Edit Purchase Cancel Purchase View Profile # 12012108 Sub…" at bounding box center [466, 245] width 864 height 1068
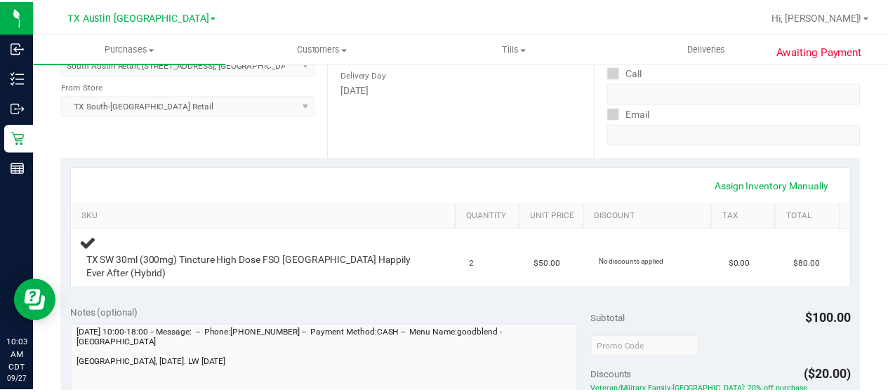
scroll to position [0, 0]
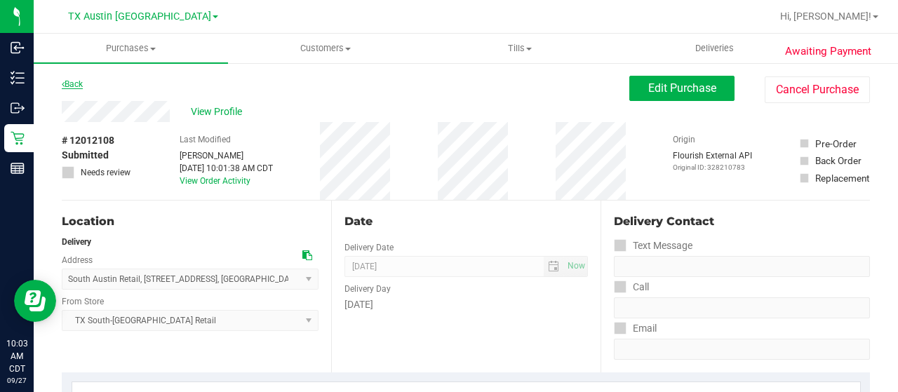
click at [69, 83] on link "Back" at bounding box center [72, 84] width 21 height 10
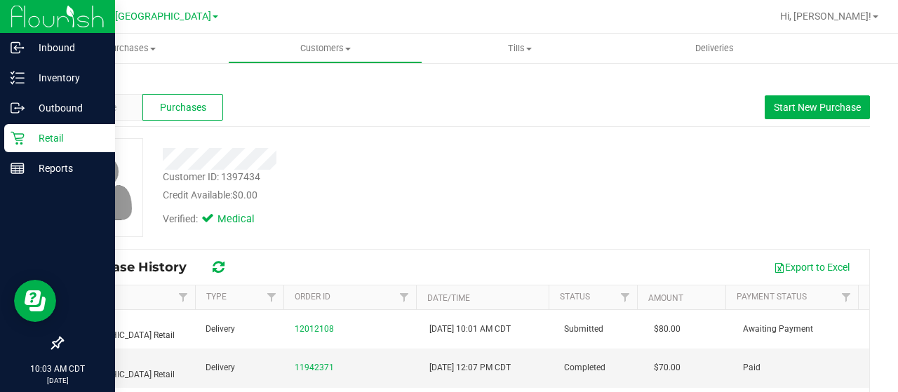
click at [27, 140] on p "Retail" at bounding box center [67, 138] width 84 height 17
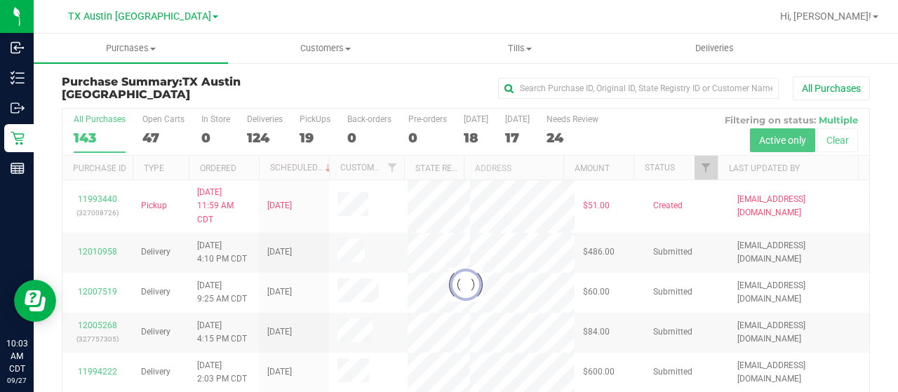
click at [696, 167] on div at bounding box center [465, 285] width 807 height 352
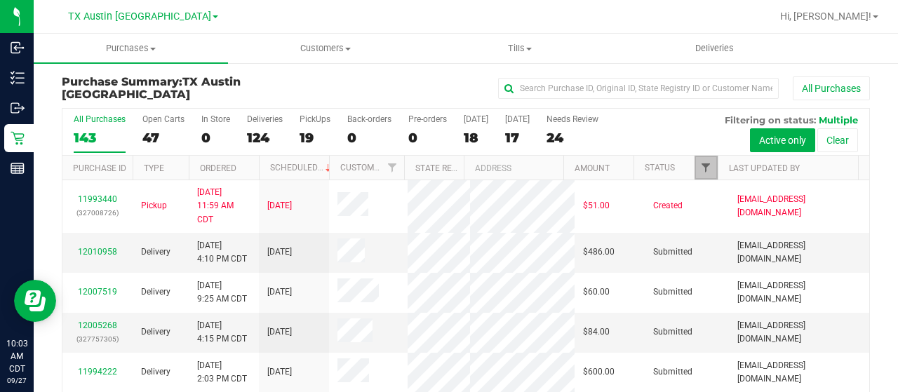
click at [700, 166] on span "Filter" at bounding box center [705, 167] width 11 height 11
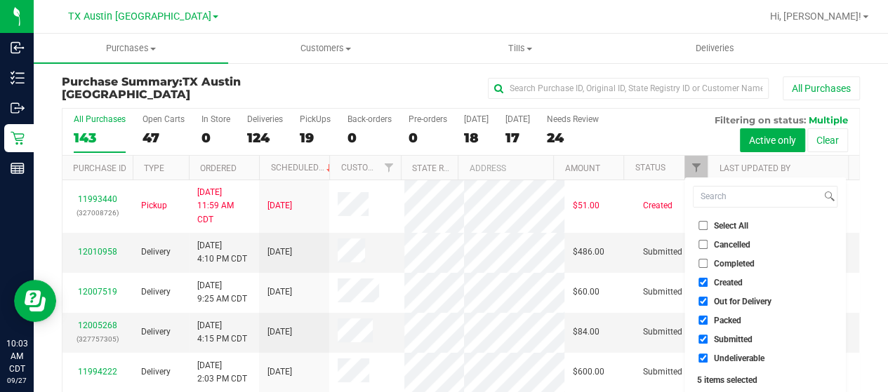
click at [745, 304] on span "Out for Delivery" at bounding box center [743, 301] width 58 height 8
click at [707, 304] on input "Out for Delivery" at bounding box center [702, 301] width 9 height 9
checkbox input "false"
click at [732, 319] on span "Packed" at bounding box center [727, 320] width 27 height 8
click at [707, 319] on input "Packed" at bounding box center [702, 320] width 9 height 9
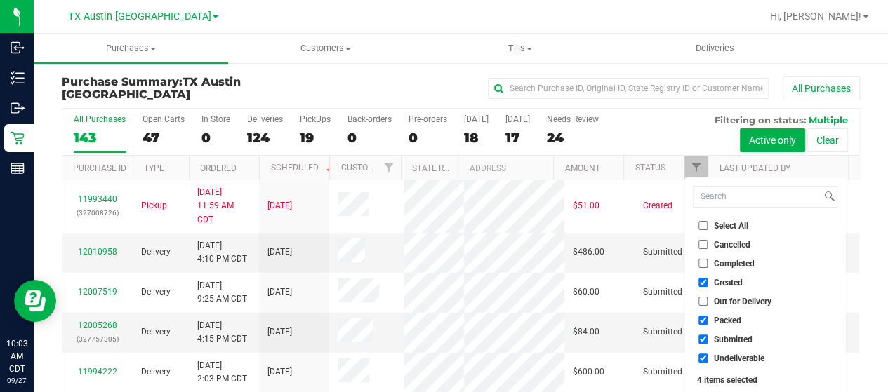
checkbox input "false"
click at [732, 341] on span "Submitted" at bounding box center [733, 339] width 39 height 8
click at [707, 341] on input "Submitted" at bounding box center [702, 339] width 9 height 9
checkbox input "false"
click at [730, 360] on span "Undeliverable" at bounding box center [739, 358] width 51 height 8
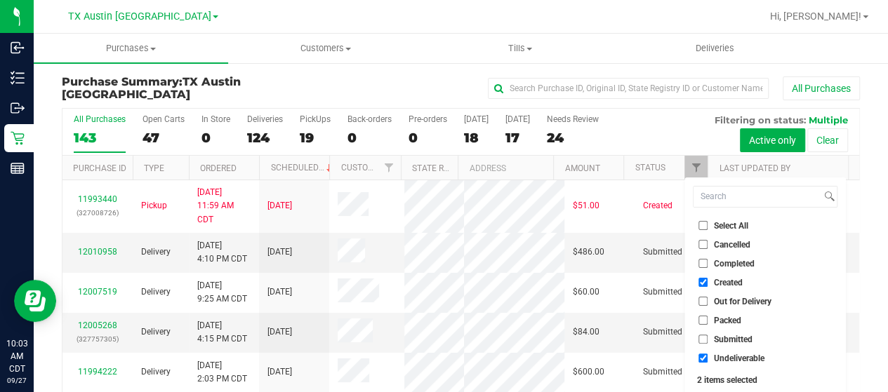
click at [707, 360] on input "Undeliverable" at bounding box center [702, 358] width 9 height 9
checkbox input "false"
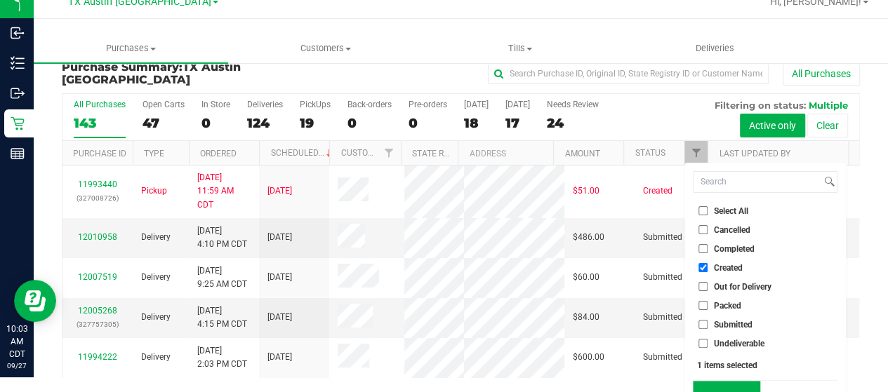
scroll to position [38, 0]
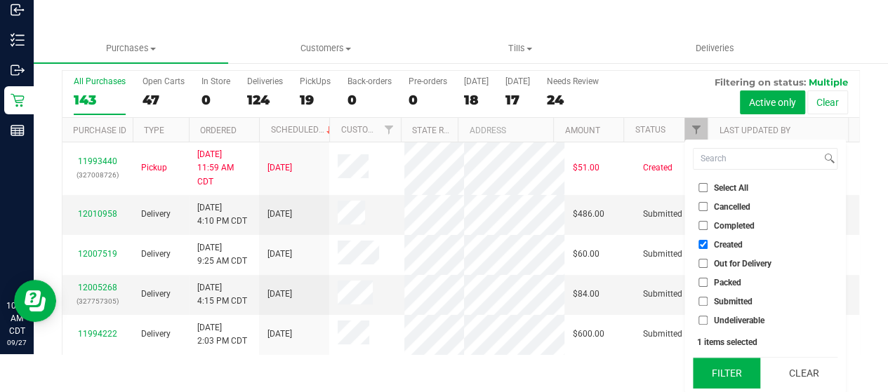
click at [731, 367] on button "Filter" at bounding box center [726, 373] width 67 height 31
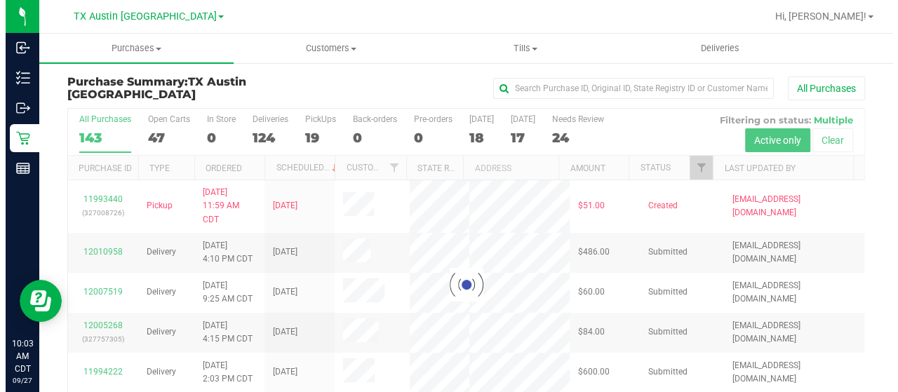
scroll to position [0, 0]
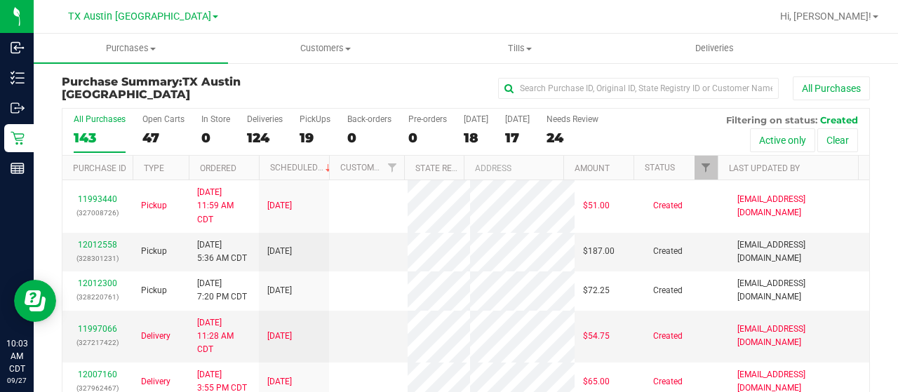
click at [471, 137] on div "18" at bounding box center [476, 138] width 25 height 16
click at [0, 0] on input "Today 18" at bounding box center [0, 0] width 0 height 0
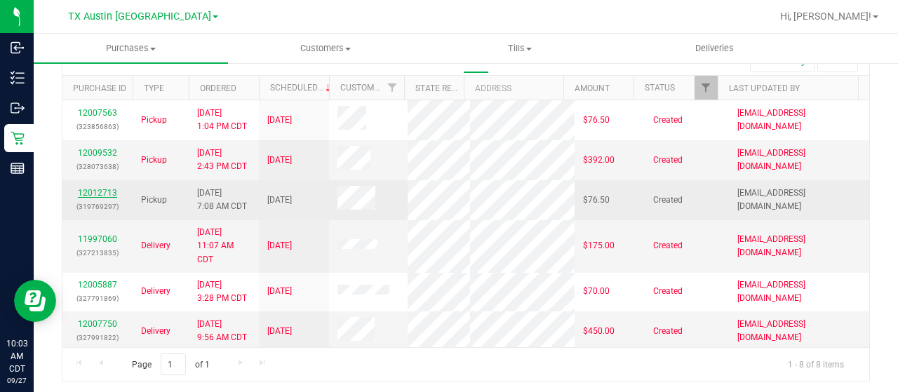
click at [93, 198] on link "12012713" at bounding box center [97, 193] width 39 height 10
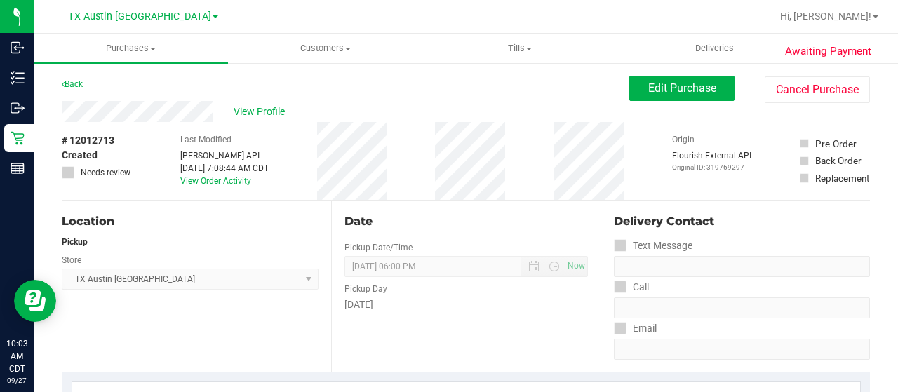
click at [108, 105] on div "View Profile" at bounding box center [346, 111] width 568 height 21
click at [208, 208] on div "Location Pickup Store TX Austin DC Select Store Bonita Springs WC Boynton Beach…" at bounding box center [196, 287] width 269 height 172
click at [65, 103] on div "View Profile" at bounding box center [346, 111] width 568 height 21
click at [248, 117] on span "View Profile" at bounding box center [262, 112] width 56 height 15
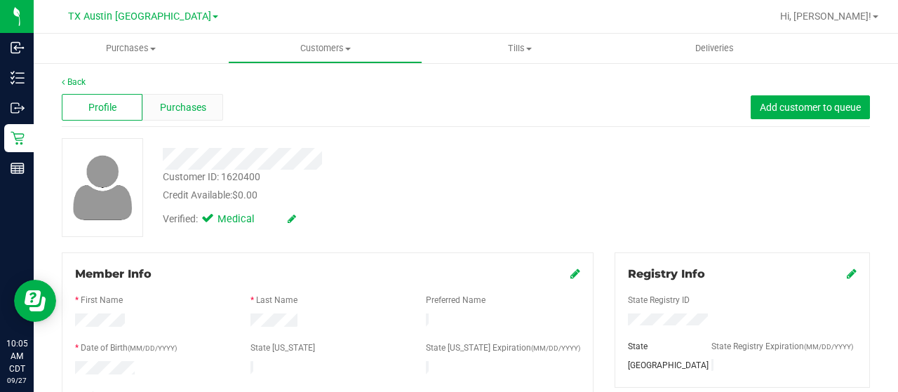
click at [172, 108] on span "Purchases" at bounding box center [183, 107] width 46 height 15
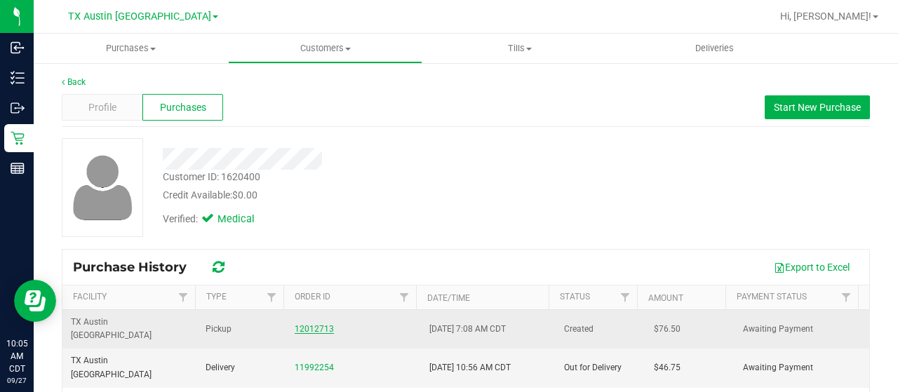
click at [295, 324] on link "12012713" at bounding box center [314, 329] width 39 height 10
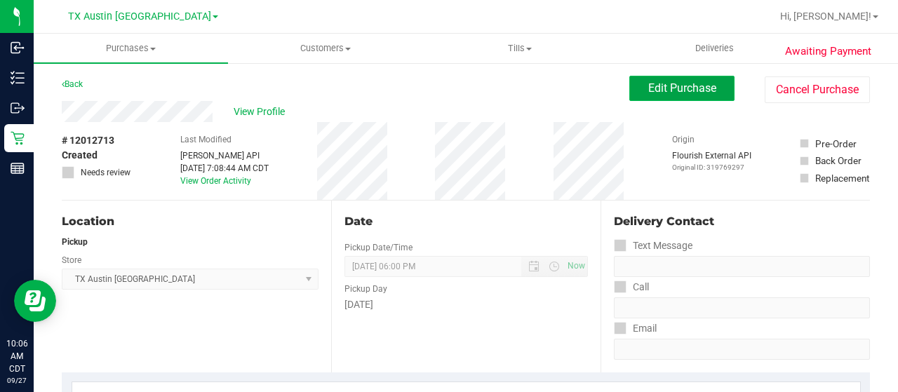
click at [694, 90] on span "Edit Purchase" at bounding box center [682, 87] width 68 height 13
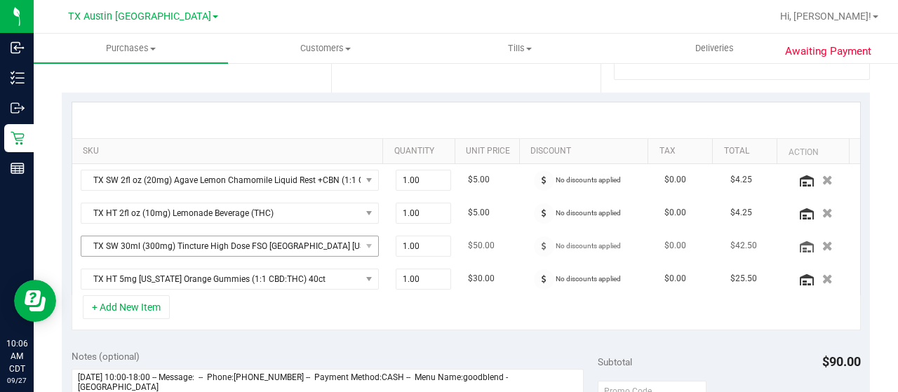
scroll to position [351, 0]
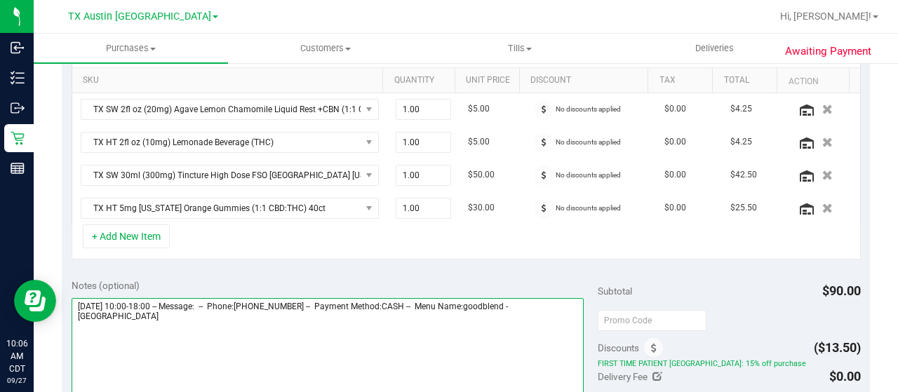
click at [149, 322] on textarea at bounding box center [328, 365] width 512 height 135
click at [125, 335] on textarea at bounding box center [328, 365] width 512 height 135
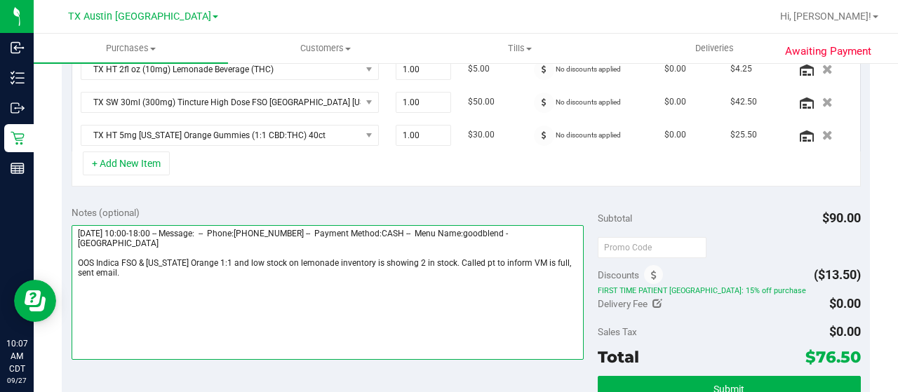
scroll to position [421, 0]
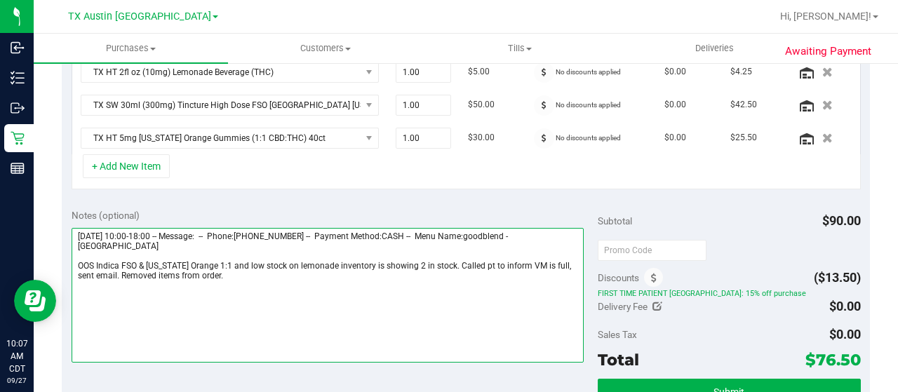
drag, startPoint x: 538, startPoint y: 229, endPoint x: 557, endPoint y: 243, distance: 23.6
click at [557, 243] on textarea at bounding box center [328, 295] width 512 height 135
click at [222, 277] on textarea at bounding box center [328, 295] width 512 height 135
paste textarea "South Austin"
drag, startPoint x: 76, startPoint y: 229, endPoint x: 155, endPoint y: 230, distance: 79.3
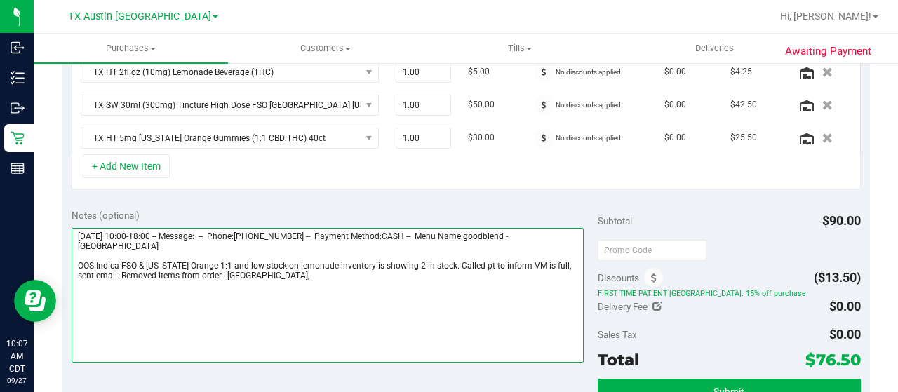
click at [155, 230] on textarea at bounding box center [328, 295] width 512 height 135
click at [276, 277] on textarea at bounding box center [328, 295] width 512 height 135
paste textarea "Saturday 09/27/2025"
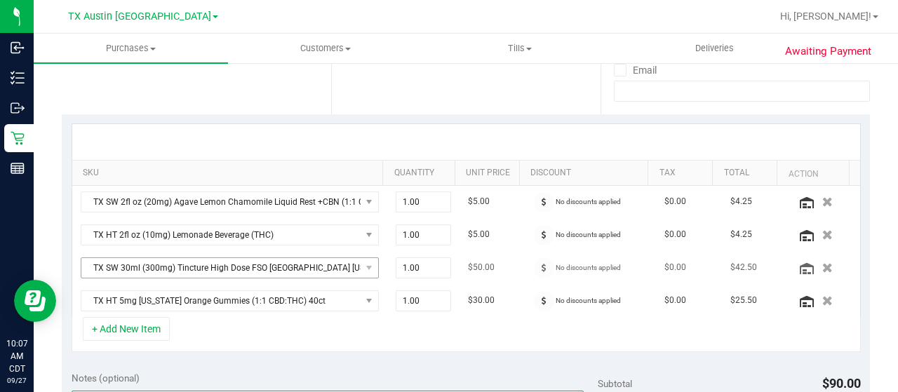
scroll to position [281, 0]
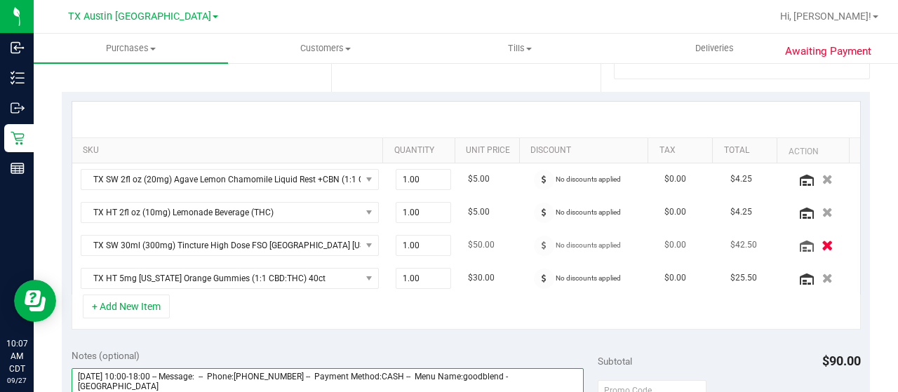
type textarea "Saturday 09/27/2025 10:00-18:00 -- Message: -- Phone:2014234265 -- Payment Meth…"
click at [822, 243] on icon "button" at bounding box center [828, 245] width 12 height 11
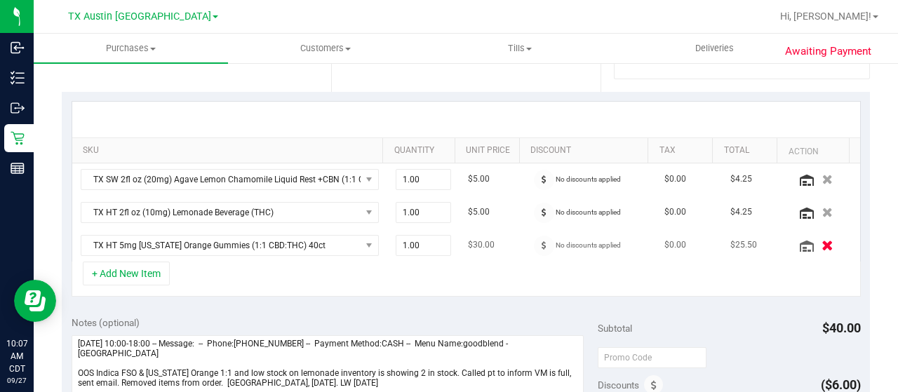
click at [822, 246] on icon "button" at bounding box center [828, 245] width 12 height 11
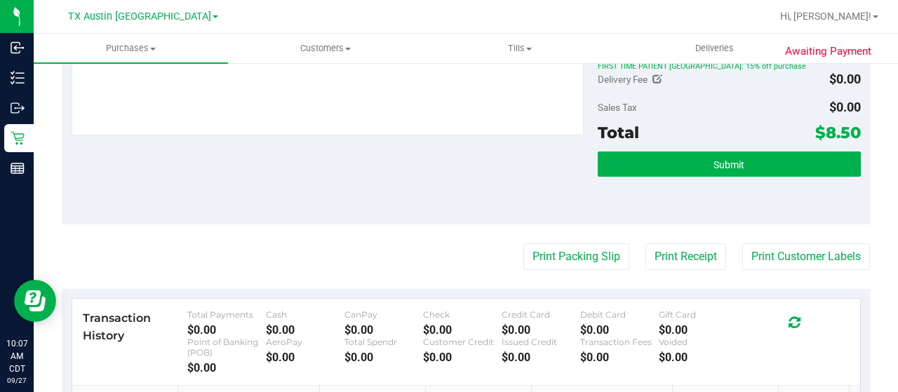
scroll to position [561, 0]
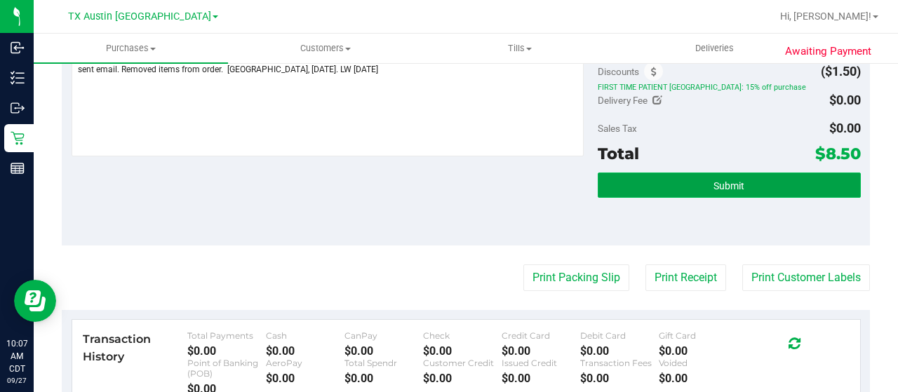
click at [714, 180] on span "Submit" at bounding box center [729, 185] width 31 height 11
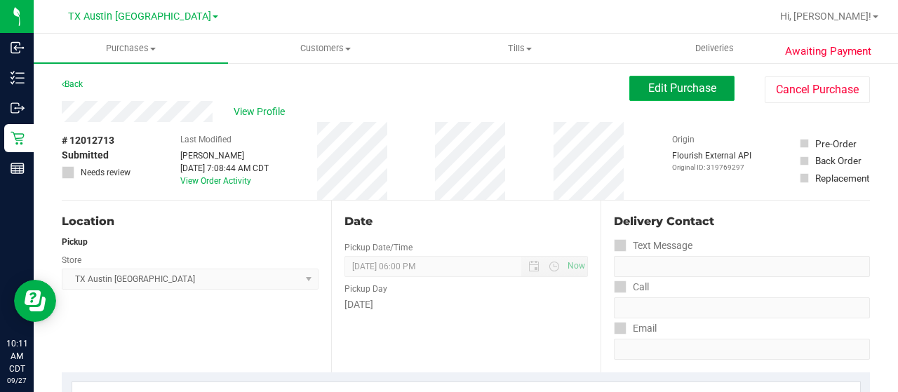
click at [629, 93] on button "Edit Purchase" at bounding box center [681, 88] width 105 height 25
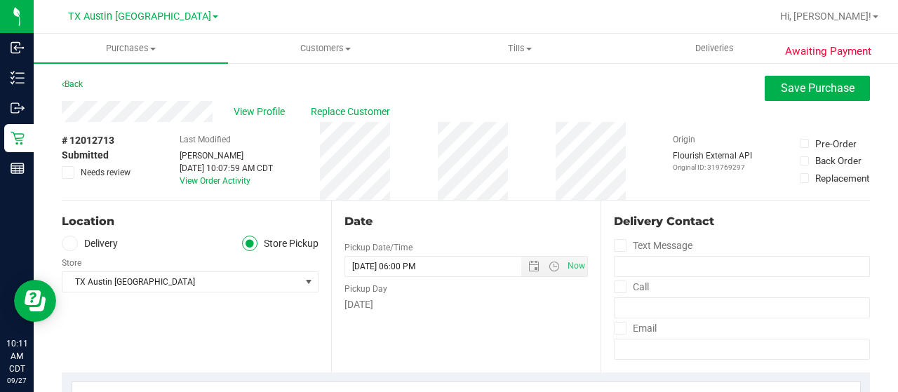
click at [114, 238] on label "Delivery" at bounding box center [90, 244] width 56 height 16
click at [0, 0] on input "Delivery" at bounding box center [0, 0] width 0 height 0
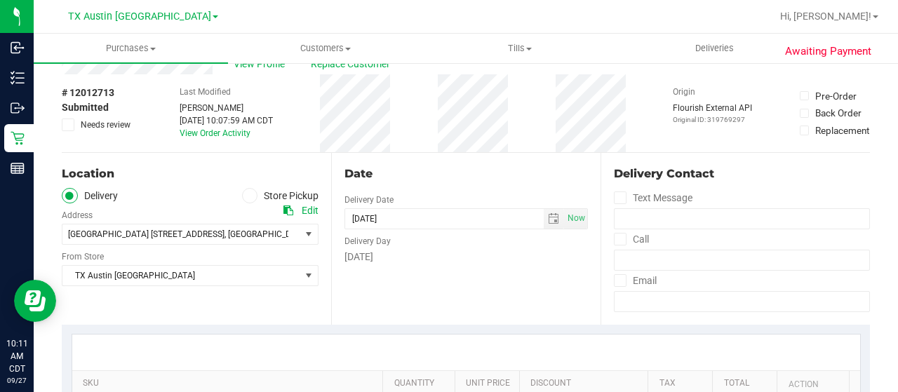
scroll to position [70, 0]
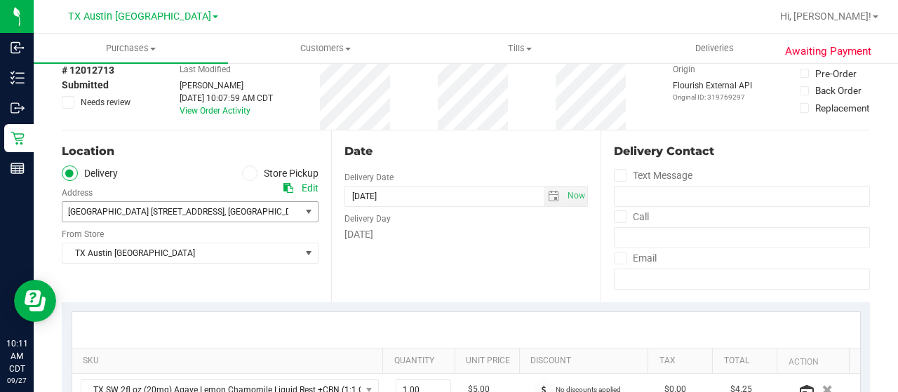
click at [135, 215] on span "North austin 2217 Park Bend Drive" at bounding box center [146, 212] width 156 height 10
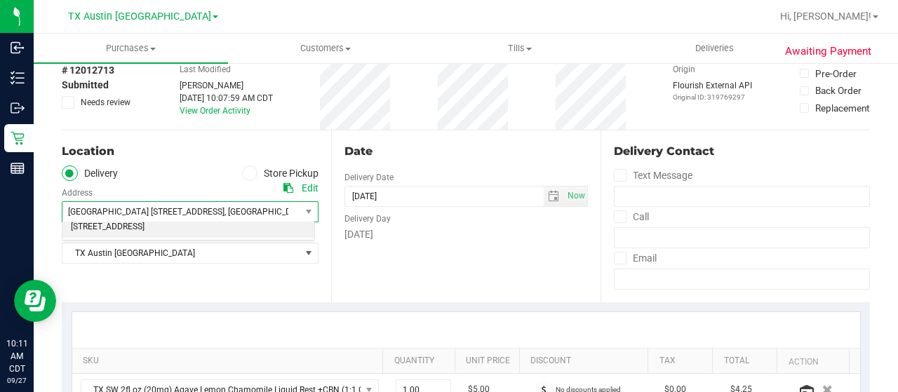
click at [176, 160] on div "Location Delivery Store Pickup Address Edit North austin 2217 Park Bend Drive ,…" at bounding box center [196, 217] width 269 height 172
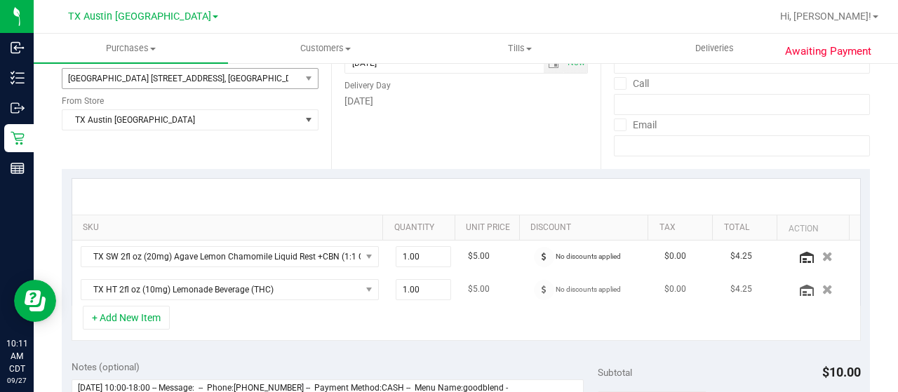
scroll to position [0, 0]
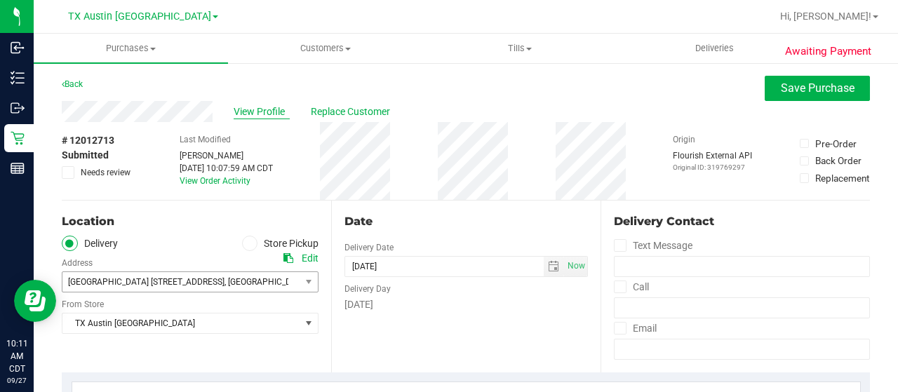
click at [241, 110] on span "View Profile" at bounding box center [262, 112] width 56 height 15
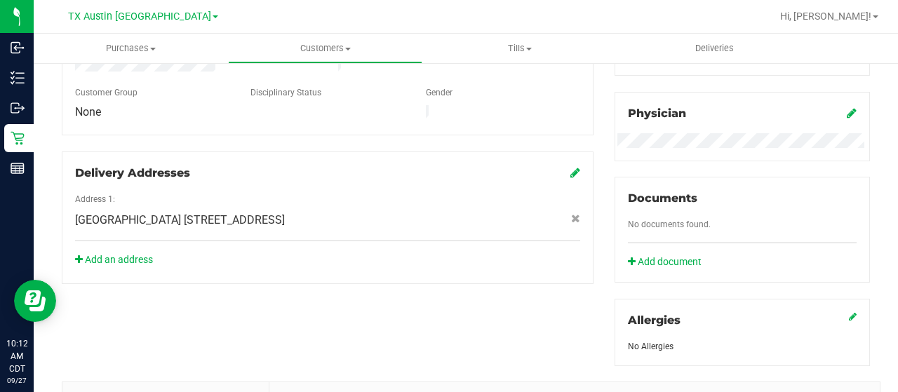
scroll to position [421, 0]
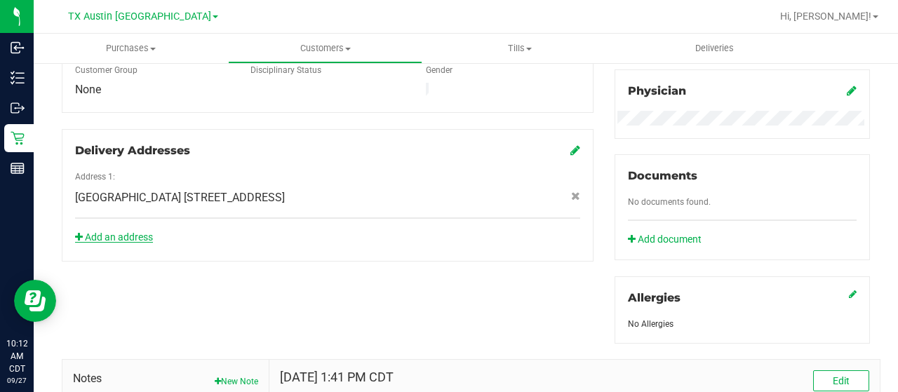
click at [149, 232] on link "Add an address" at bounding box center [114, 237] width 78 height 11
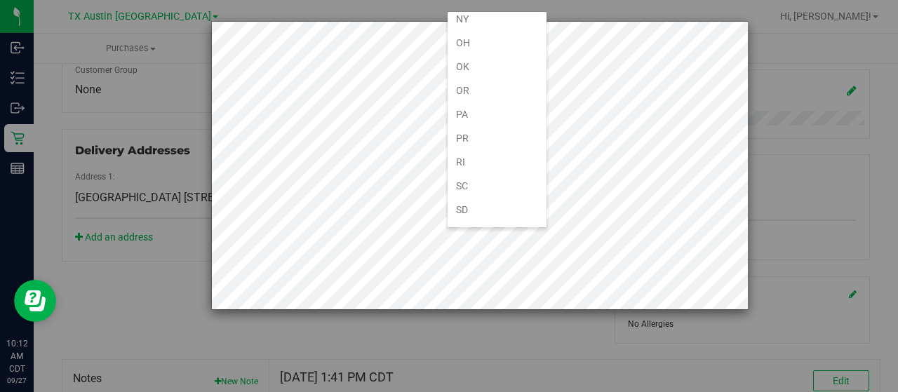
scroll to position [842, 0]
click at [462, 222] on li "TX" at bounding box center [497, 234] width 99 height 24
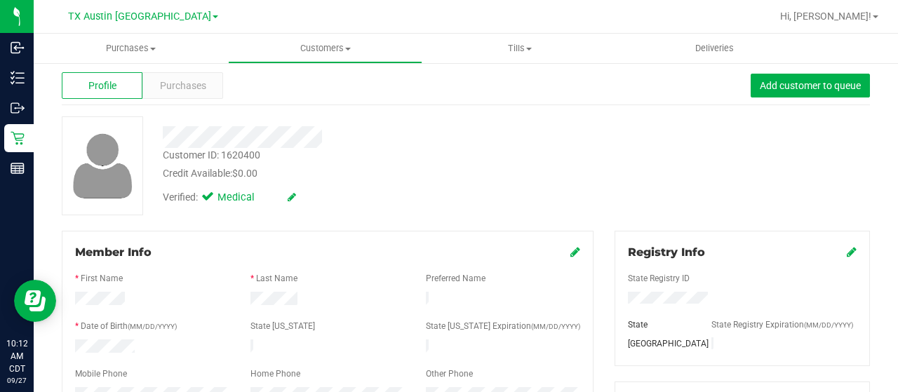
scroll to position [0, 0]
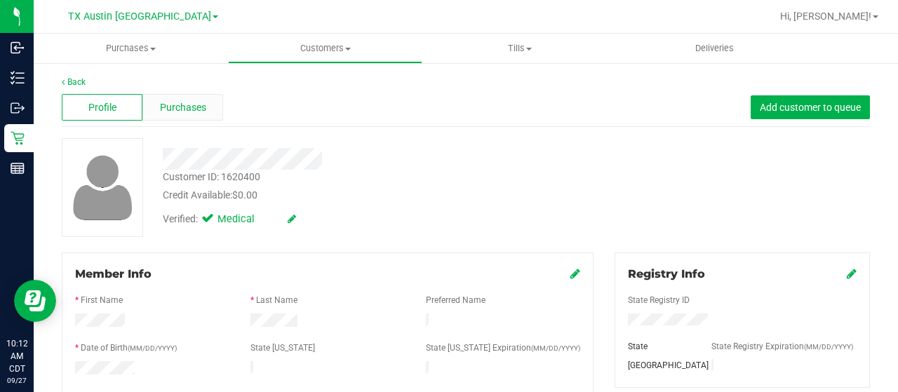
click at [196, 109] on span "Purchases" at bounding box center [183, 107] width 46 height 15
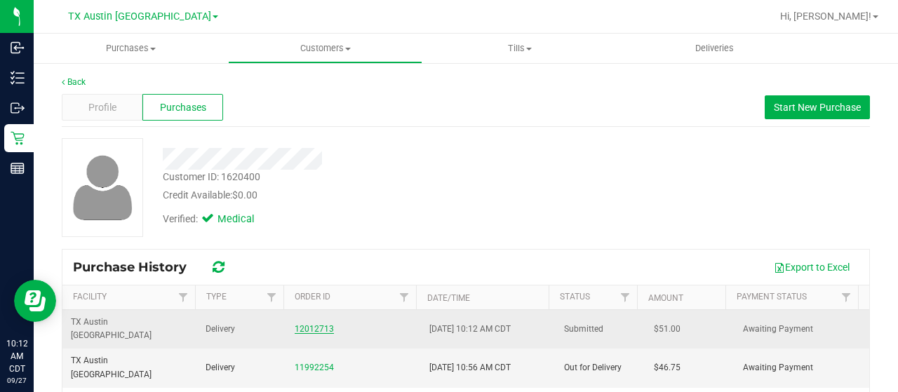
click at [308, 324] on link "12012713" at bounding box center [314, 329] width 39 height 10
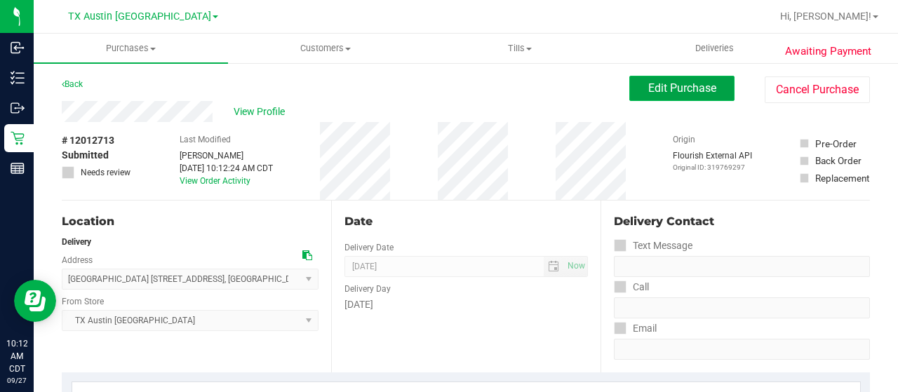
click at [711, 85] on button "Edit Purchase" at bounding box center [681, 88] width 105 height 25
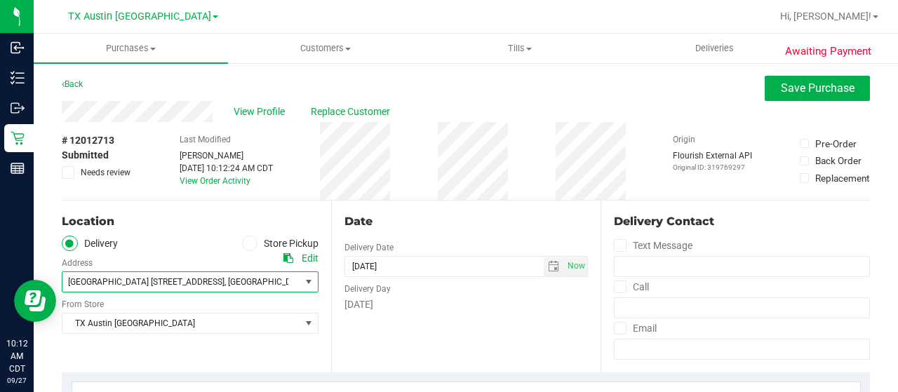
click at [191, 284] on span "North austin 2217 Park Bend Drive" at bounding box center [146, 282] width 156 height 10
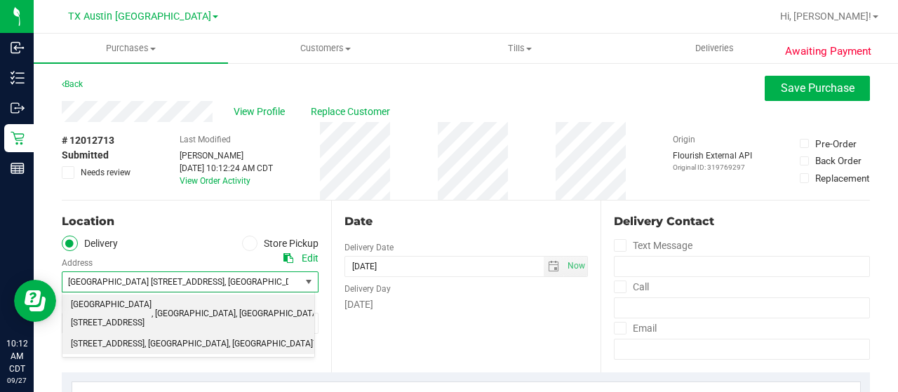
click at [229, 335] on span ", TX" at bounding box center [271, 344] width 84 height 18
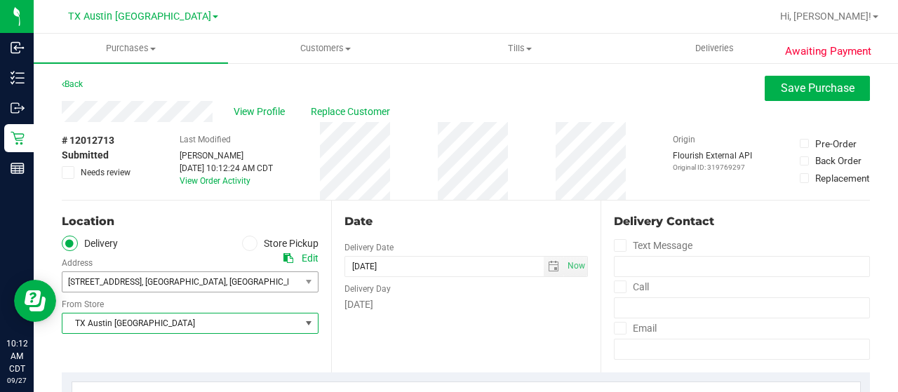
click at [165, 326] on span "TX Austin DC" at bounding box center [181, 324] width 238 height 20
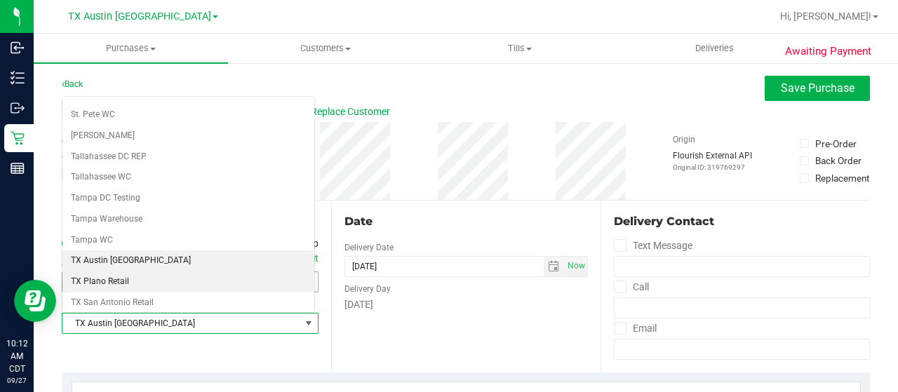
scroll to position [920, 0]
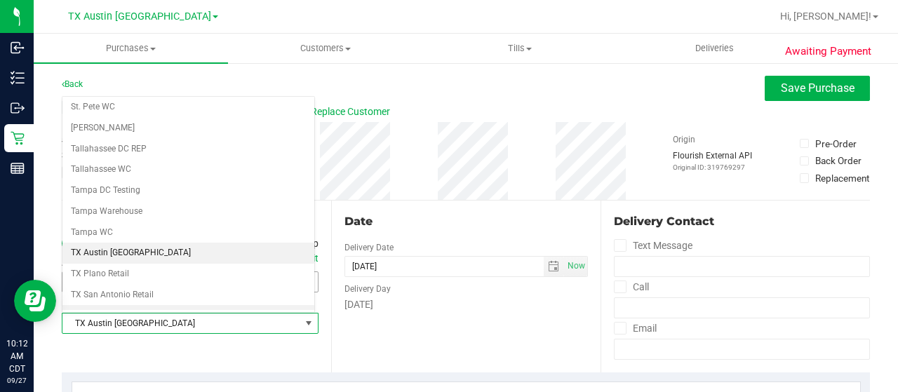
click at [149, 305] on li "TX South-Austin Retail" at bounding box center [188, 315] width 252 height 21
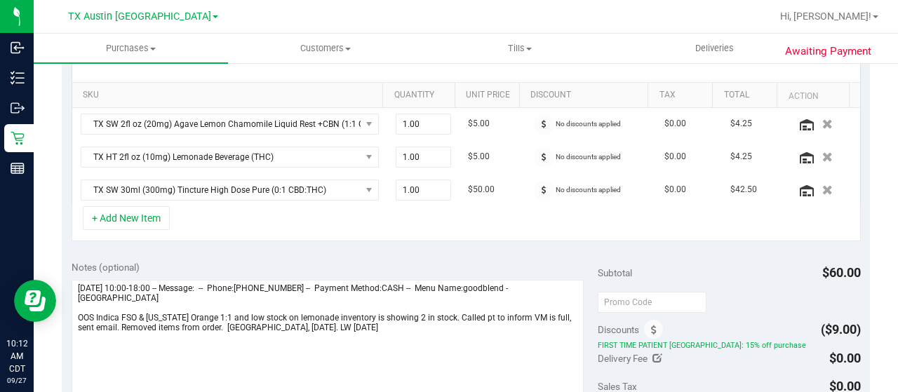
scroll to position [491, 0]
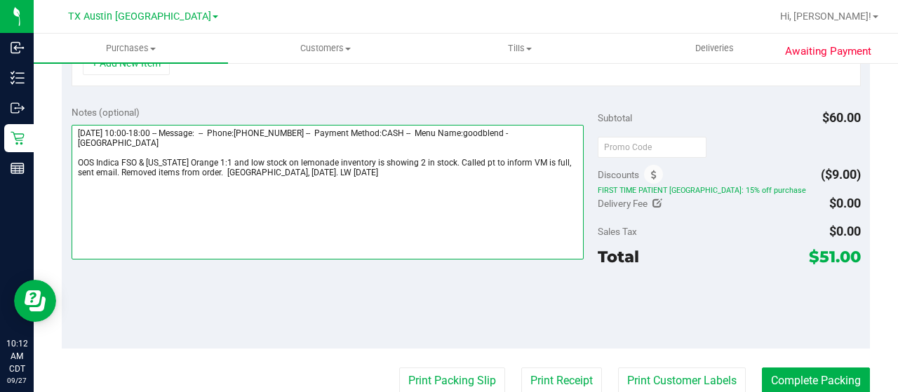
click at [209, 172] on textarea at bounding box center [328, 192] width 512 height 135
drag, startPoint x: 98, startPoint y: 168, endPoint x: 68, endPoint y: 168, distance: 30.2
click at [68, 168] on div "Notes (optional) Subtotal $60.00 Discounts ($9.00) FIRST TIME PATIENT TX: 15% o…" at bounding box center [466, 222] width 808 height 253
click at [551, 156] on textarea at bounding box center [328, 192] width 512 height 135
click at [225, 170] on textarea at bounding box center [328, 192] width 512 height 135
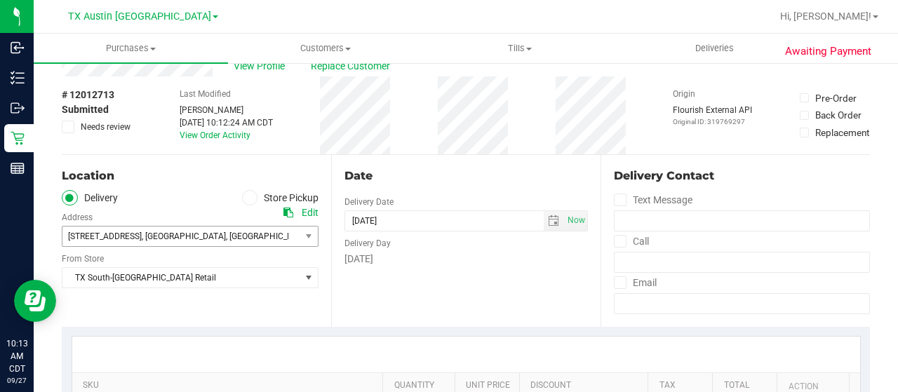
scroll to position [0, 0]
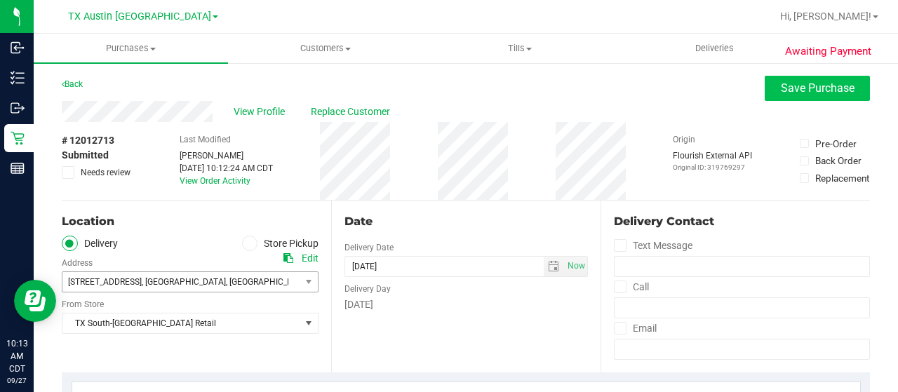
type textarea "Saturday 09/27/2025 10:00-18:00 -- Message: -- Phone:2014234265 -- Payment Meth…"
click at [807, 93] on span "Save Purchase" at bounding box center [818, 87] width 74 height 13
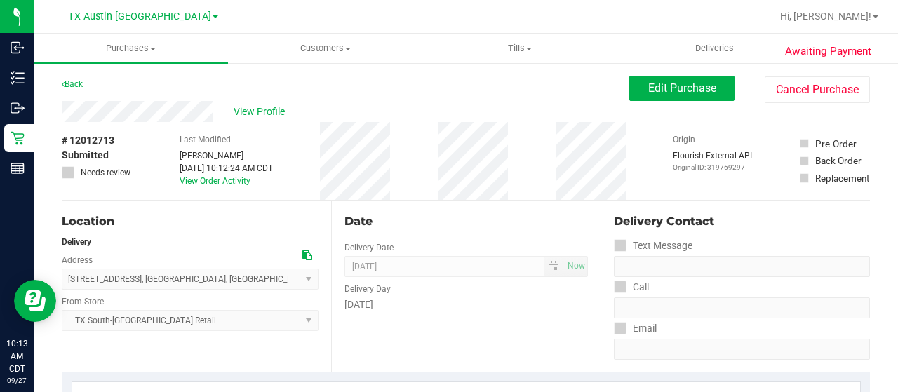
click at [246, 115] on span "View Profile" at bounding box center [262, 112] width 56 height 15
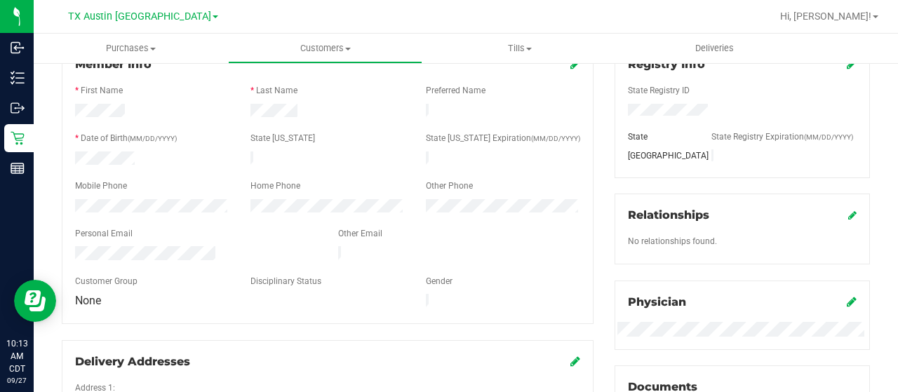
scroll to position [210, 0]
drag, startPoint x: 218, startPoint y: 249, endPoint x: 72, endPoint y: 248, distance: 145.9
click at [72, 248] on div at bounding box center [196, 254] width 263 height 17
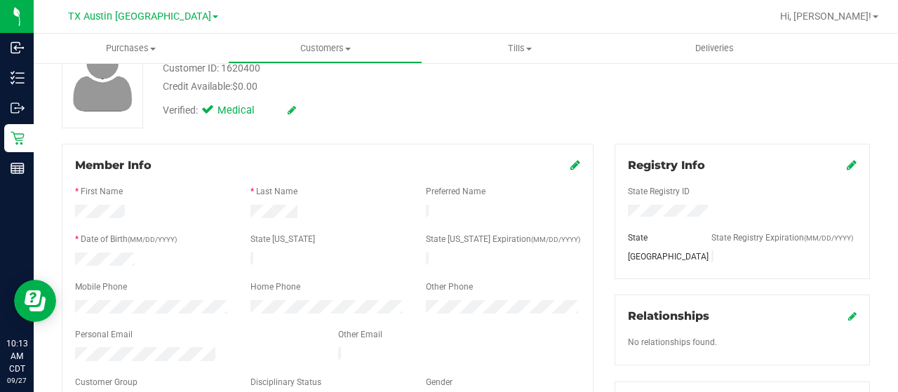
scroll to position [0, 0]
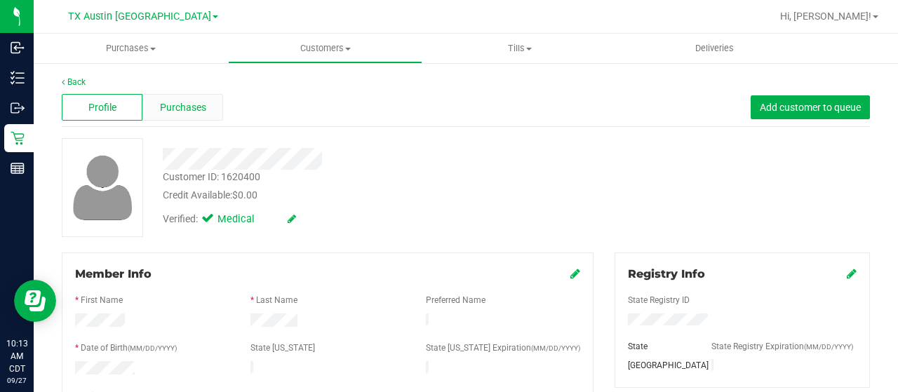
click at [198, 108] on span "Purchases" at bounding box center [183, 107] width 46 height 15
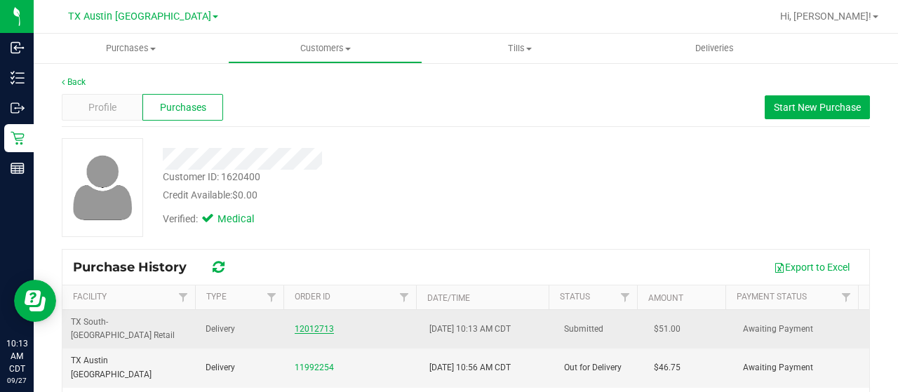
click at [314, 324] on link "12012713" at bounding box center [314, 329] width 39 height 10
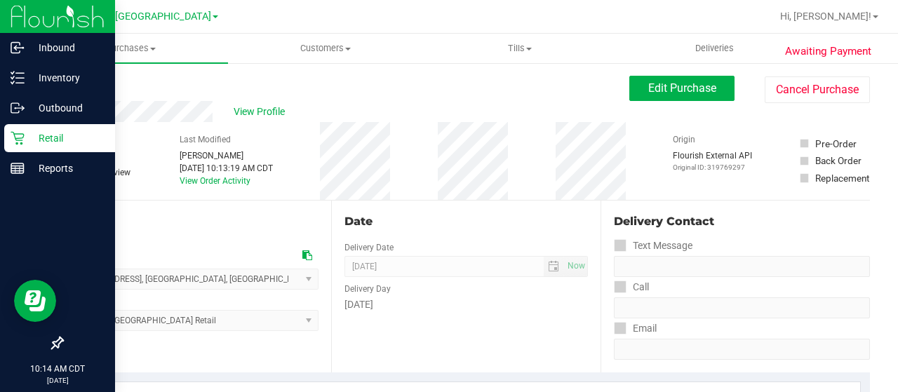
click at [25, 141] on p "Retail" at bounding box center [67, 138] width 84 height 17
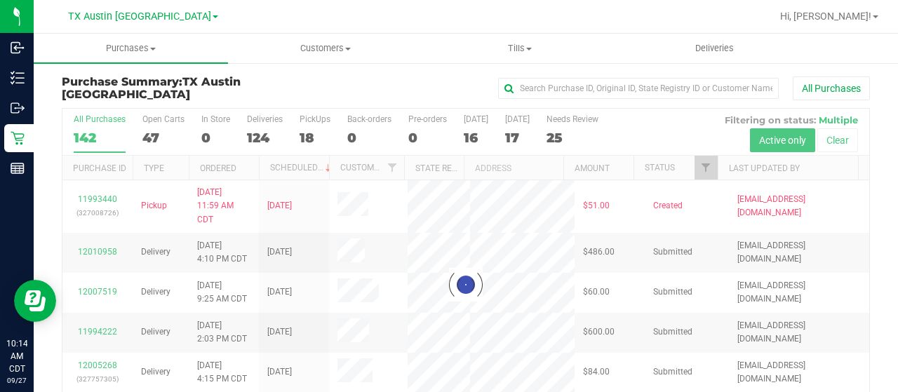
click at [695, 168] on div at bounding box center [465, 285] width 807 height 352
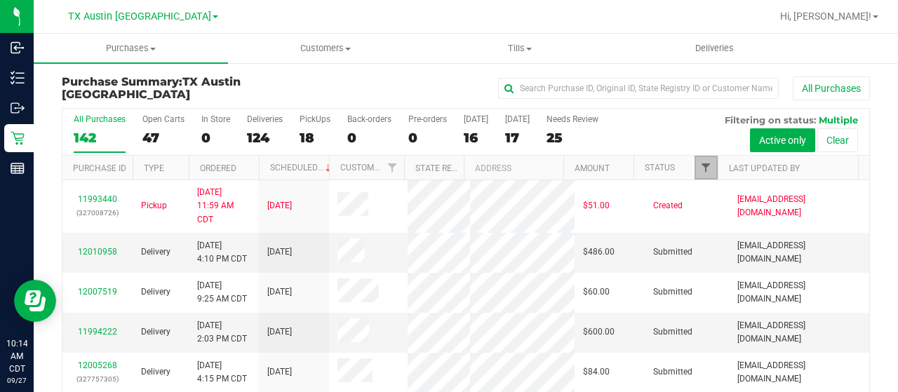
click at [700, 168] on span "Filter" at bounding box center [705, 167] width 11 height 11
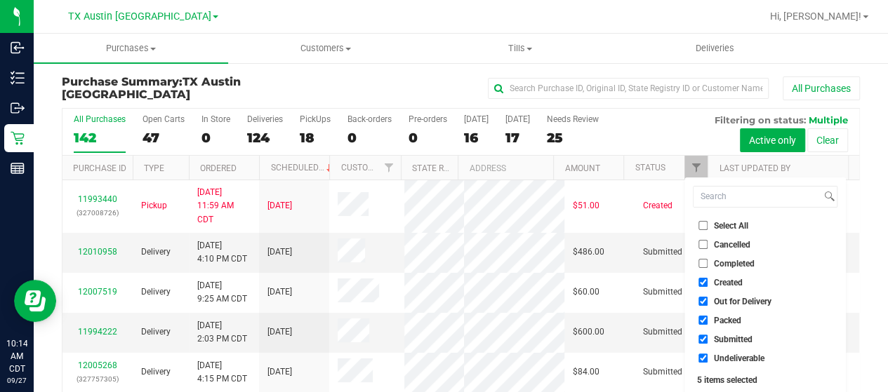
click at [732, 303] on span "Out for Delivery" at bounding box center [743, 301] width 58 height 8
click at [707, 303] on input "Out for Delivery" at bounding box center [702, 301] width 9 height 9
checkbox input "false"
click at [728, 321] on span "Packed" at bounding box center [727, 320] width 27 height 8
click at [707, 321] on input "Packed" at bounding box center [702, 320] width 9 height 9
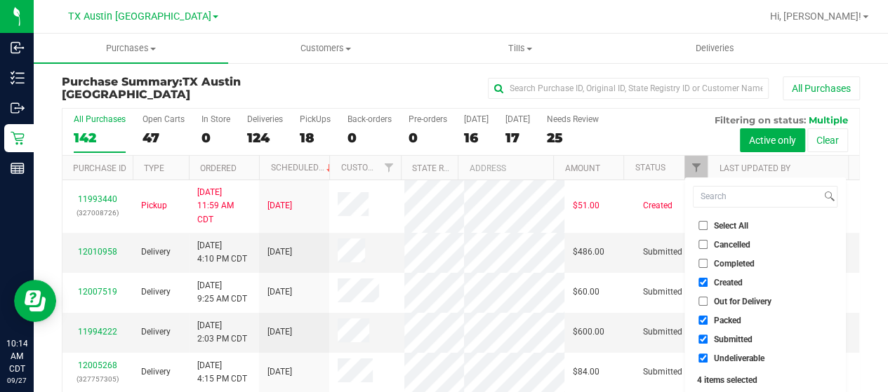
checkbox input "false"
click at [728, 337] on span "Submitted" at bounding box center [733, 339] width 39 height 8
click at [707, 337] on input "Submitted" at bounding box center [702, 339] width 9 height 9
checkbox input "false"
click at [727, 356] on span "Undeliverable" at bounding box center [739, 358] width 51 height 8
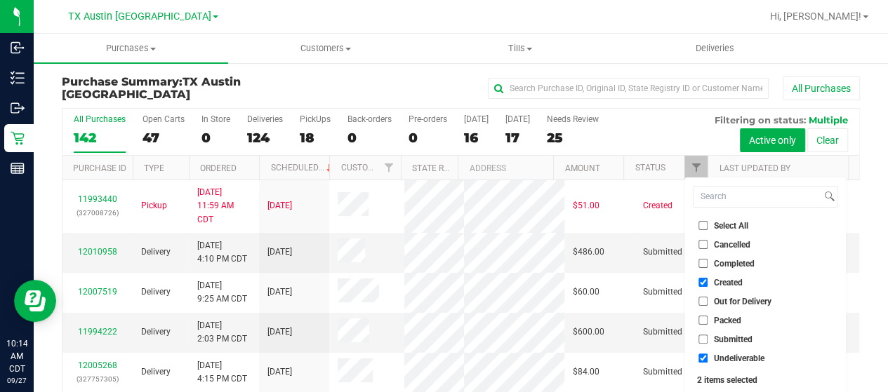
click at [707, 356] on input "Undeliverable" at bounding box center [702, 358] width 9 height 9
checkbox input "false"
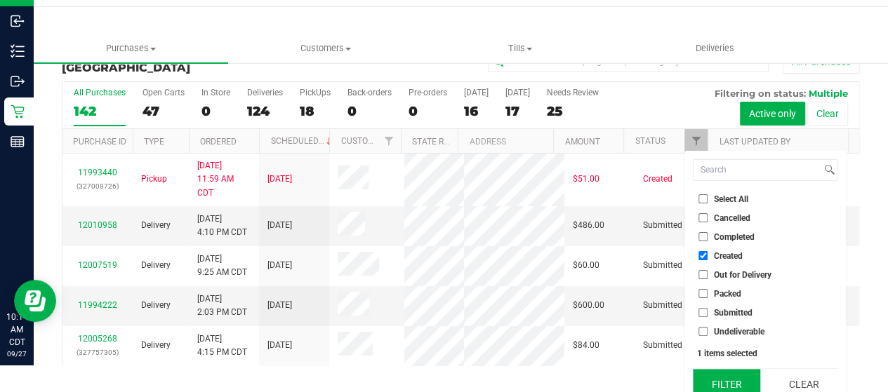
scroll to position [38, 0]
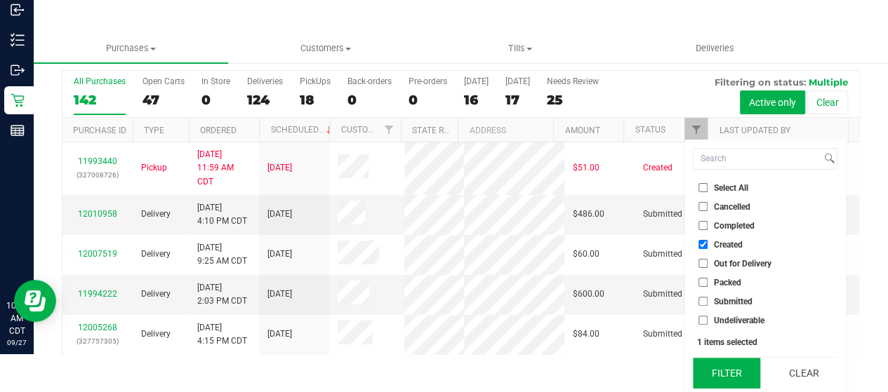
click at [730, 359] on button "Filter" at bounding box center [726, 373] width 67 height 31
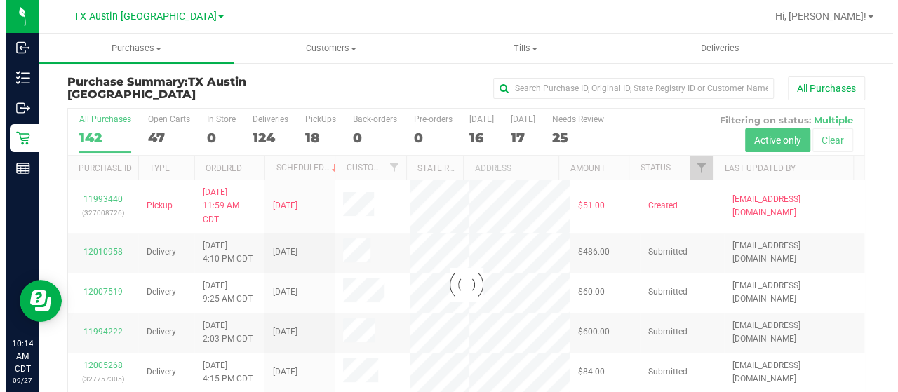
scroll to position [0, 0]
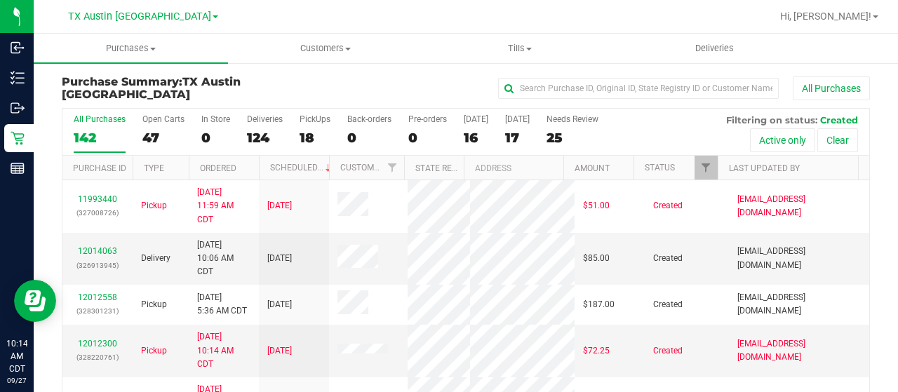
click at [471, 137] on div "16" at bounding box center [476, 138] width 25 height 16
click at [0, 0] on input "Today 16" at bounding box center [0, 0] width 0 height 0
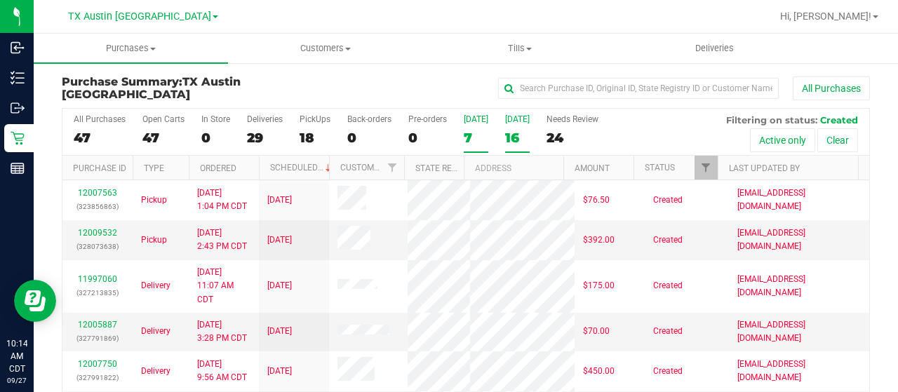
click at [511, 140] on div "16" at bounding box center [517, 138] width 25 height 16
click at [0, 0] on input "Tomorrow 16" at bounding box center [0, 0] width 0 height 0
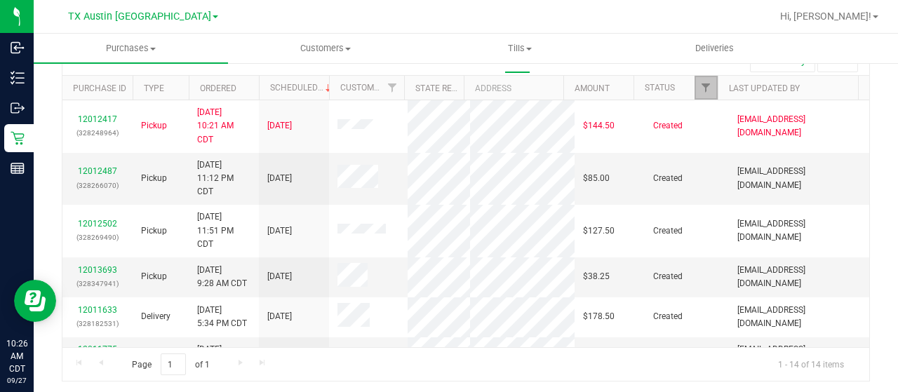
click at [695, 88] on link "Filter" at bounding box center [706, 88] width 23 height 24
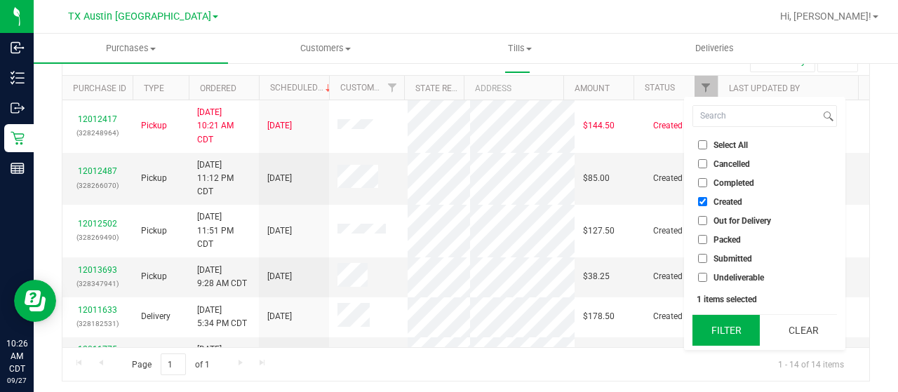
click at [720, 321] on button "Filter" at bounding box center [726, 330] width 67 height 31
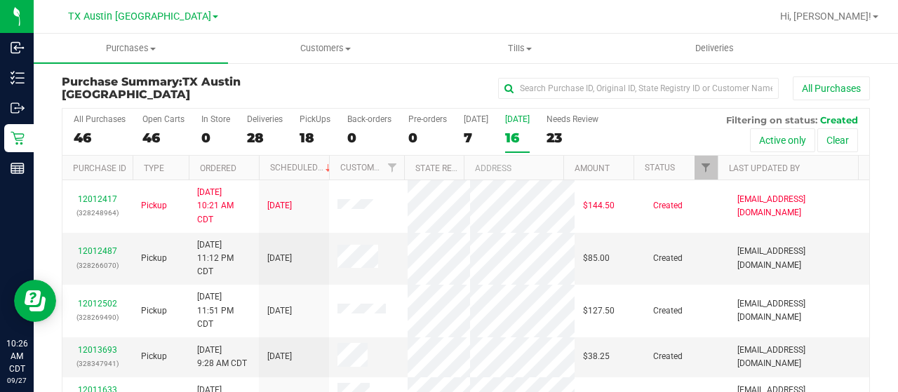
click at [462, 130] on div "All Purchases 46 Open Carts 46 In Store 0 Deliveries 28 PickUps 18 Back-orders …" at bounding box center [465, 132] width 807 height 47
click at [469, 135] on div "7" at bounding box center [476, 138] width 25 height 16
click at [0, 0] on input "Today 7" at bounding box center [0, 0] width 0 height 0
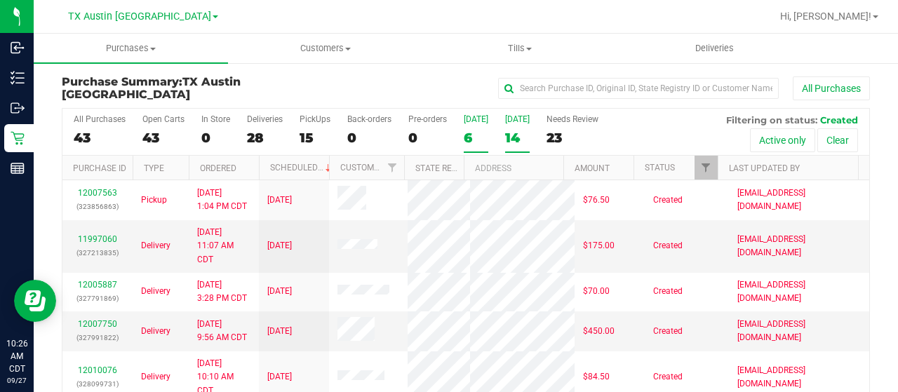
click at [515, 138] on div "14" at bounding box center [517, 138] width 25 height 16
click at [0, 0] on input "Tomorrow 14" at bounding box center [0, 0] width 0 height 0
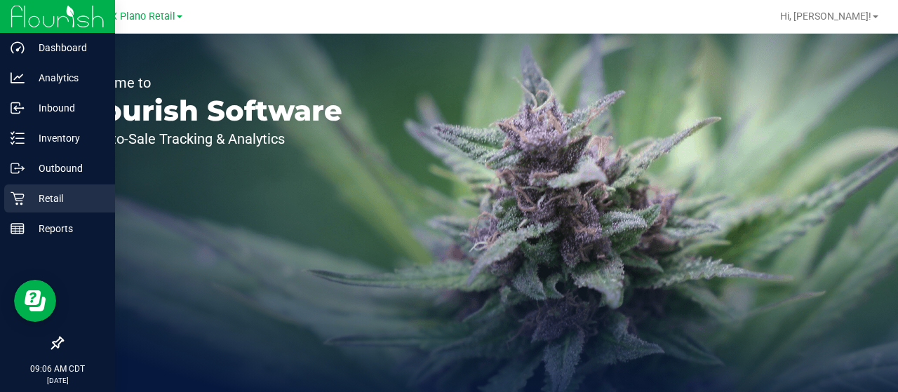
click at [36, 196] on p "Retail" at bounding box center [67, 198] width 84 height 17
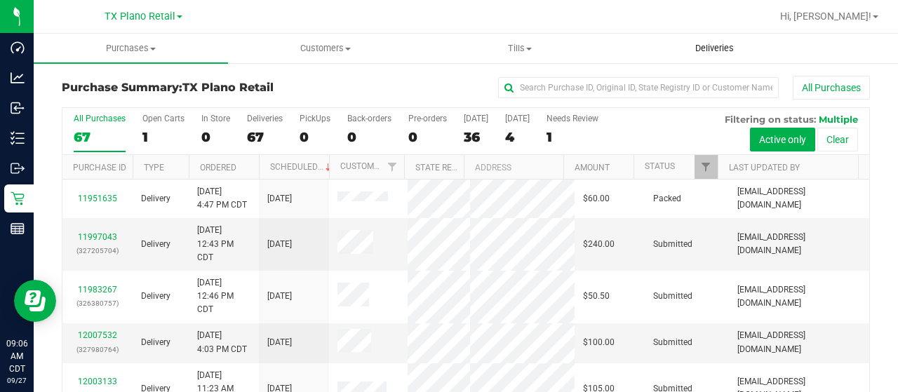
click at [732, 48] on span "Deliveries" at bounding box center [714, 48] width 76 height 13
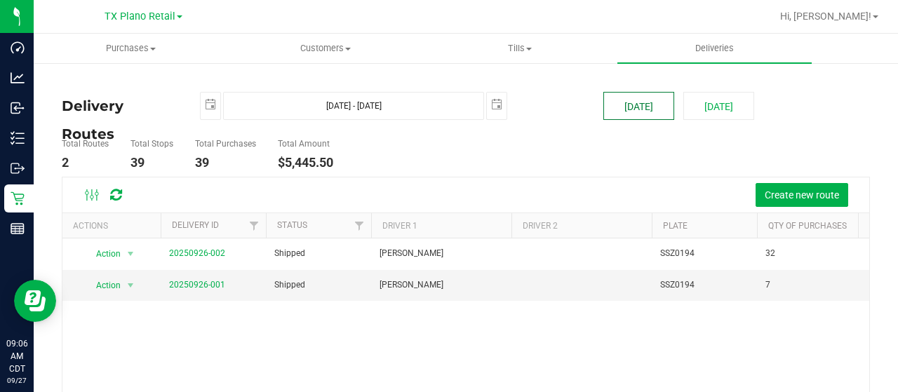
click at [643, 107] on button "[DATE]" at bounding box center [638, 106] width 71 height 28
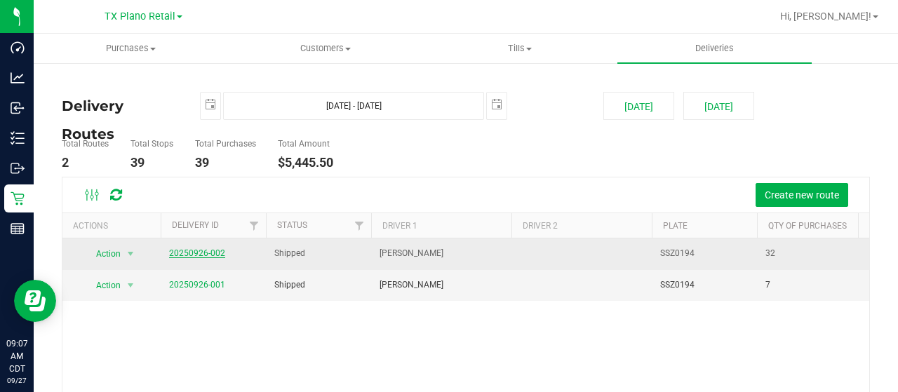
click at [202, 250] on link "20250926-002" at bounding box center [197, 253] width 56 height 10
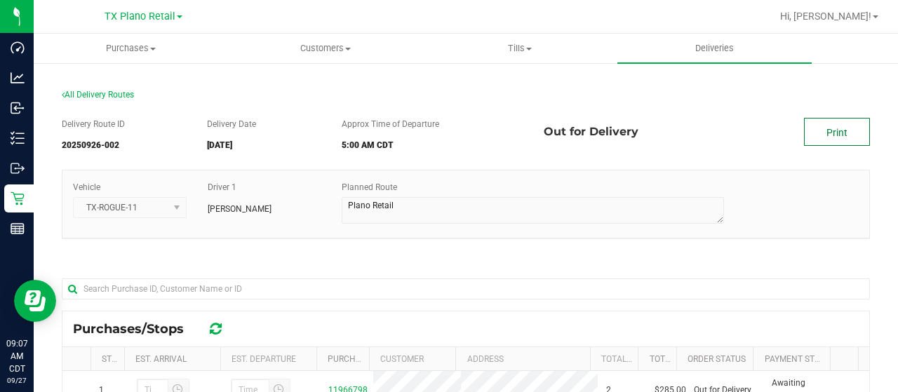
click at [810, 135] on link "Print" at bounding box center [837, 132] width 66 height 28
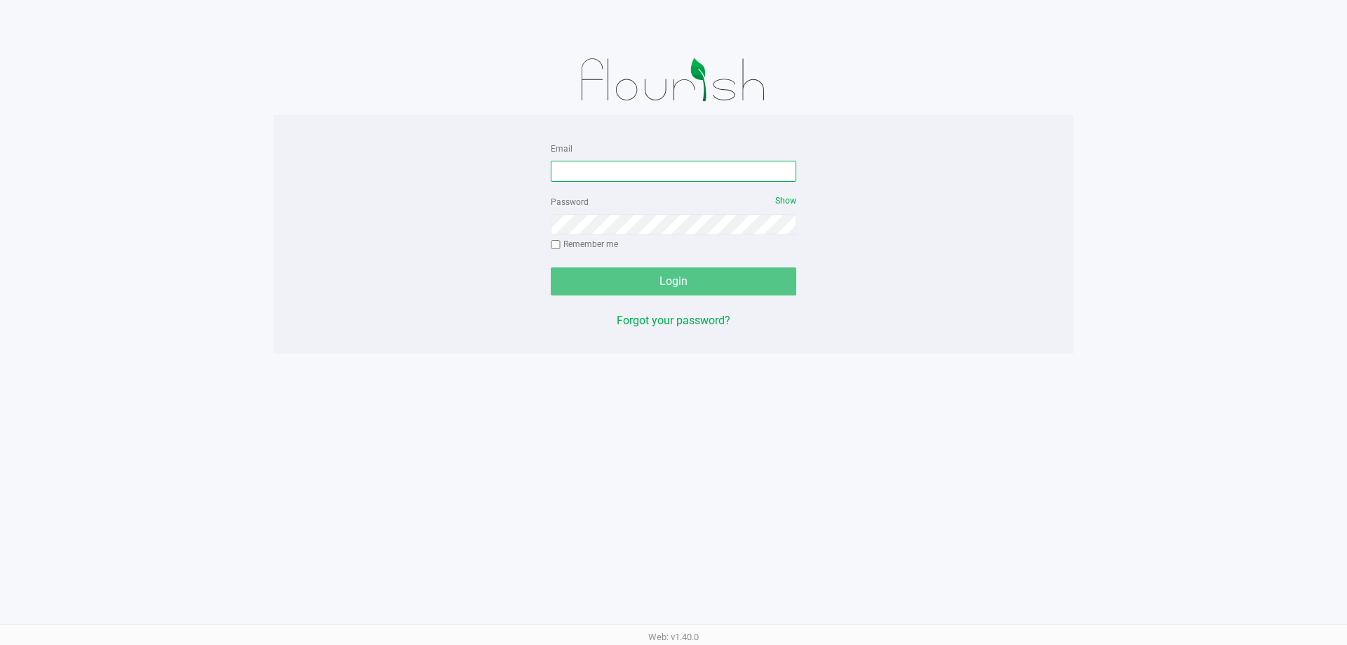
click at [631, 180] on input "Email" at bounding box center [674, 171] width 246 height 21
type input "[EMAIL_ADDRESS][DOMAIN_NAME]"
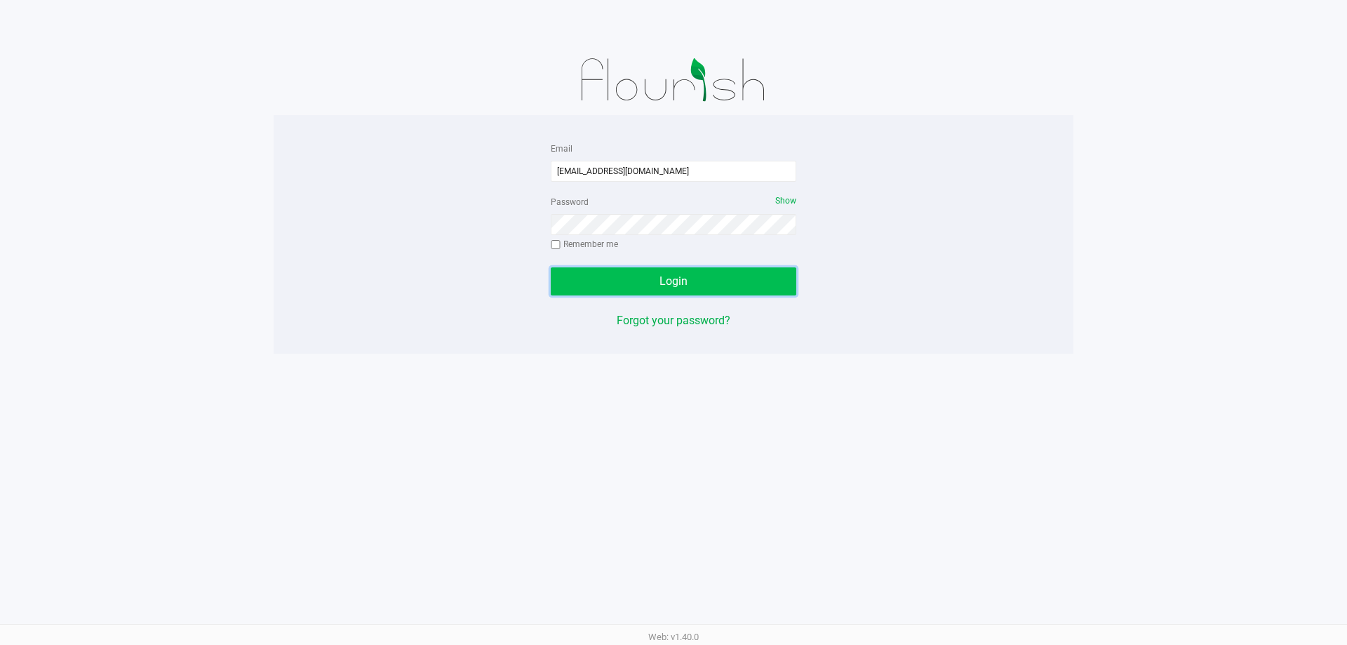
click at [632, 282] on button "Login" at bounding box center [674, 281] width 246 height 28
